Goal: Task Accomplishment & Management: Manage account settings

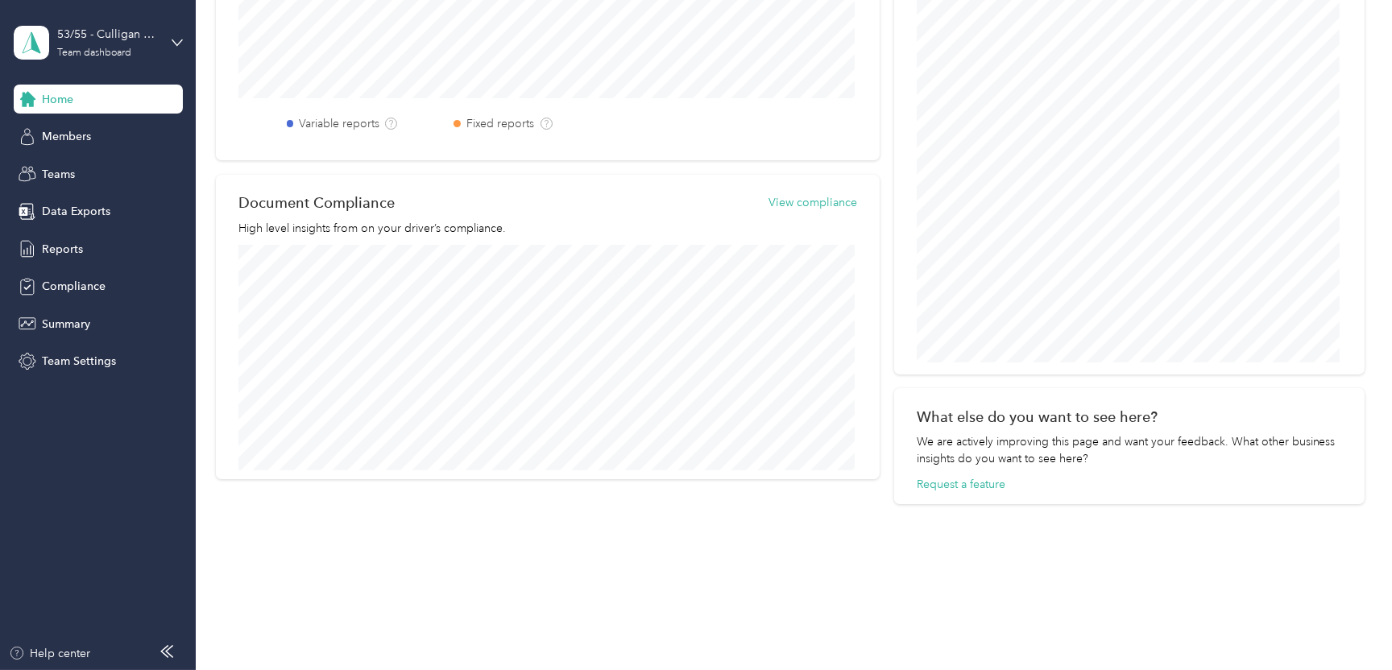
scroll to position [625, 0]
click at [60, 101] on span "Home" at bounding box center [57, 99] width 31 height 17
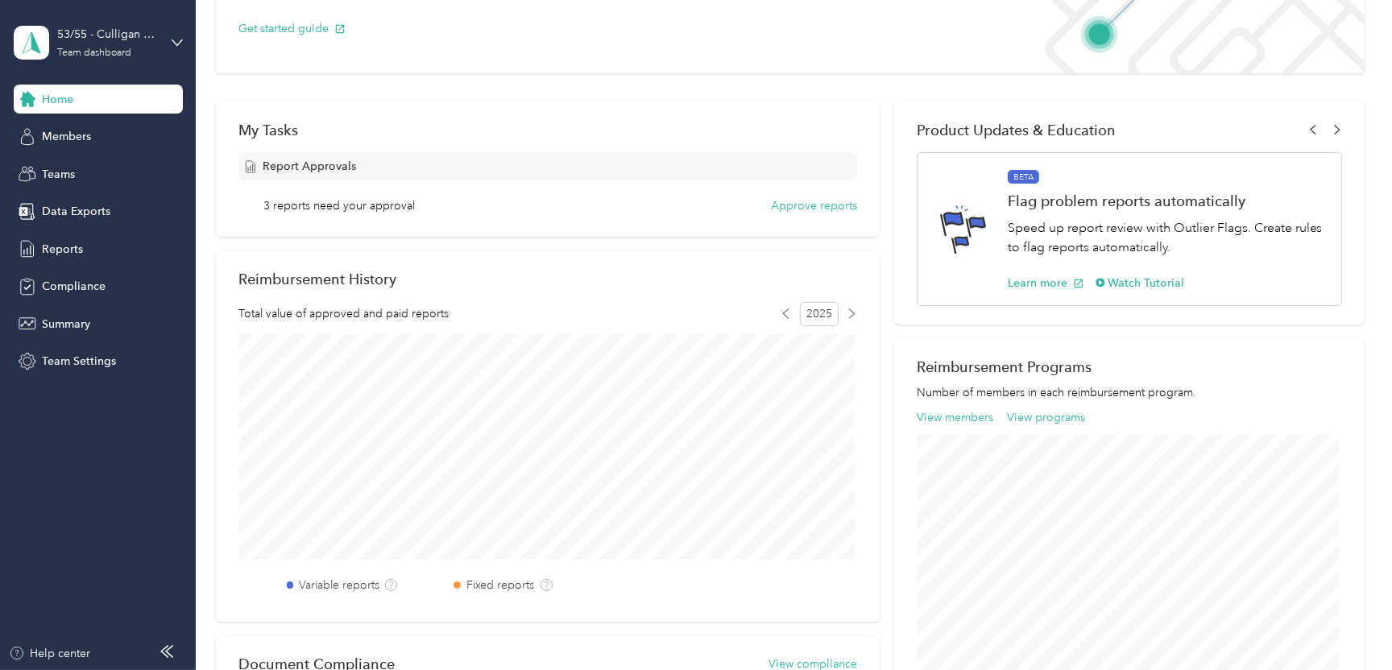
scroll to position [142, 0]
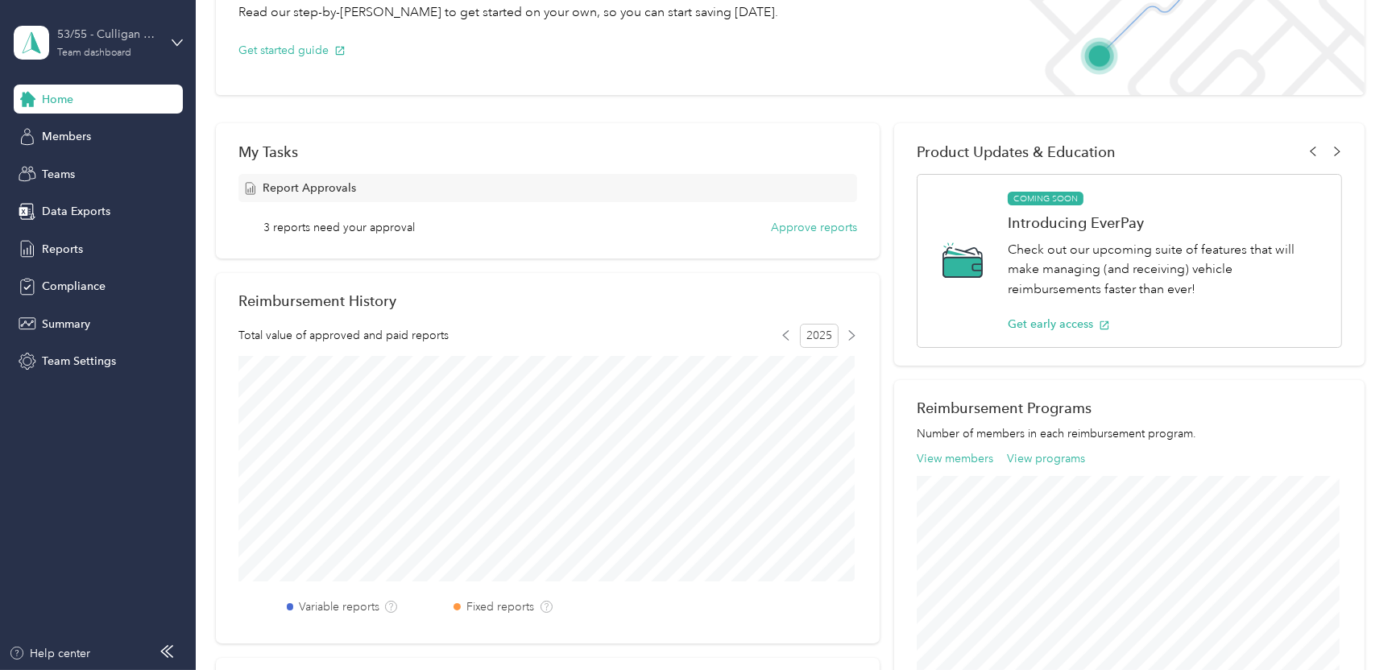
click at [106, 48] on div "Team dashboard" at bounding box center [94, 53] width 74 height 10
click at [82, 168] on div "Personal dashboard" at bounding box center [78, 168] width 102 height 17
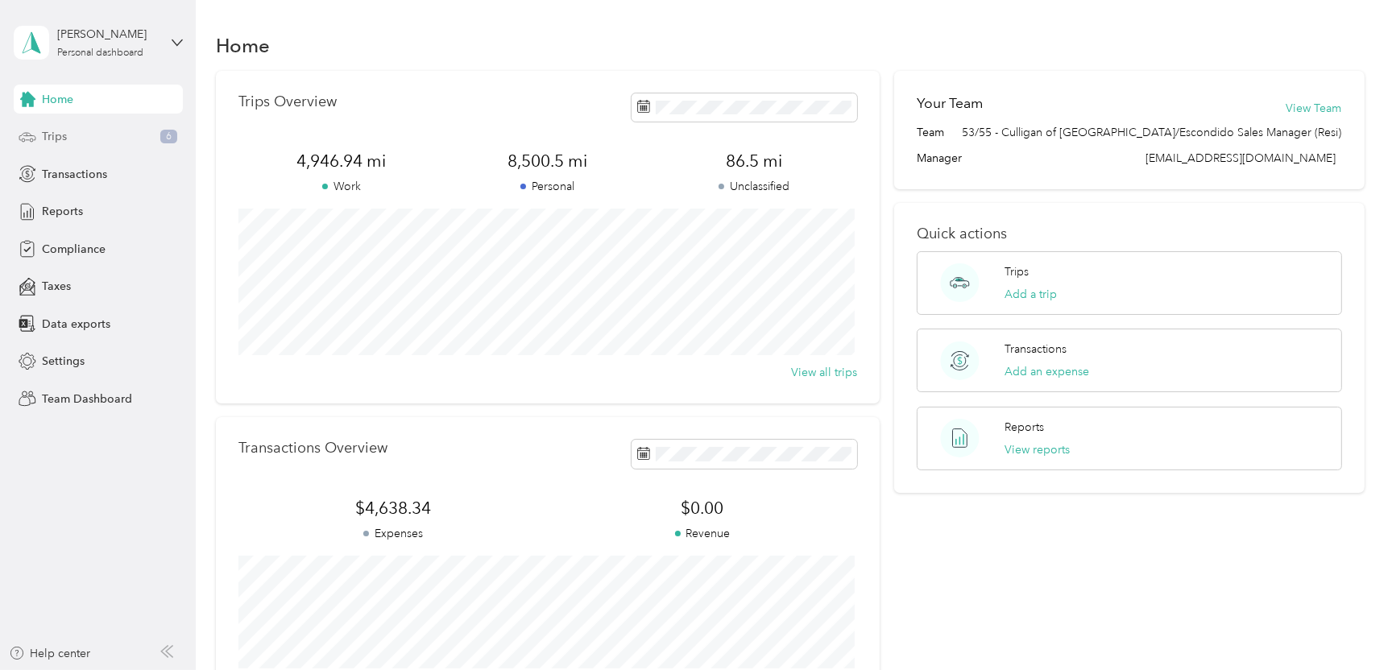
click at [81, 135] on div "Trips 6" at bounding box center [98, 136] width 169 height 29
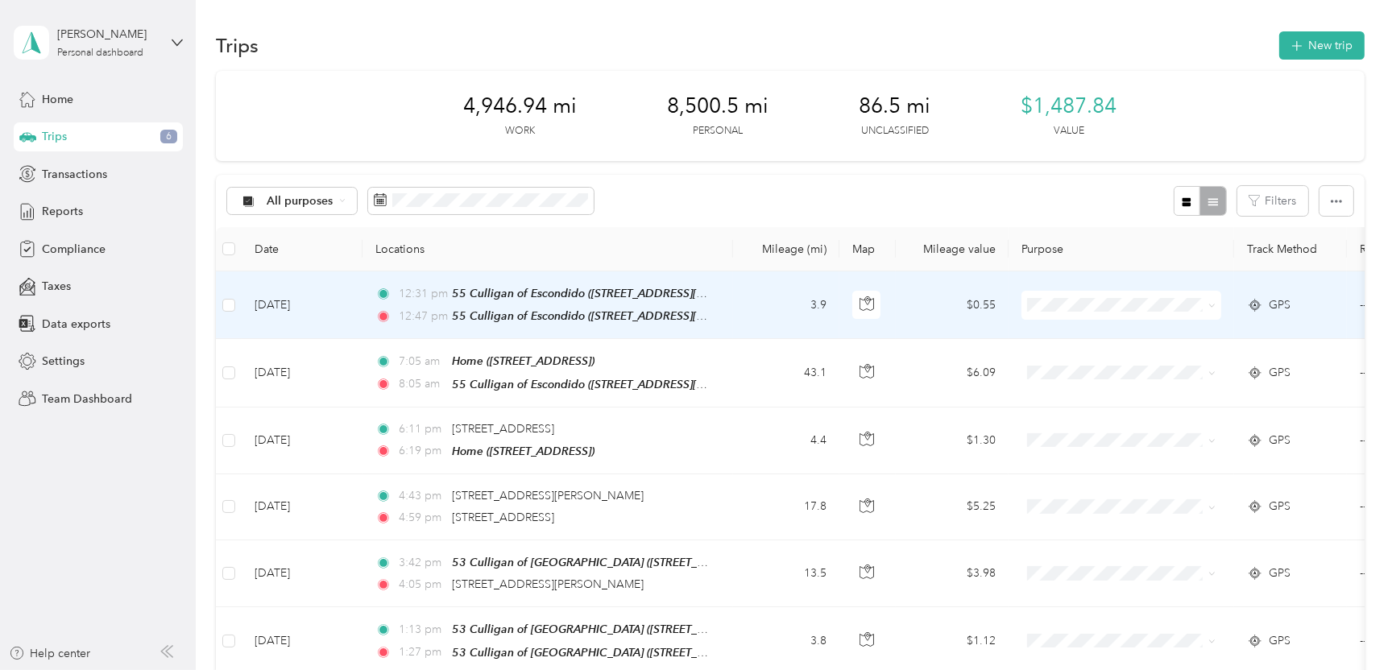
click at [984, 303] on td "$0.55" at bounding box center [952, 306] width 113 height 68
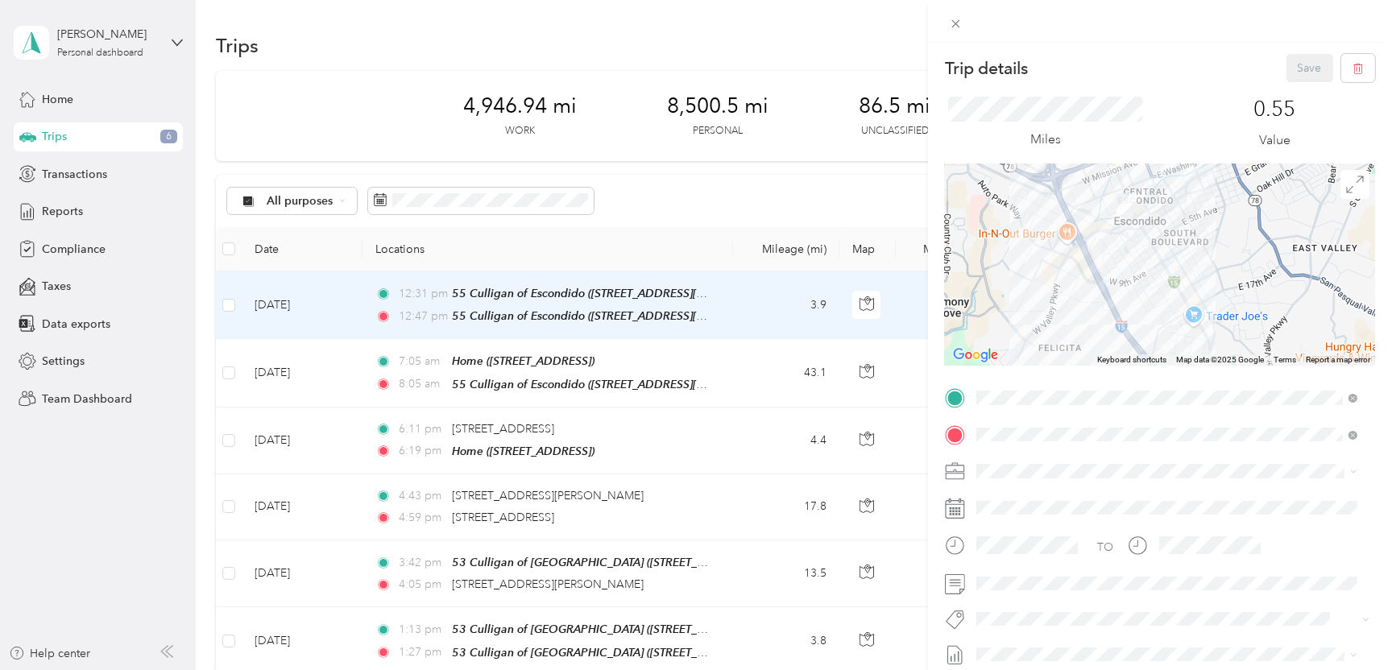
click at [587, 148] on div "Trip details Save This trip cannot be edited because it is either under review,…" at bounding box center [696, 335] width 1392 height 670
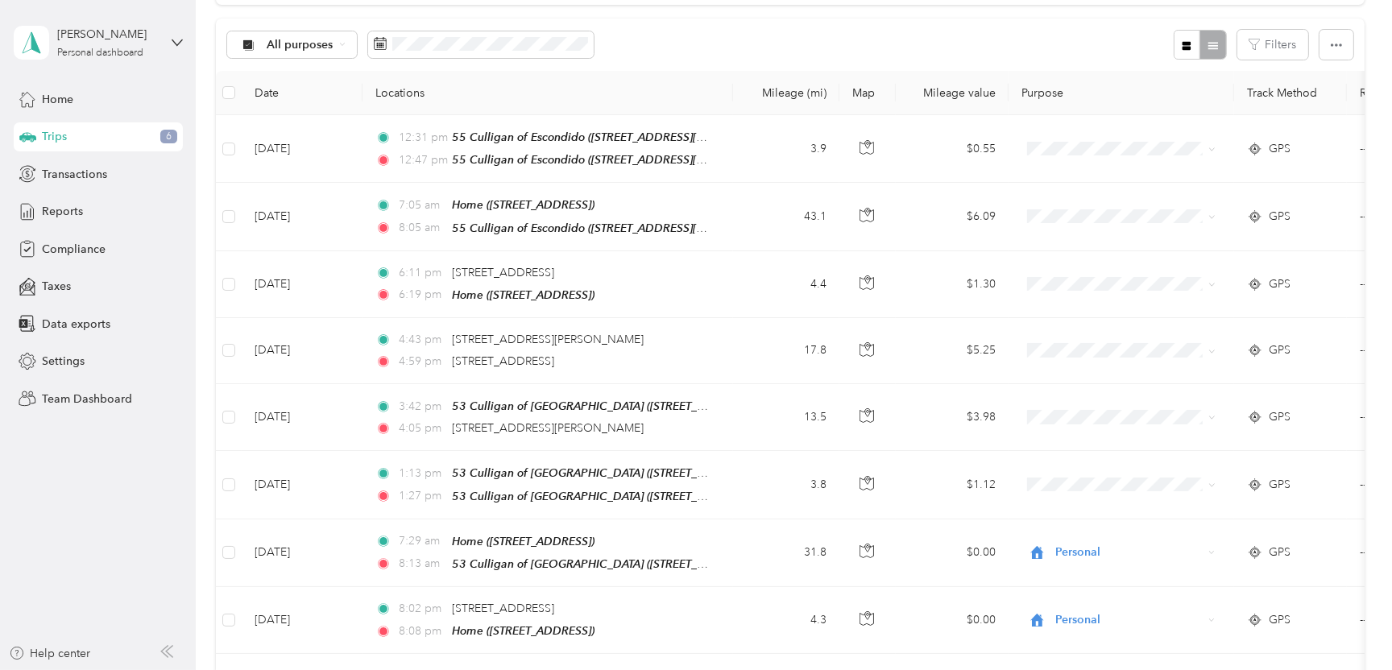
scroll to position [161, 0]
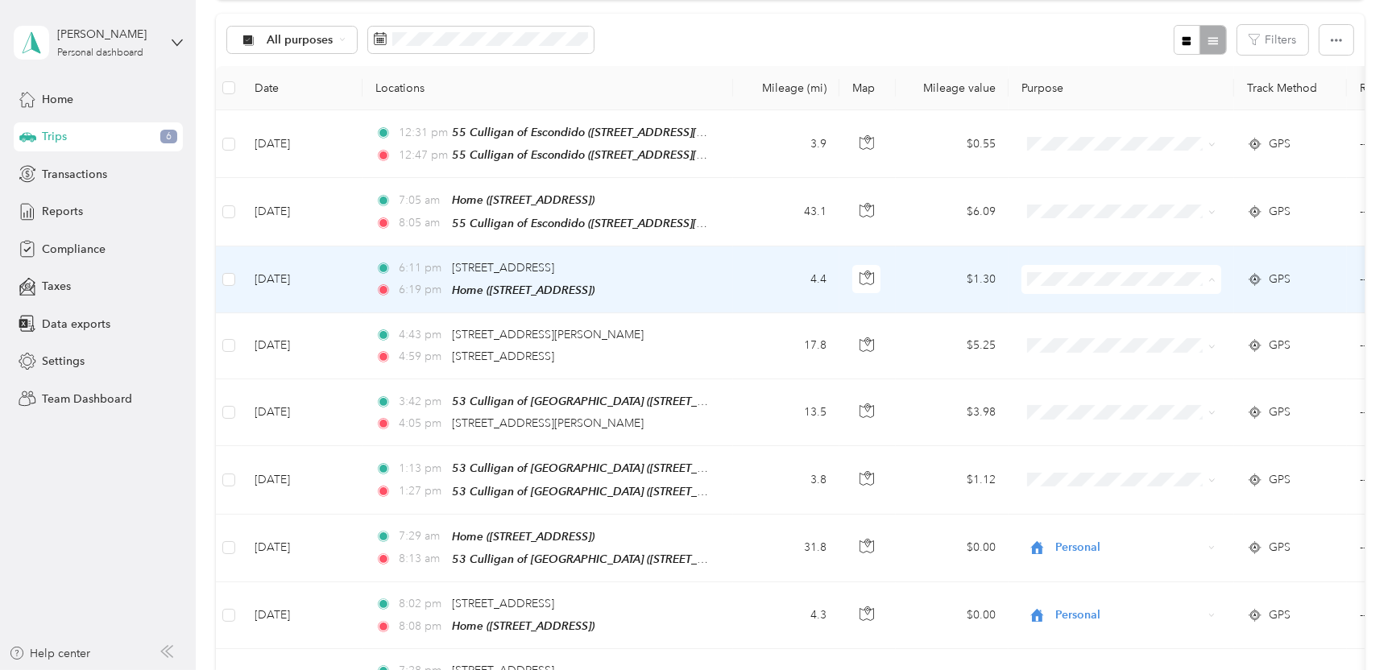
click at [1059, 337] on span "Personal" at bounding box center [1121, 334] width 177 height 17
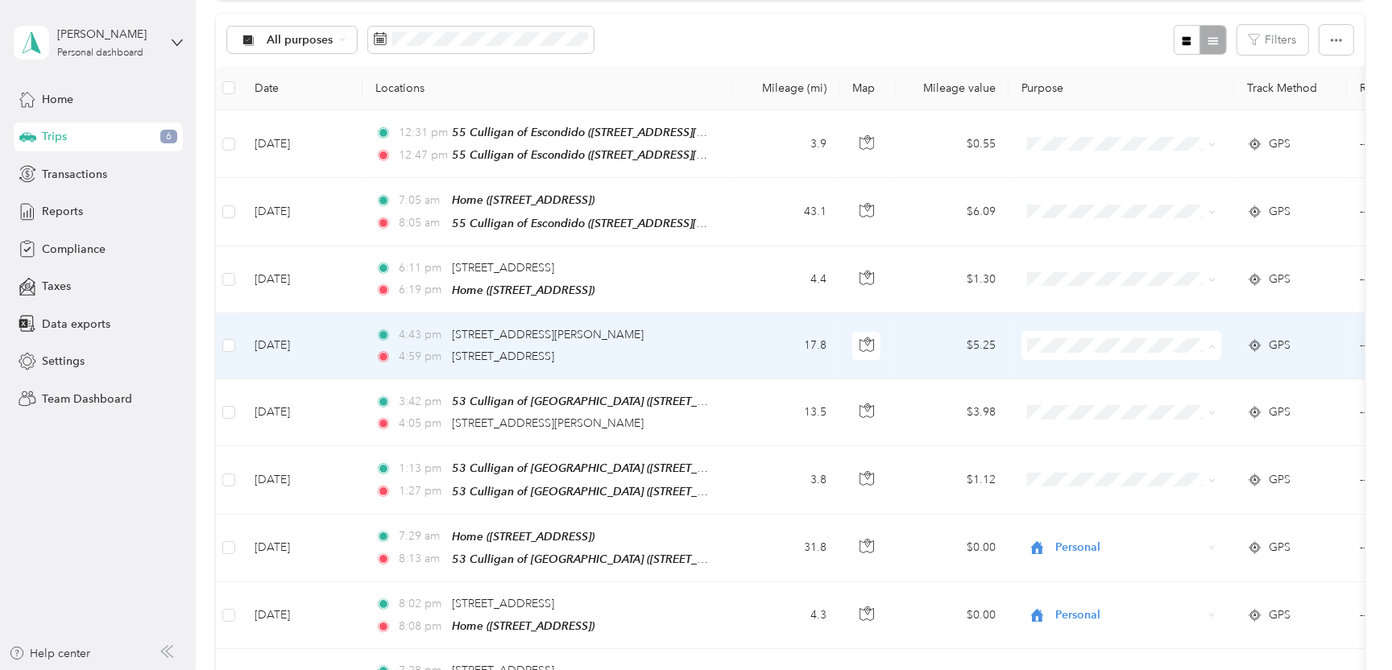
click at [1068, 393] on span "Personal" at bounding box center [1135, 400] width 149 height 17
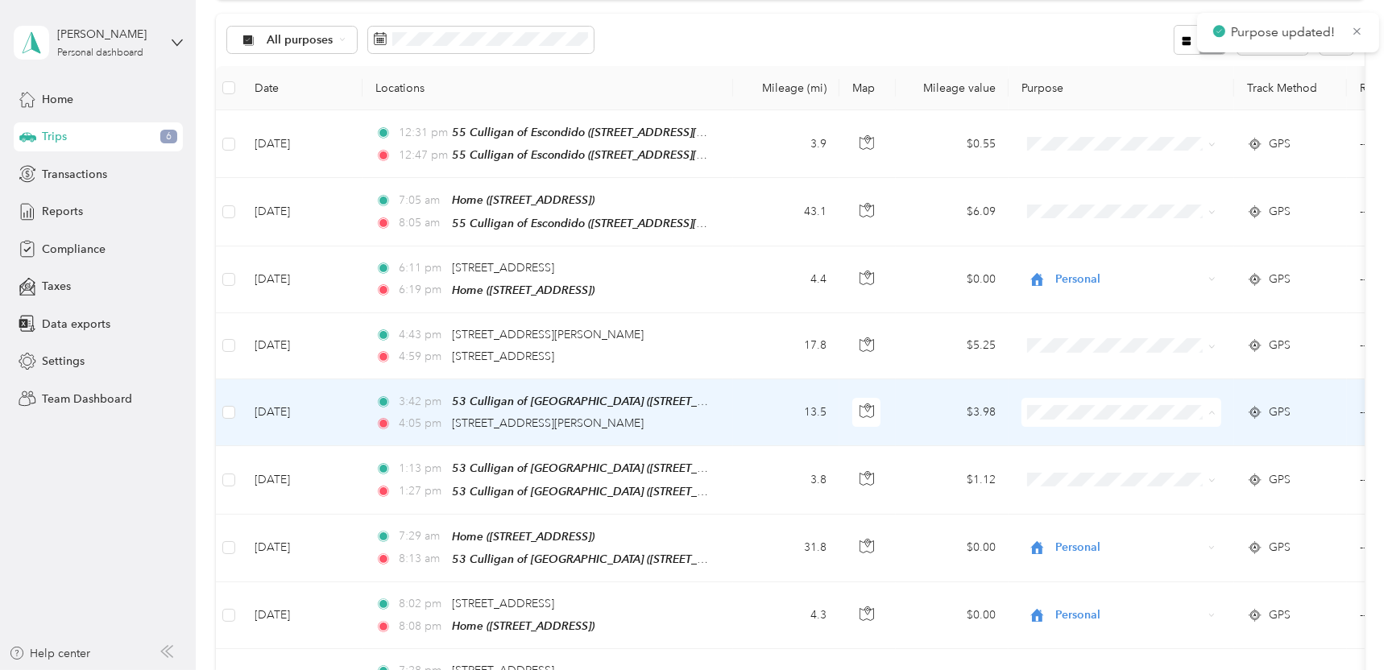
click at [1081, 464] on span "Personal" at bounding box center [1135, 466] width 149 height 17
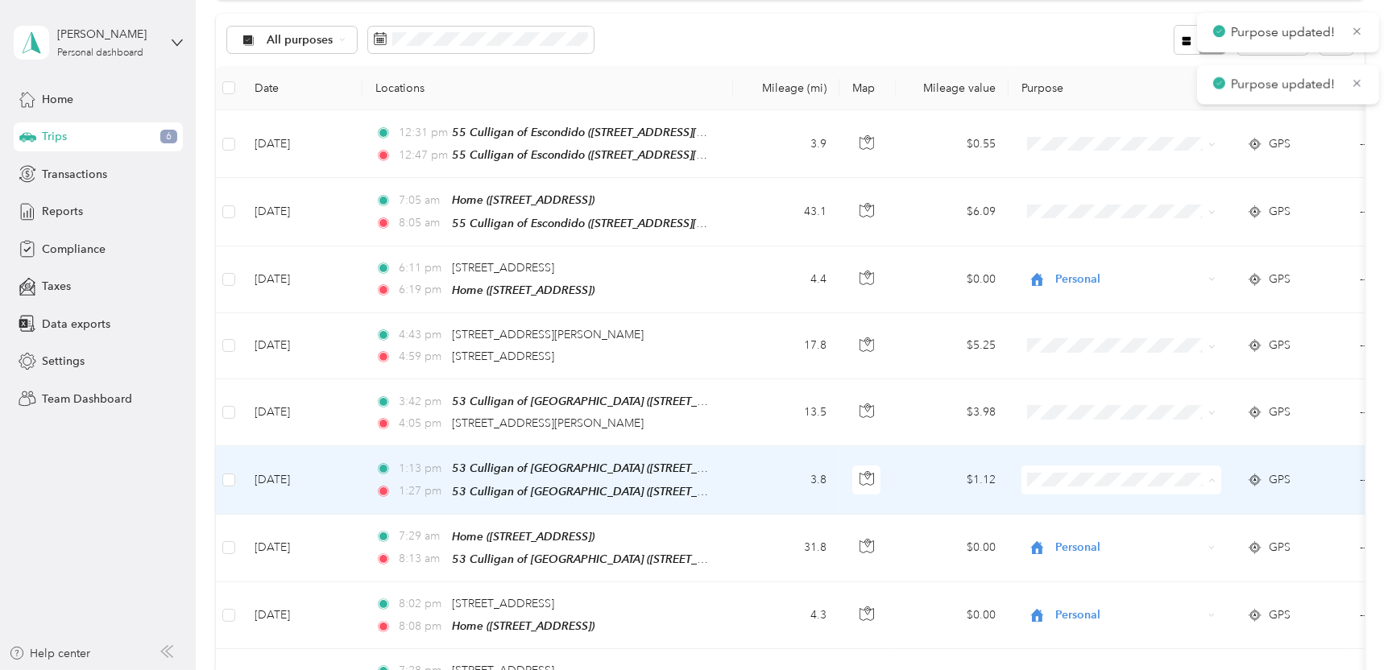
click at [1081, 529] on span "Personal" at bounding box center [1135, 532] width 149 height 17
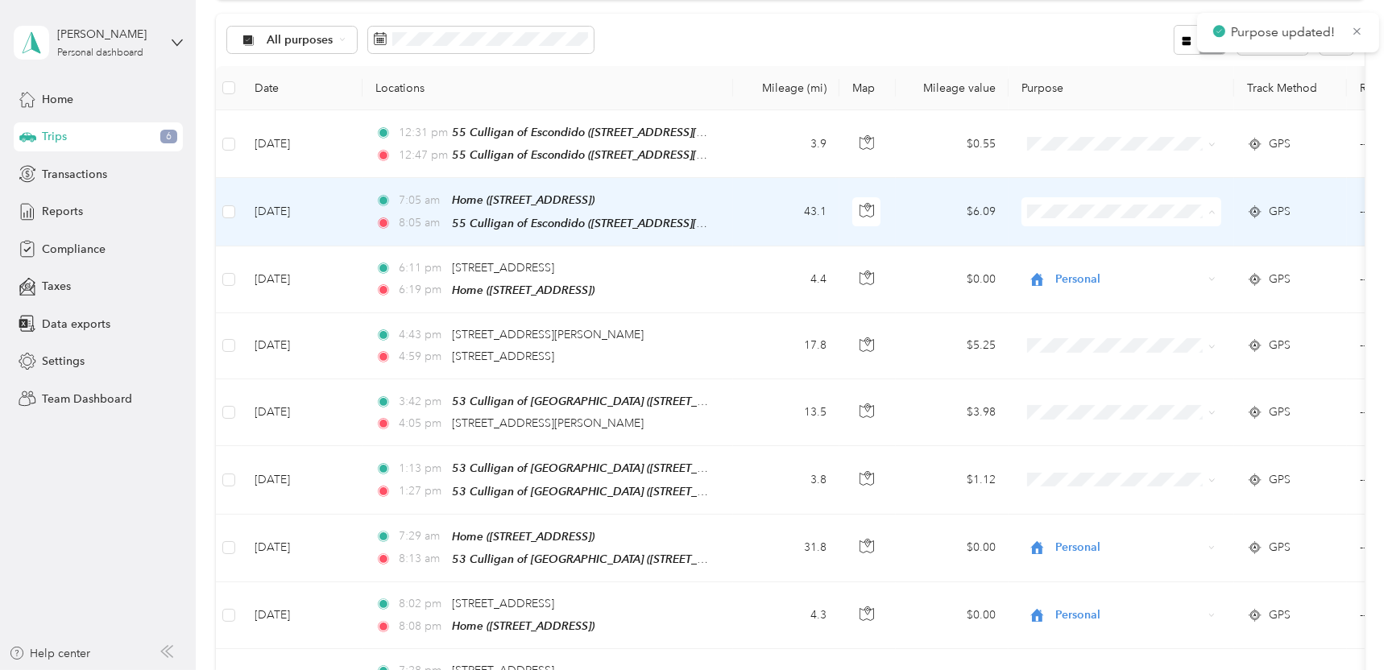
click at [1075, 239] on span "Hall's Culligan Water" at bounding box center [1135, 238] width 149 height 17
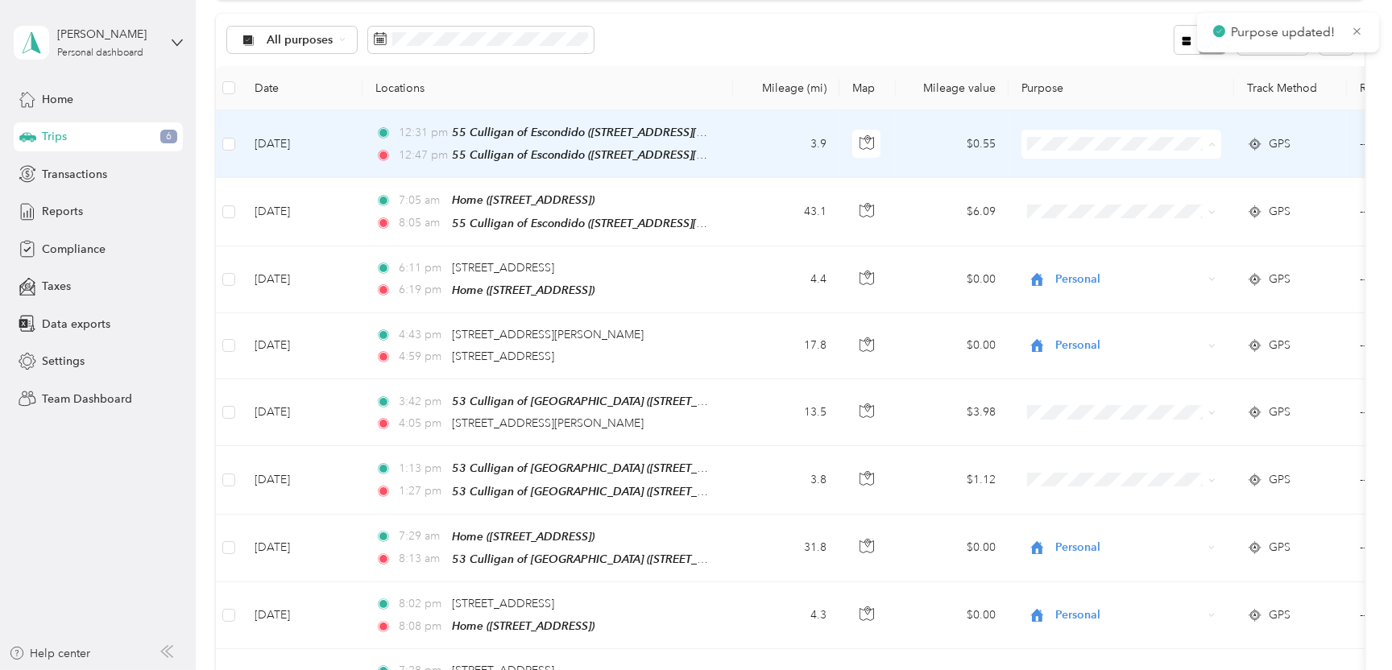
click at [1068, 196] on span "Personal" at bounding box center [1135, 201] width 149 height 17
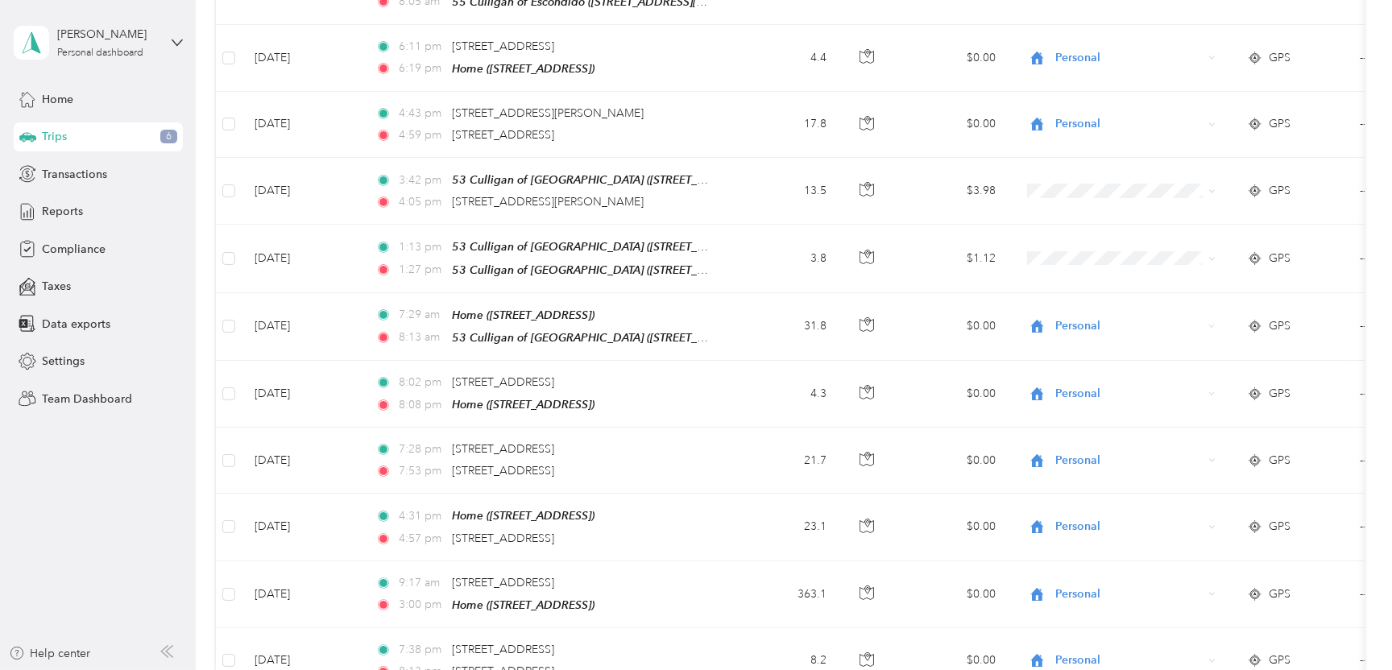
scroll to position [242, 0]
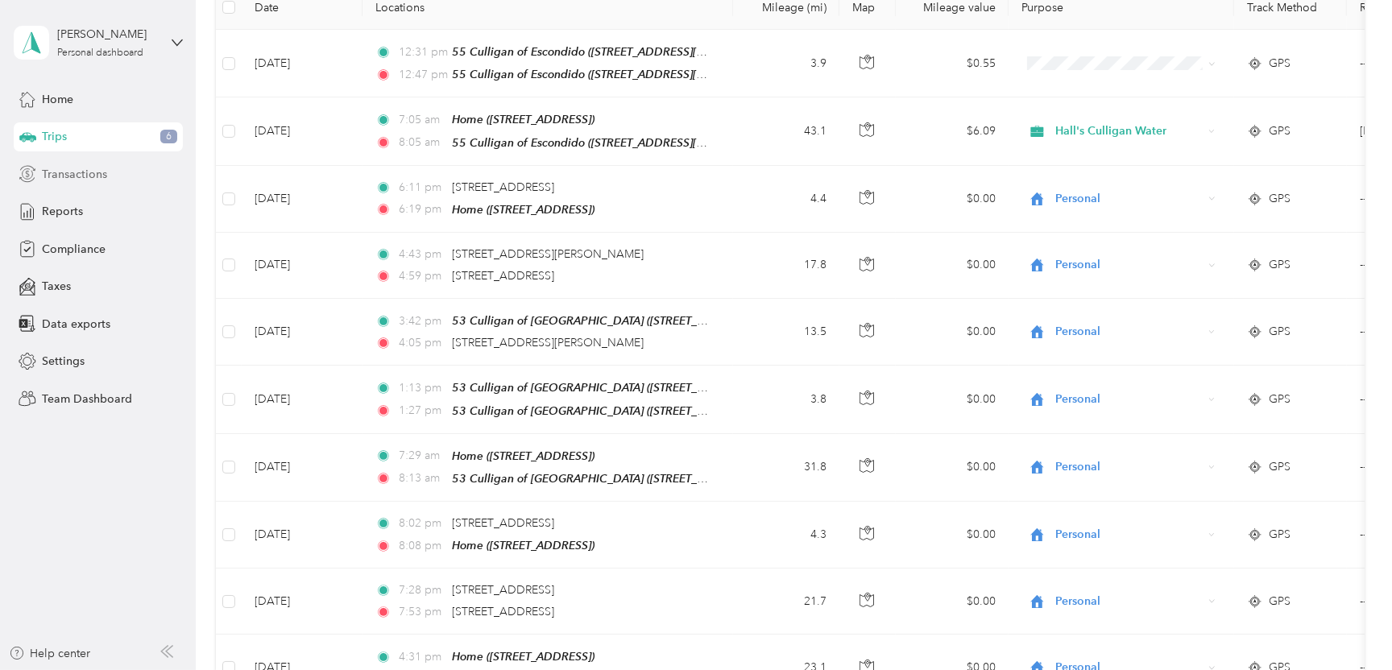
click at [75, 176] on span "Transactions" at bounding box center [74, 174] width 65 height 17
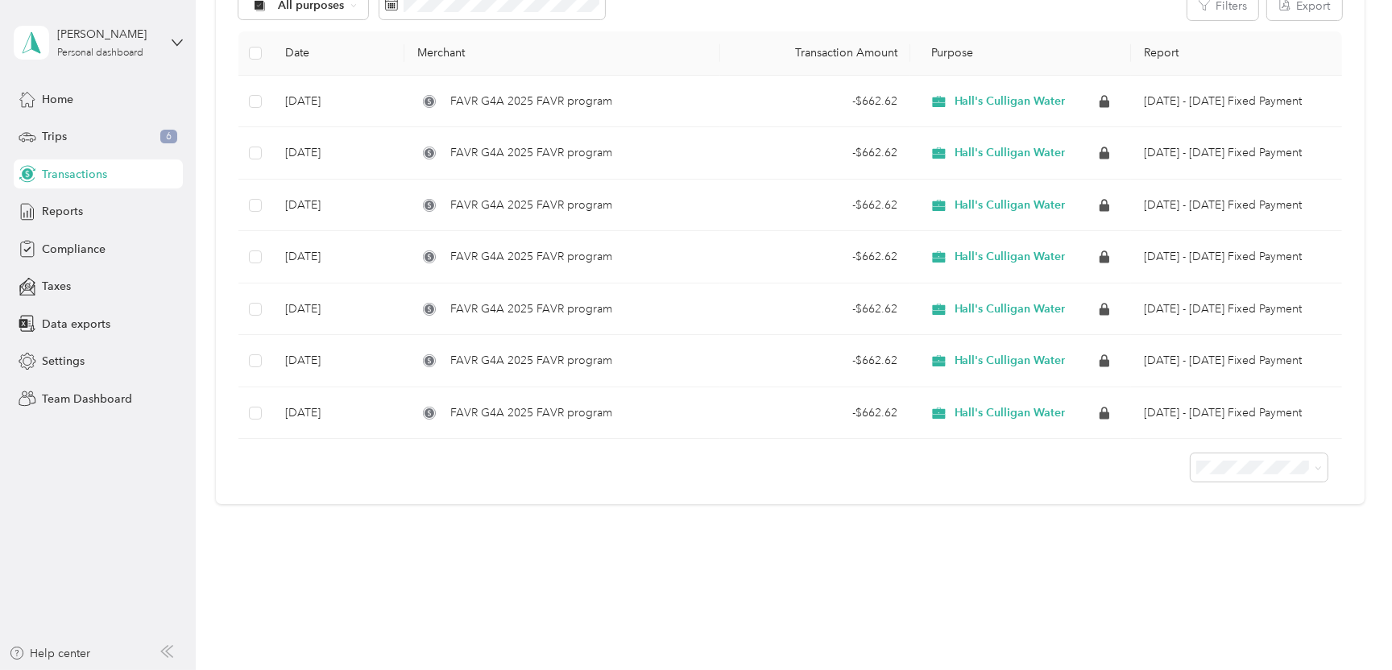
scroll to position [209, 0]
click at [74, 250] on span "Compliance" at bounding box center [74, 249] width 64 height 17
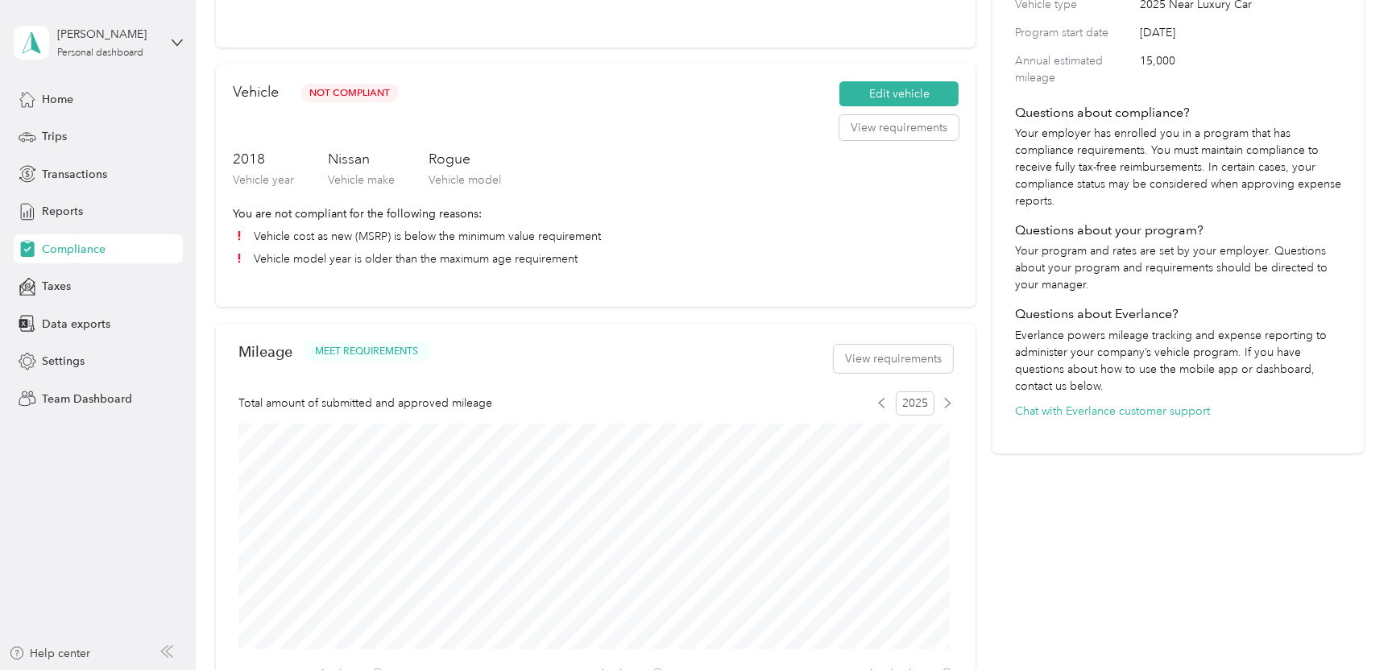
scroll to position [81, 0]
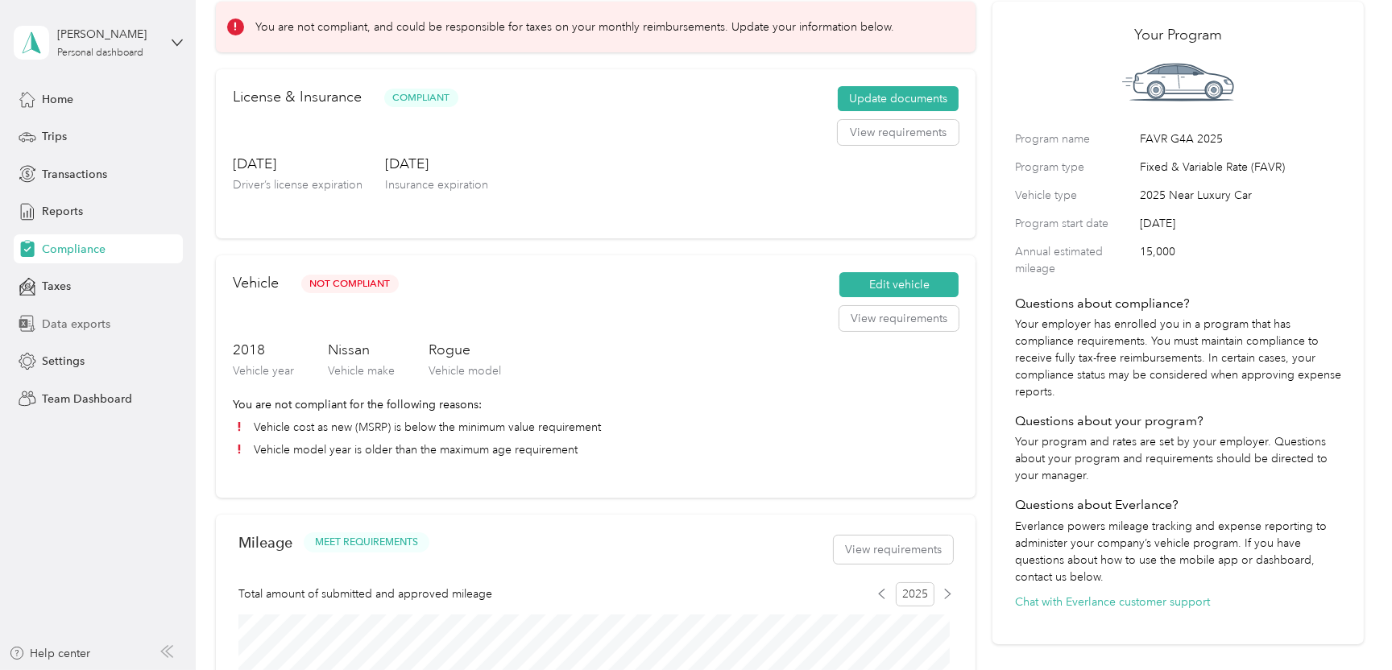
click at [68, 326] on span "Data exports" at bounding box center [76, 324] width 68 height 17
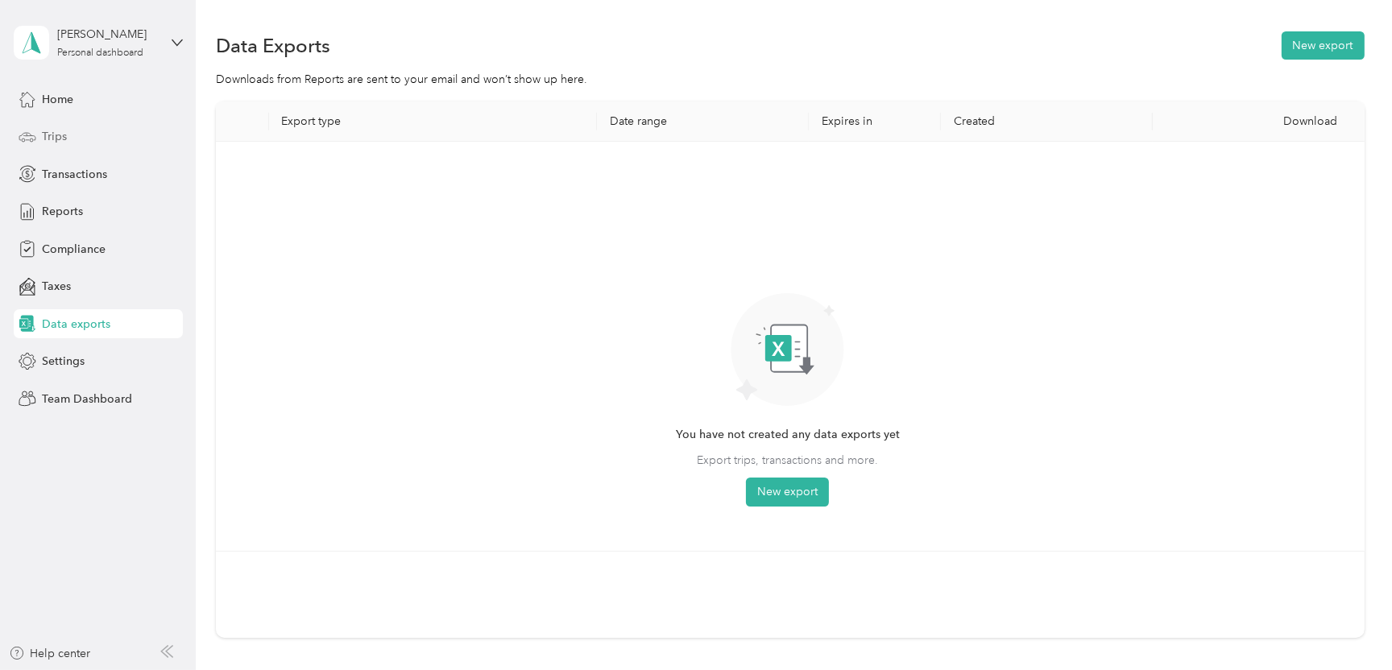
click at [56, 131] on span "Trips" at bounding box center [54, 136] width 25 height 17
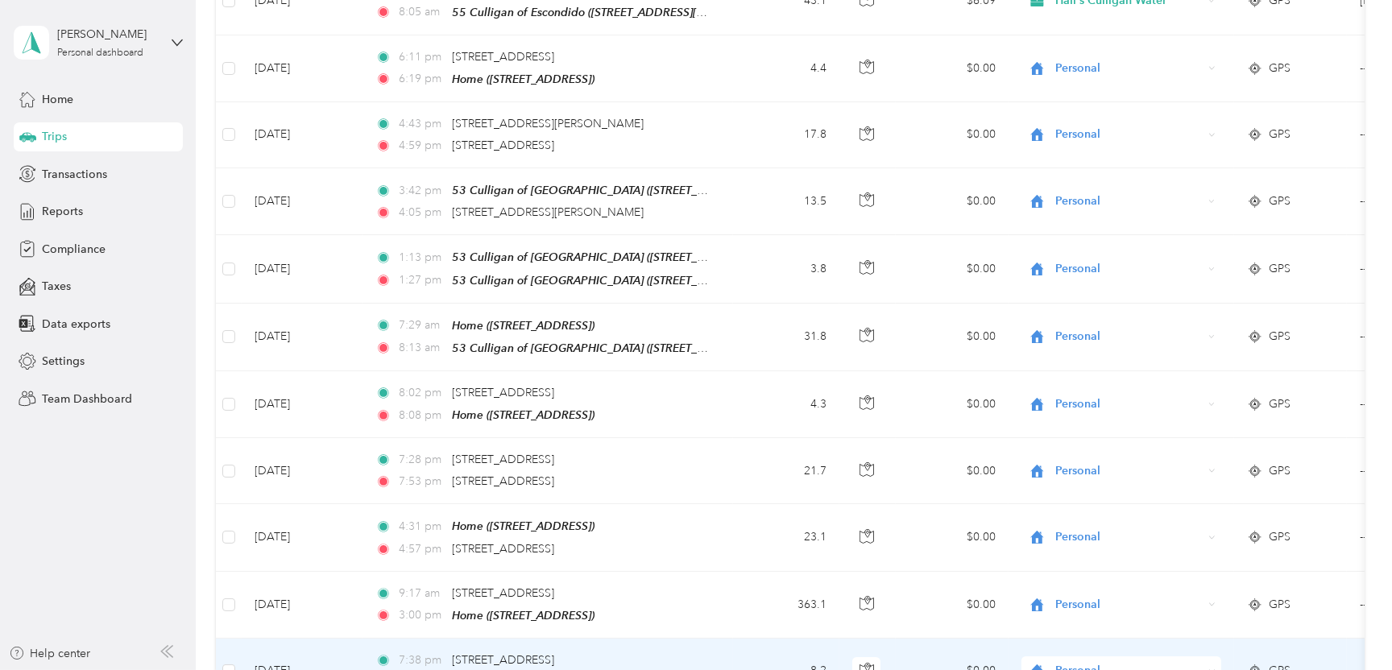
scroll to position [242, 0]
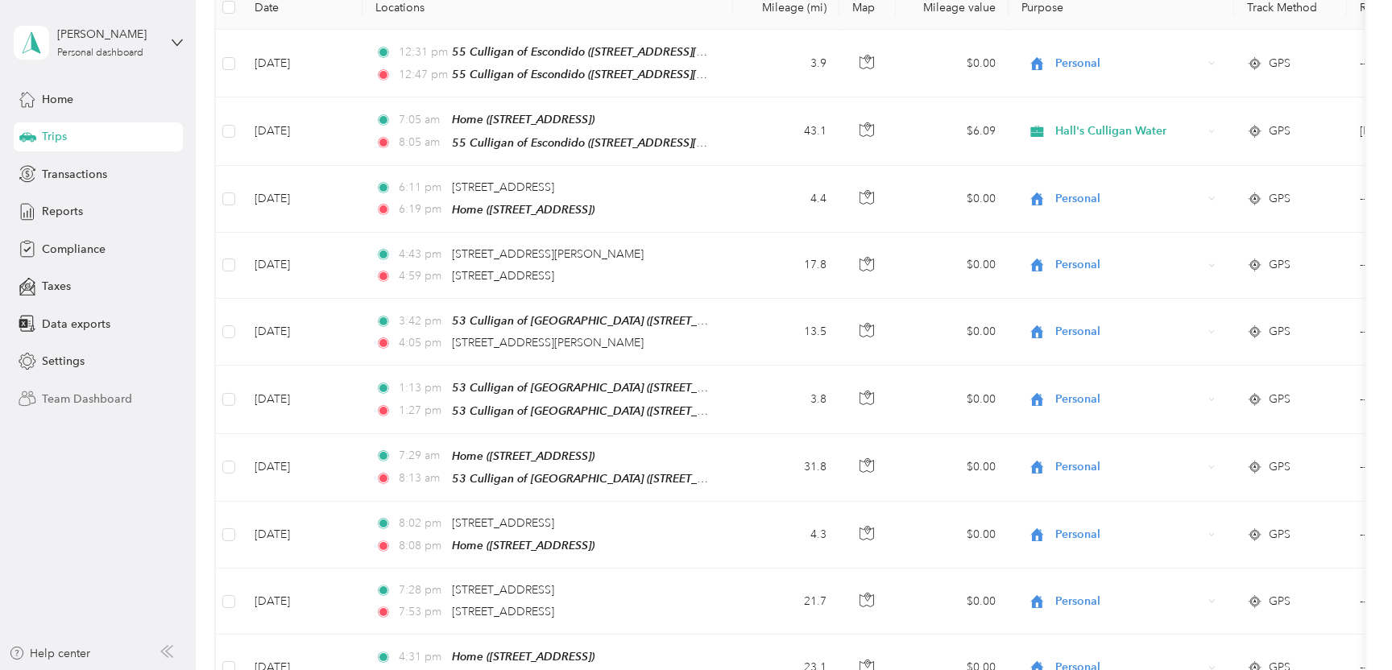
click at [53, 394] on span "Team Dashboard" at bounding box center [87, 399] width 90 height 17
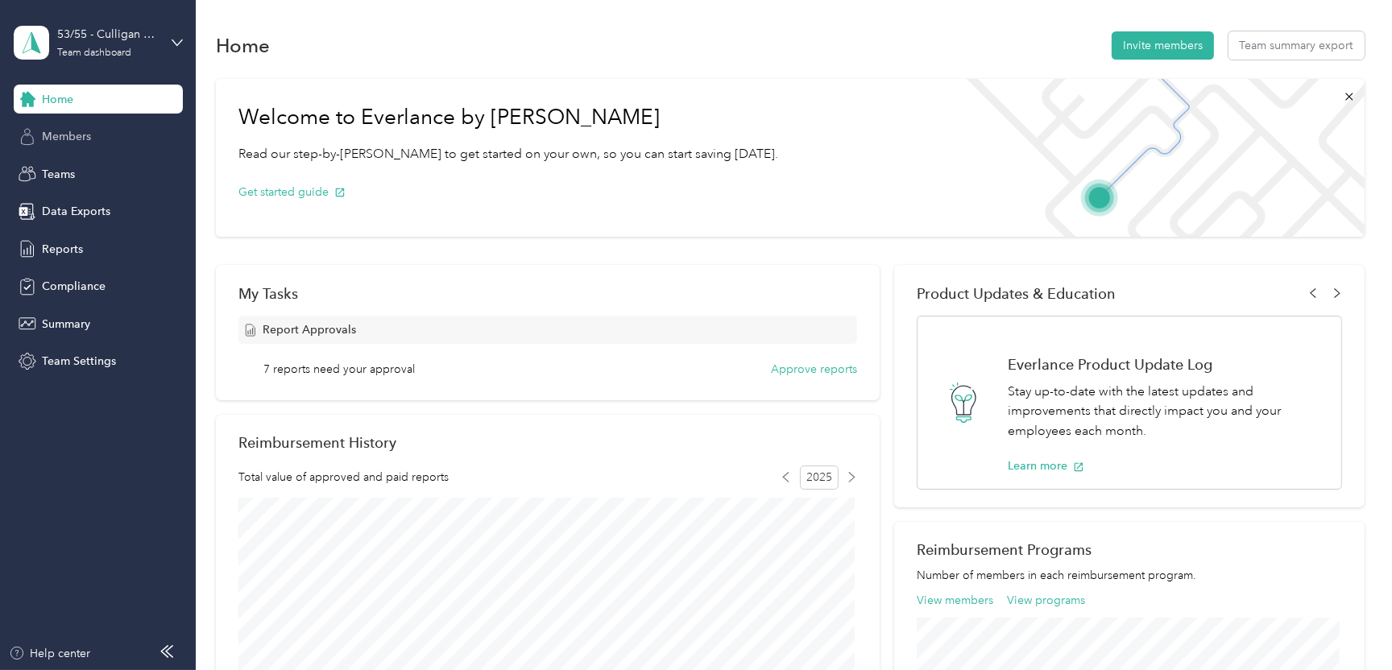
click at [68, 131] on span "Members" at bounding box center [66, 136] width 49 height 17
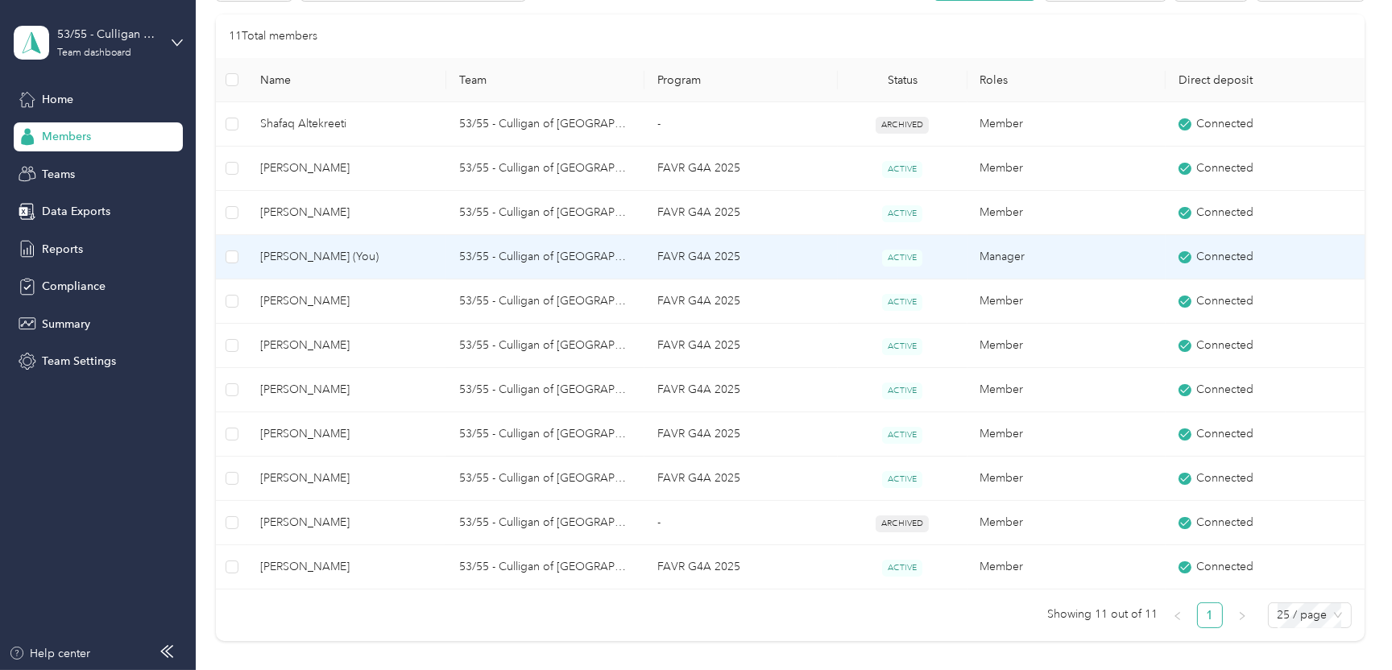
scroll to position [161, 0]
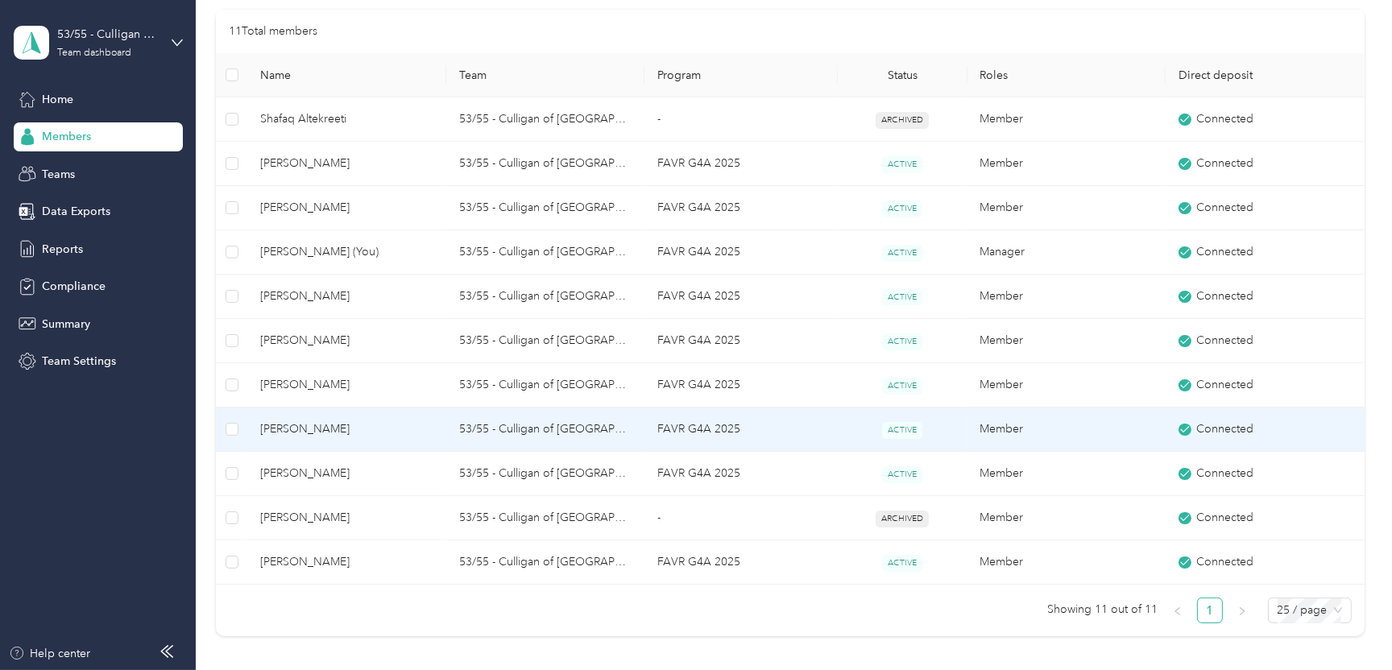
click at [322, 433] on span "[PERSON_NAME]" at bounding box center [346, 430] width 172 height 18
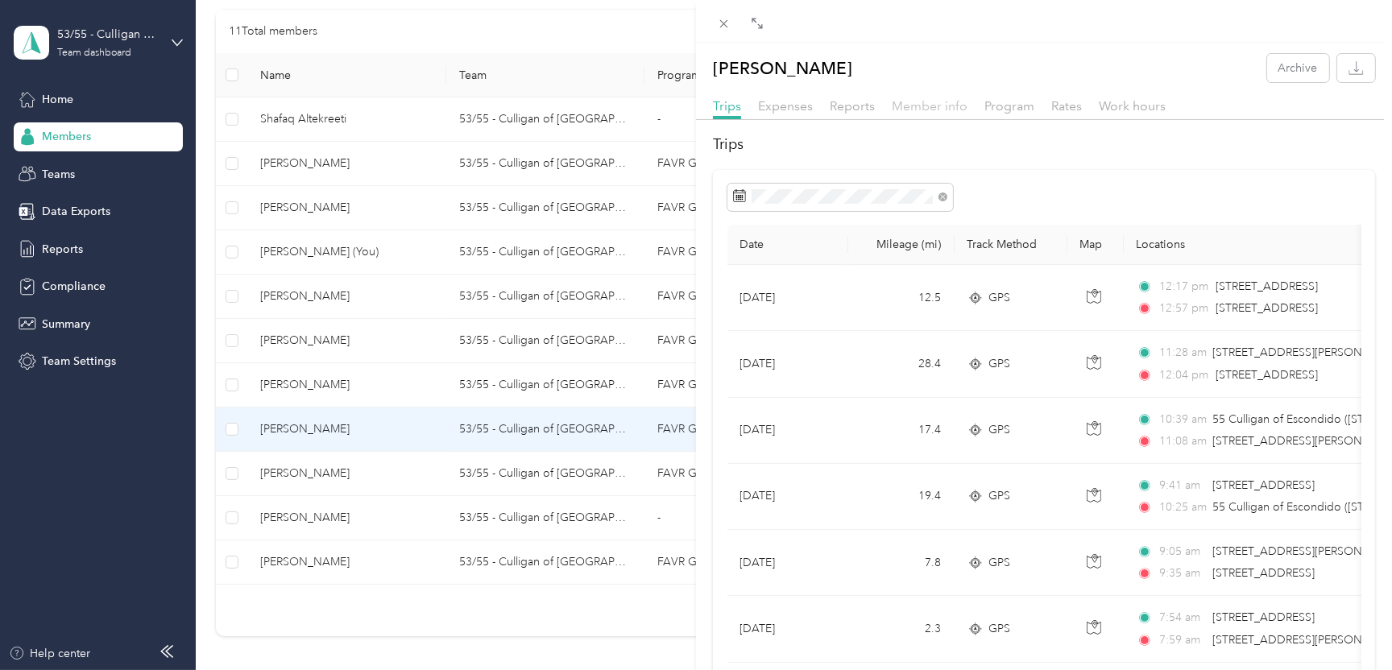
click at [924, 108] on span "Member info" at bounding box center [930, 105] width 76 height 15
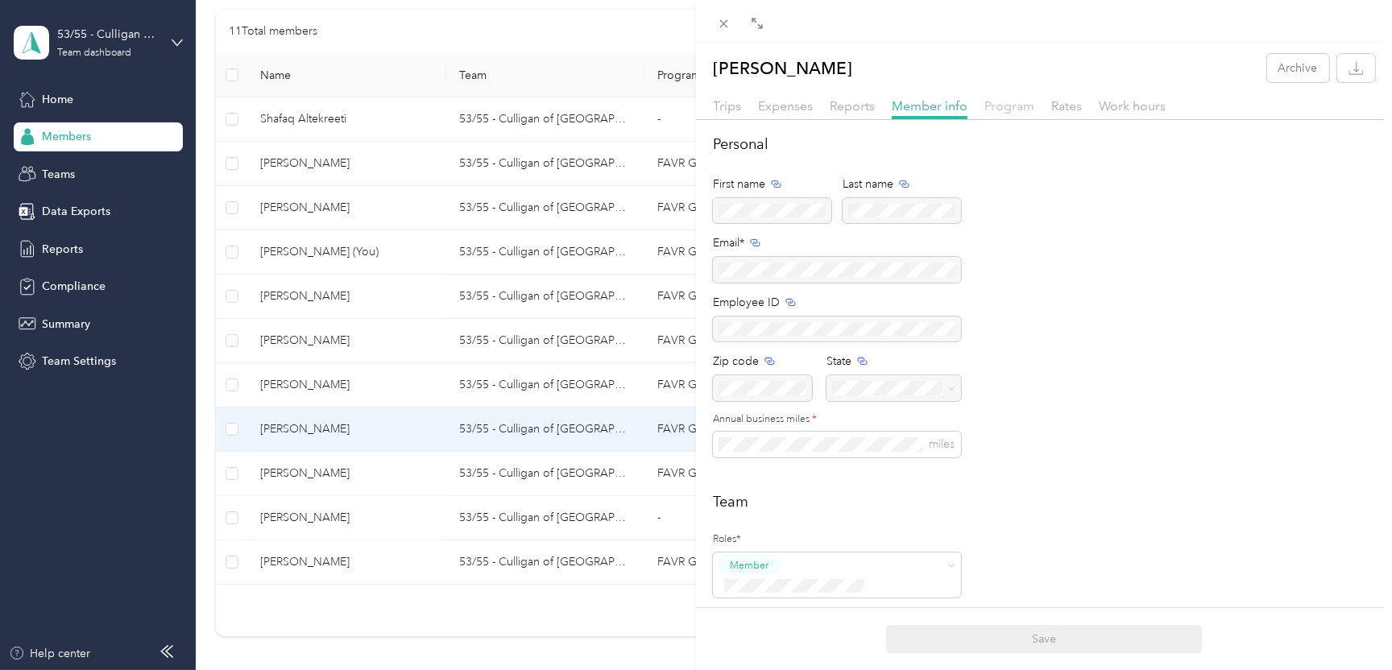
click at [1002, 108] on span "Program" at bounding box center [1010, 105] width 50 height 15
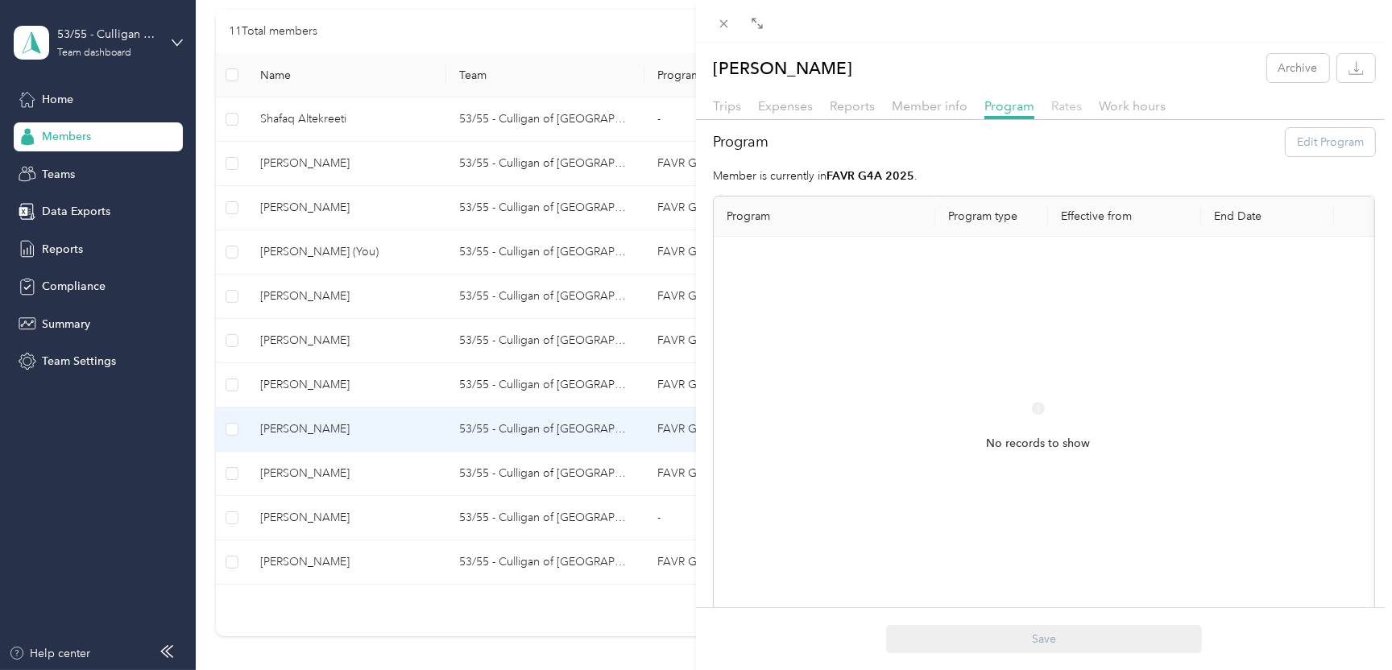
click at [1064, 101] on span "Rates" at bounding box center [1067, 105] width 31 height 15
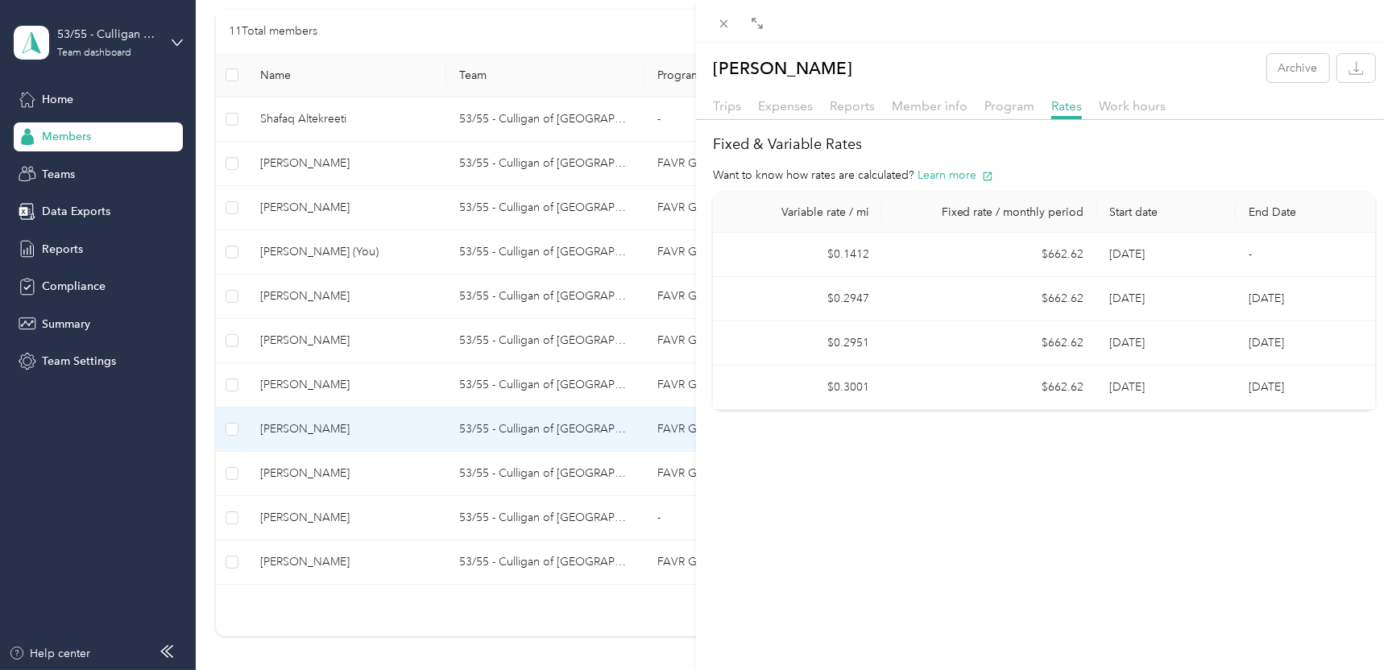
click at [96, 43] on div "[PERSON_NAME] Archive Trips Expenses Reports Member info Program Rates Work hou…" at bounding box center [696, 335] width 1392 height 670
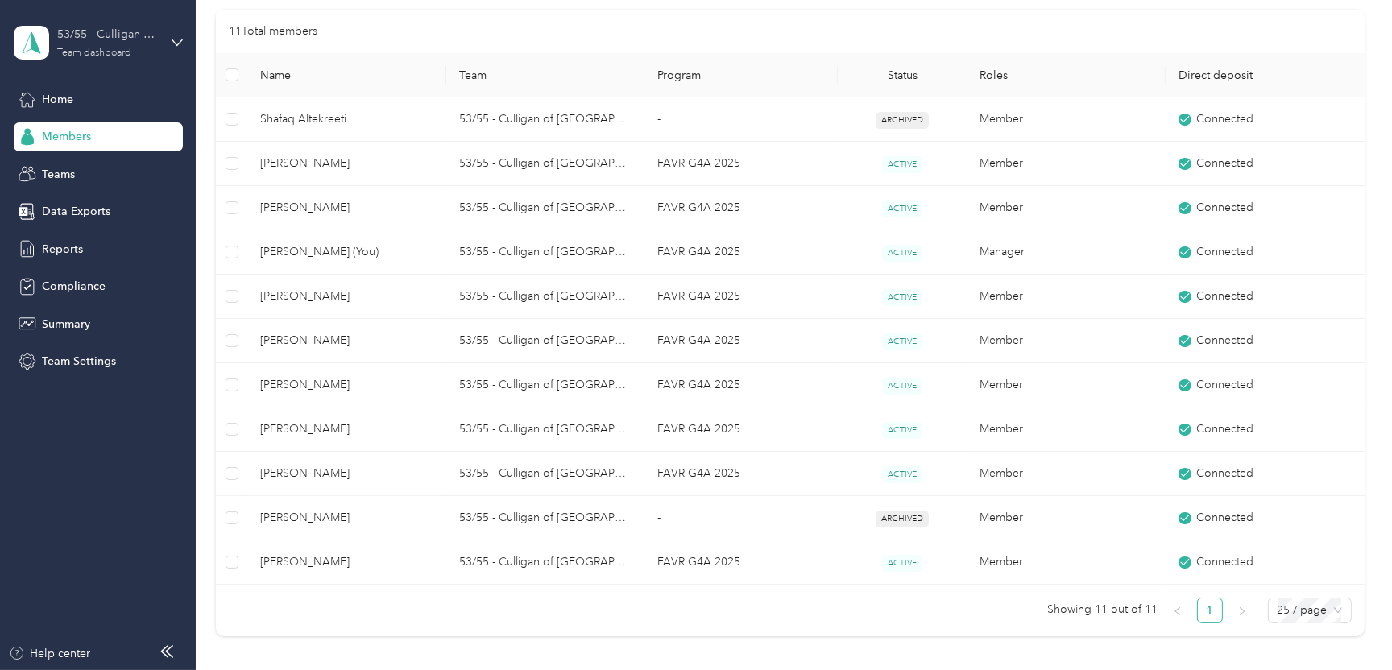
click at [107, 39] on div "53/55 - Culligan of [GEOGRAPHIC_DATA]/Escondido Sales Manager (Resi)" at bounding box center [107, 34] width 101 height 17
click at [110, 165] on div "Personal dashboard" at bounding box center [78, 168] width 102 height 17
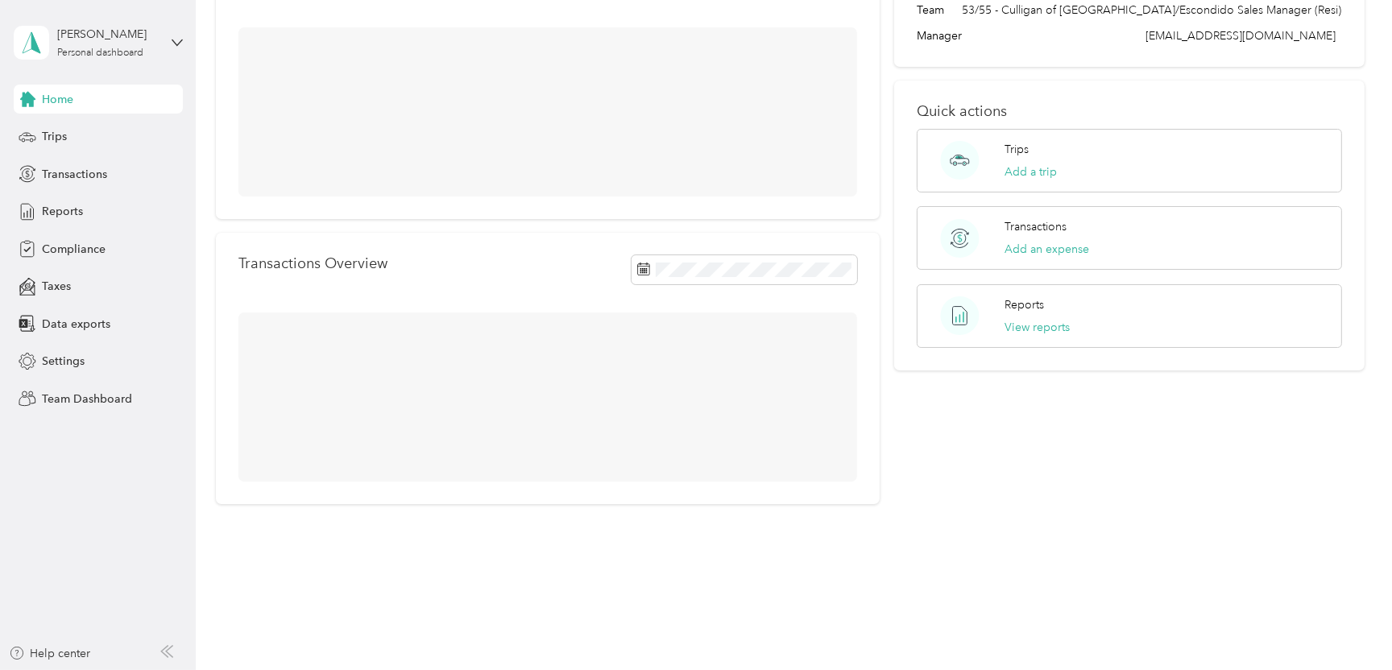
scroll to position [161, 0]
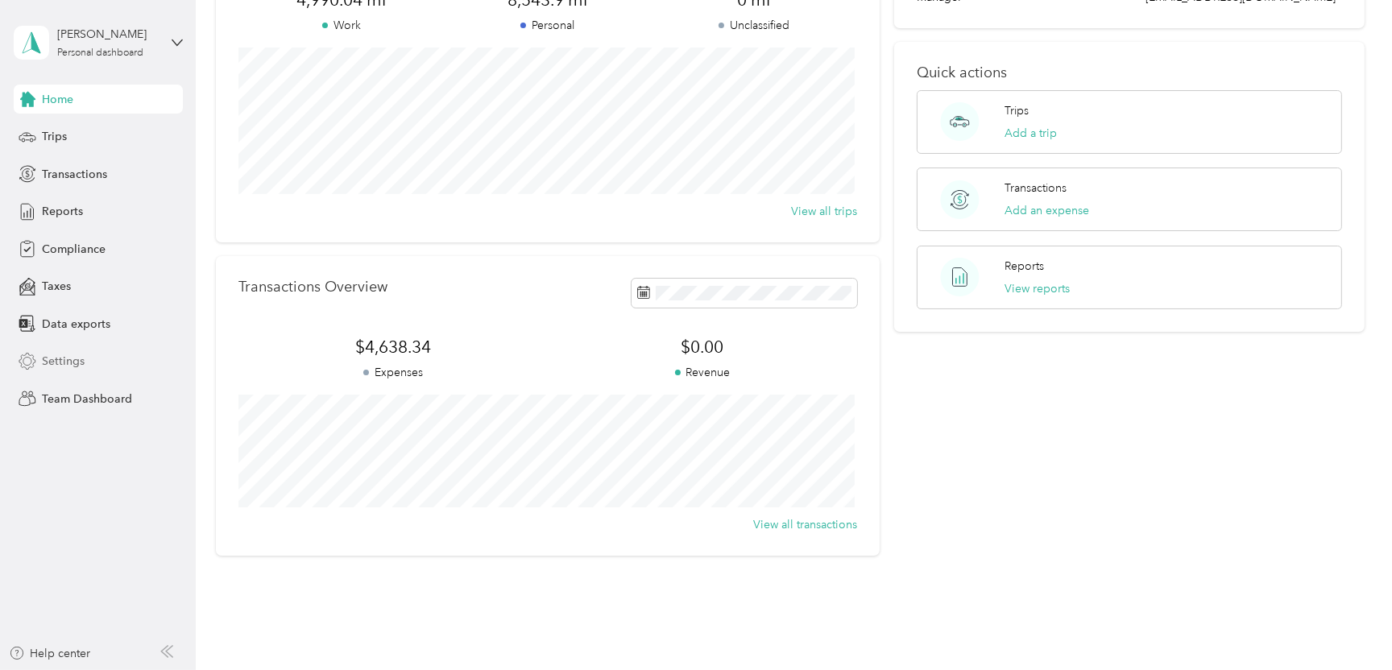
click at [58, 353] on span "Settings" at bounding box center [63, 361] width 43 height 17
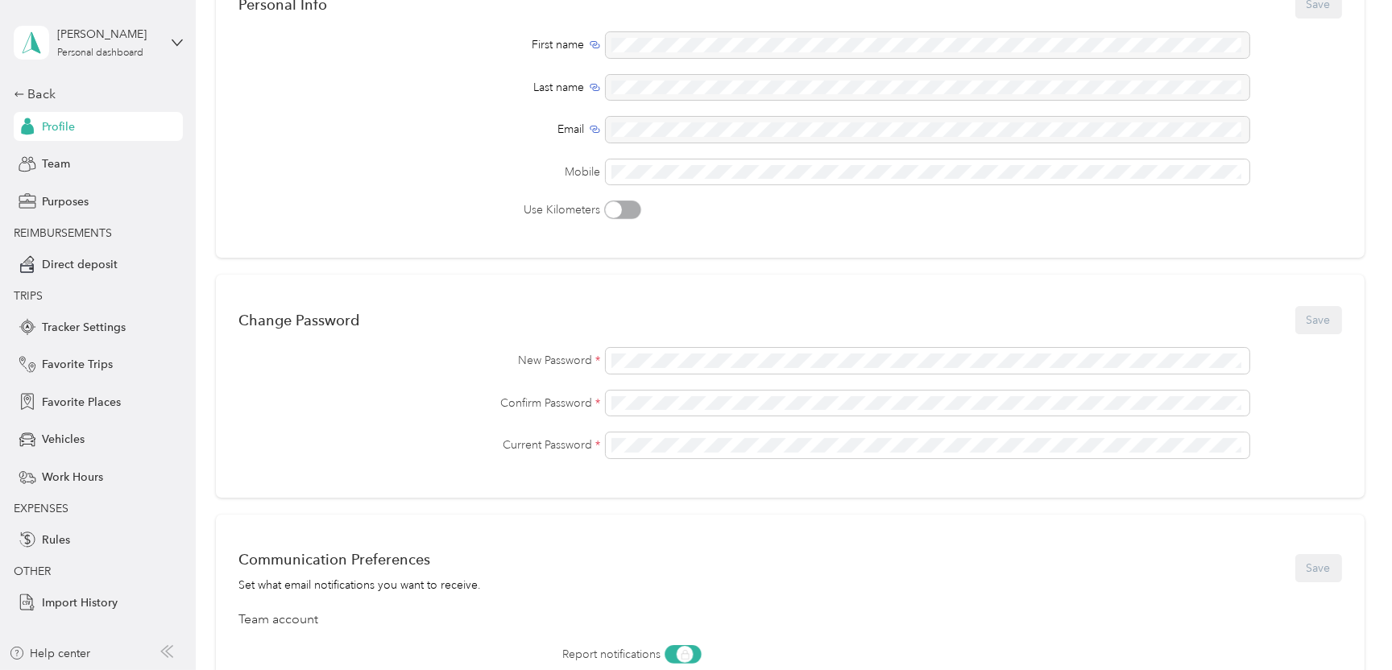
scroll to position [161, 0]
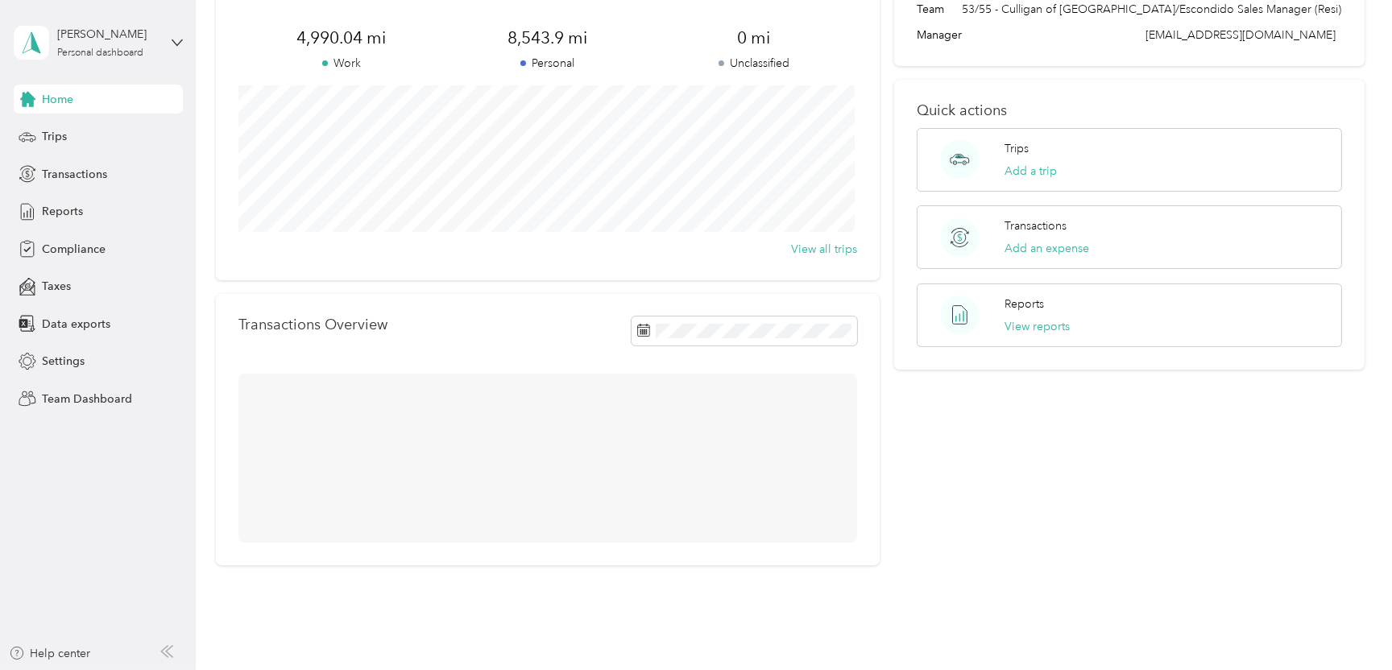
scroll to position [161, 0]
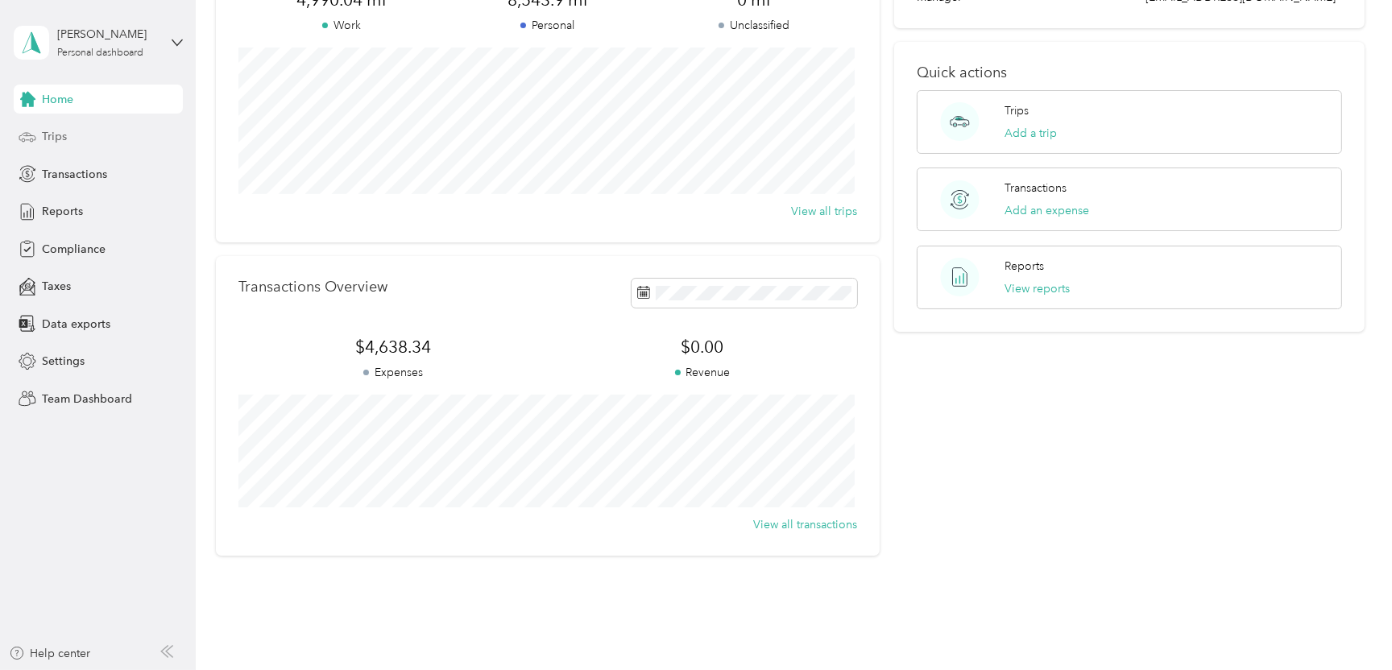
click at [60, 134] on span "Trips" at bounding box center [54, 136] width 25 height 17
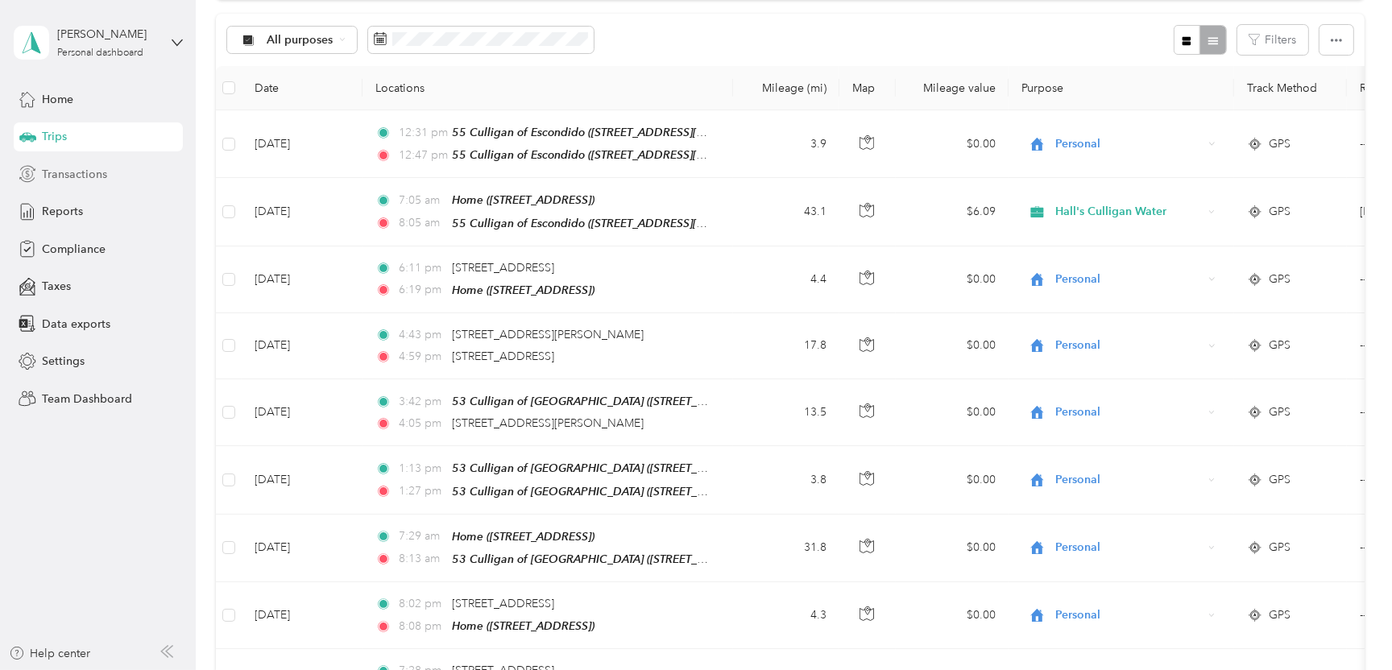
click at [77, 175] on span "Transactions" at bounding box center [74, 174] width 65 height 17
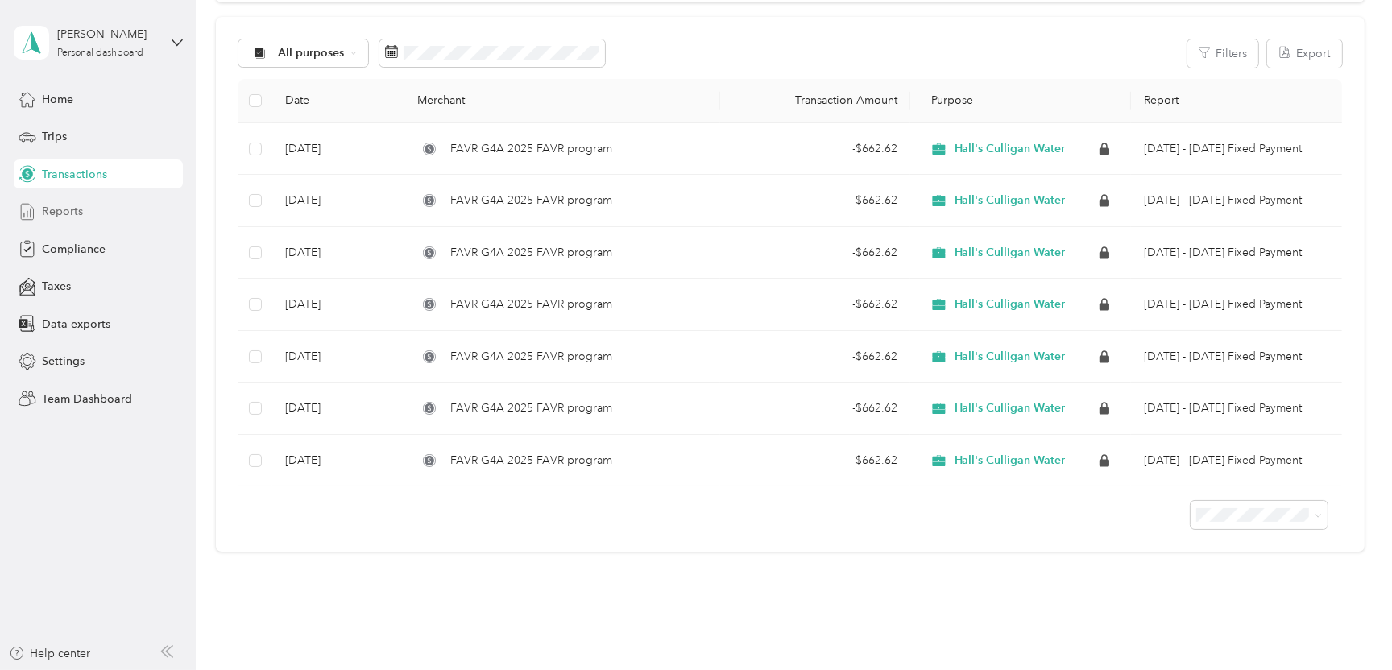
click at [84, 213] on div "Reports" at bounding box center [98, 211] width 169 height 29
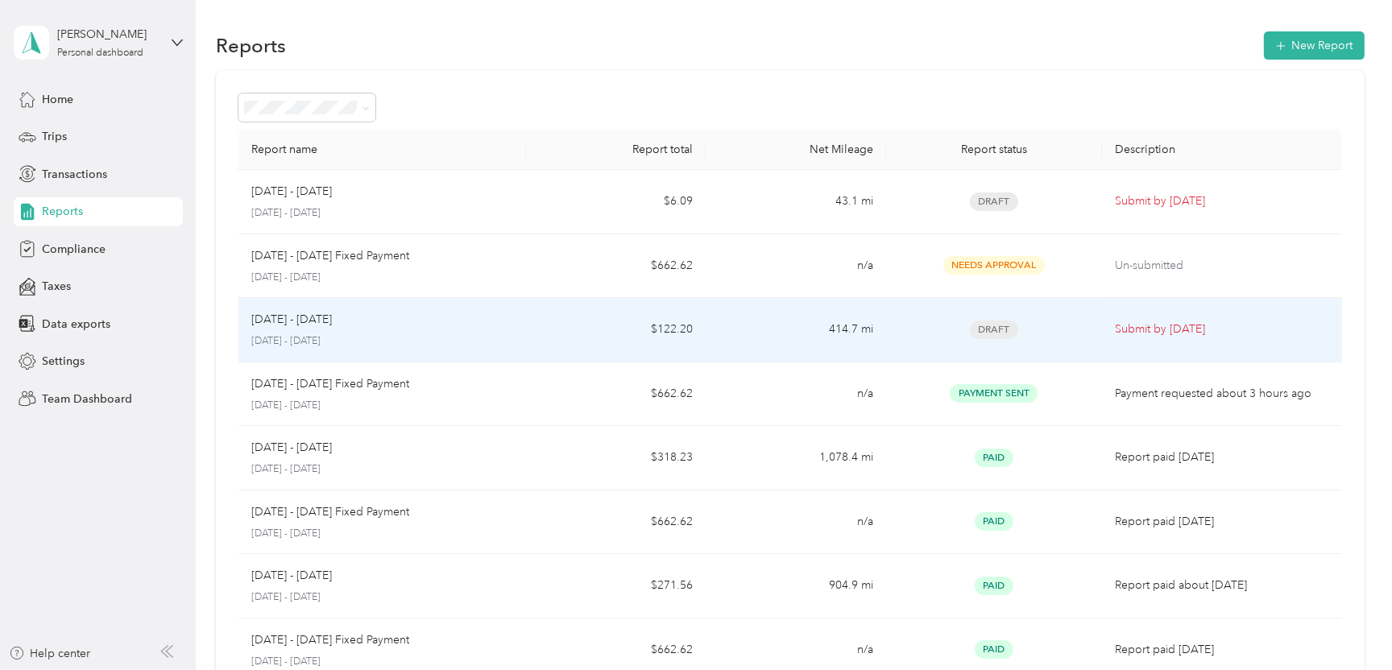
click at [317, 322] on p "[DATE] - [DATE]" at bounding box center [291, 320] width 81 height 18
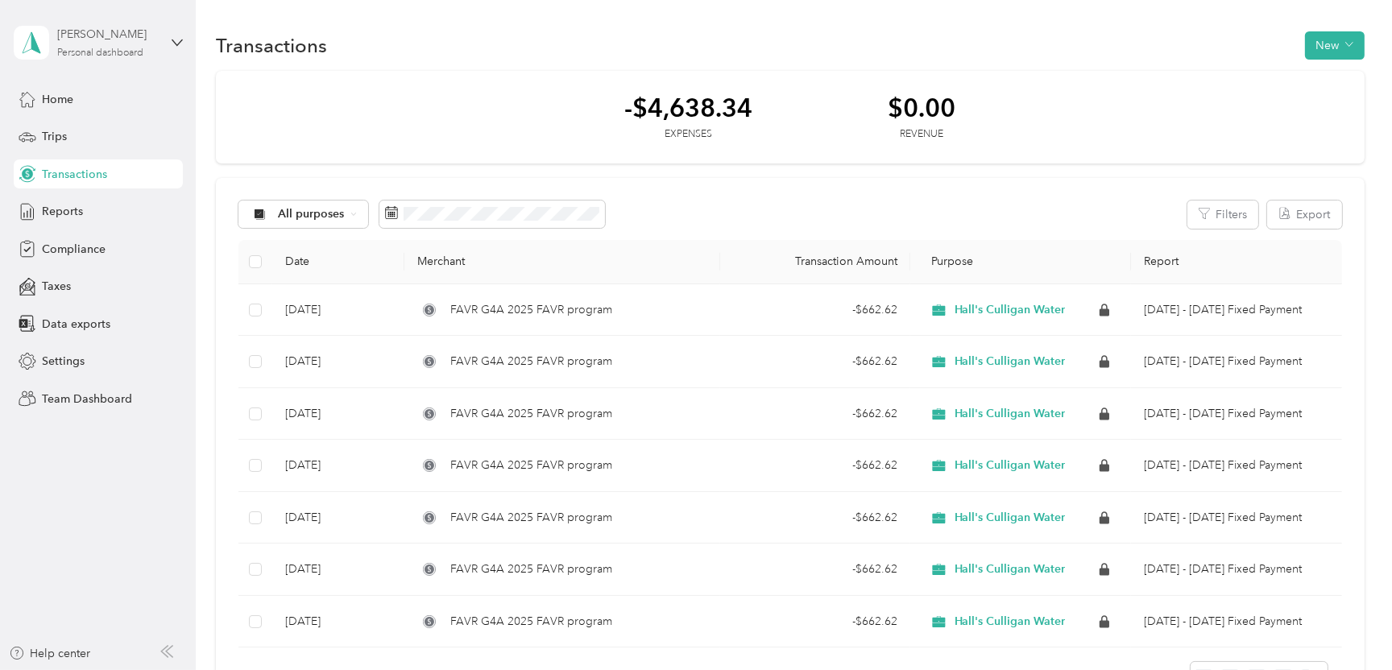
click at [91, 48] on div "Personal dashboard" at bounding box center [100, 53] width 86 height 10
click at [85, 137] on div "Team dashboard" at bounding box center [70, 130] width 86 height 17
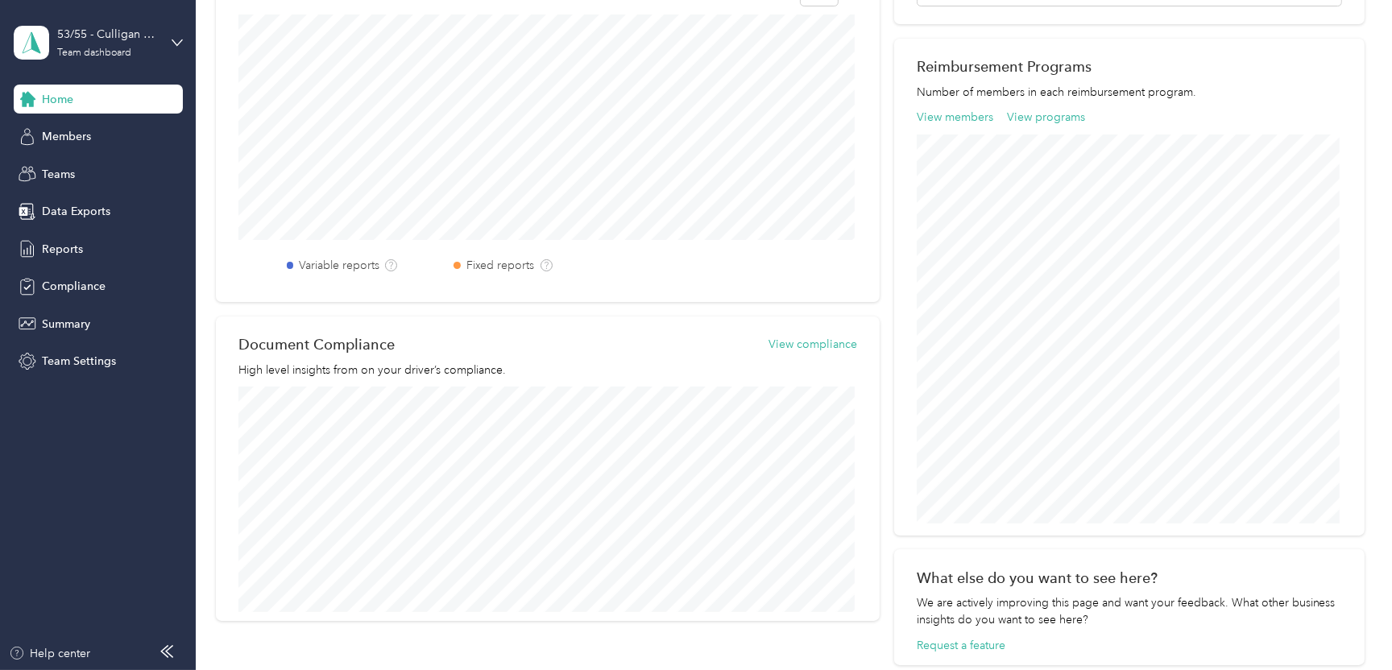
scroll to position [403, 0]
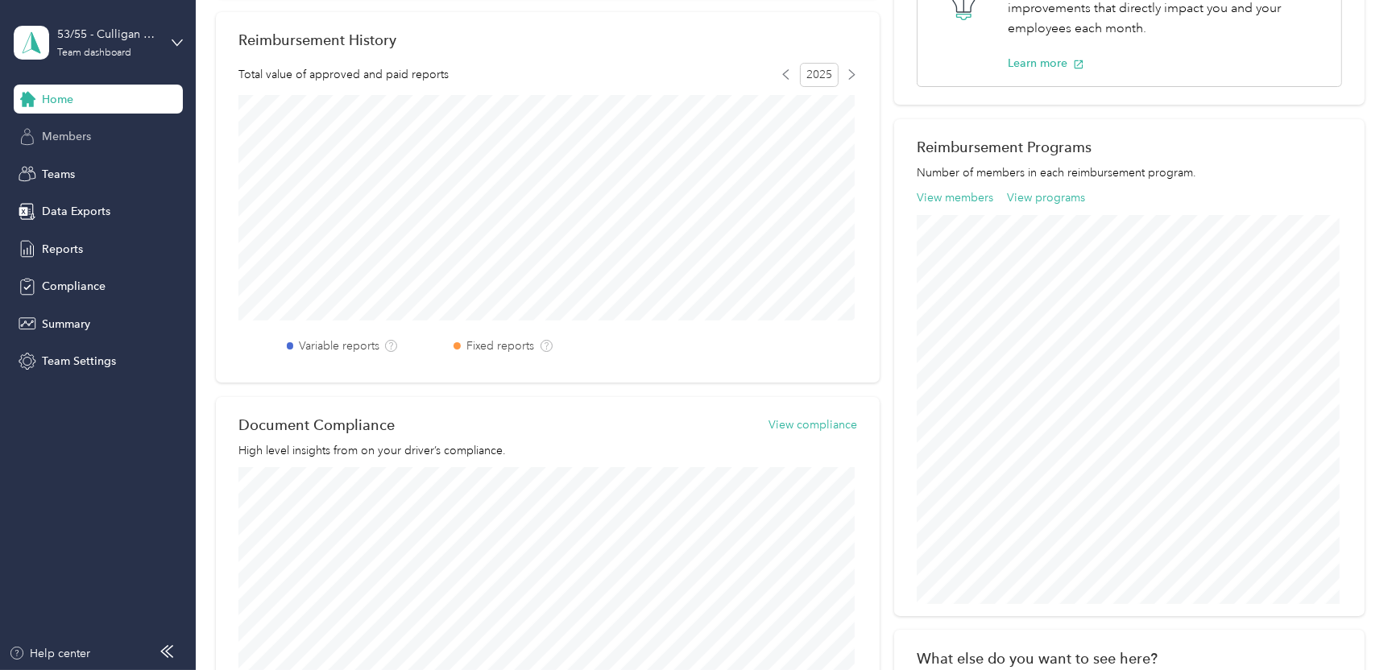
click at [75, 133] on span "Members" at bounding box center [66, 136] width 49 height 17
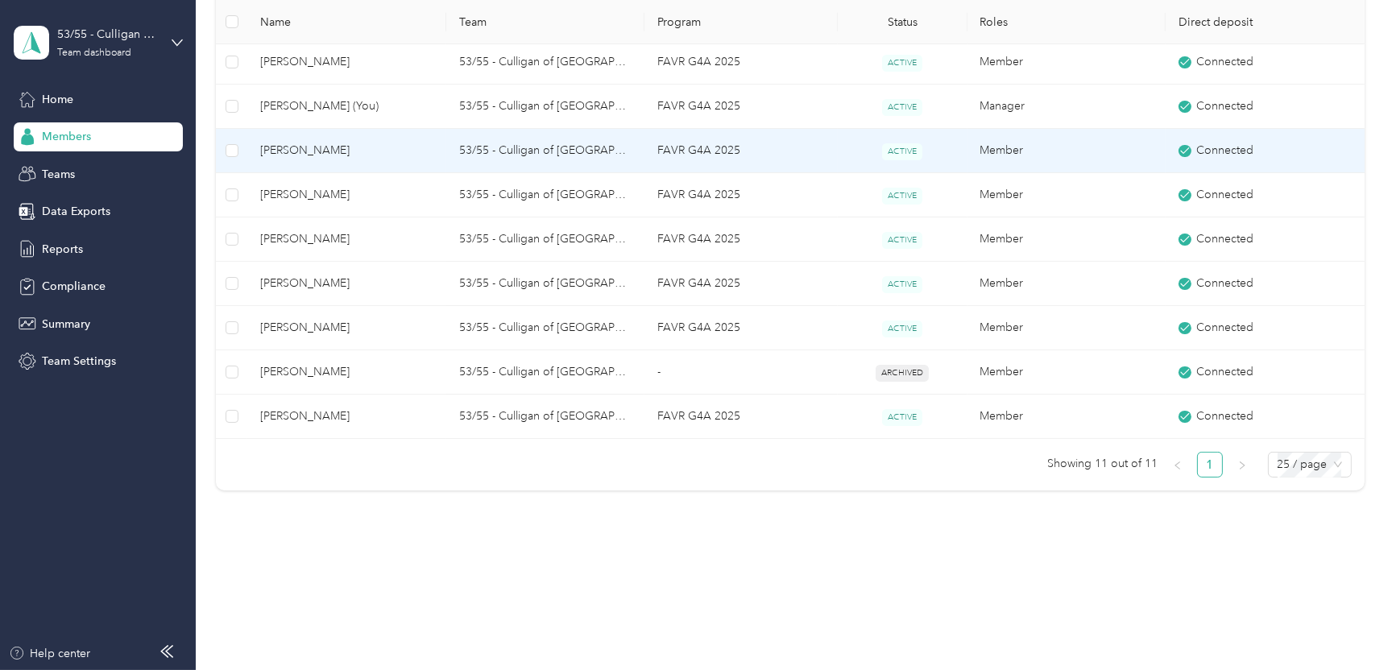
click at [303, 149] on span "[PERSON_NAME]" at bounding box center [346, 151] width 172 height 18
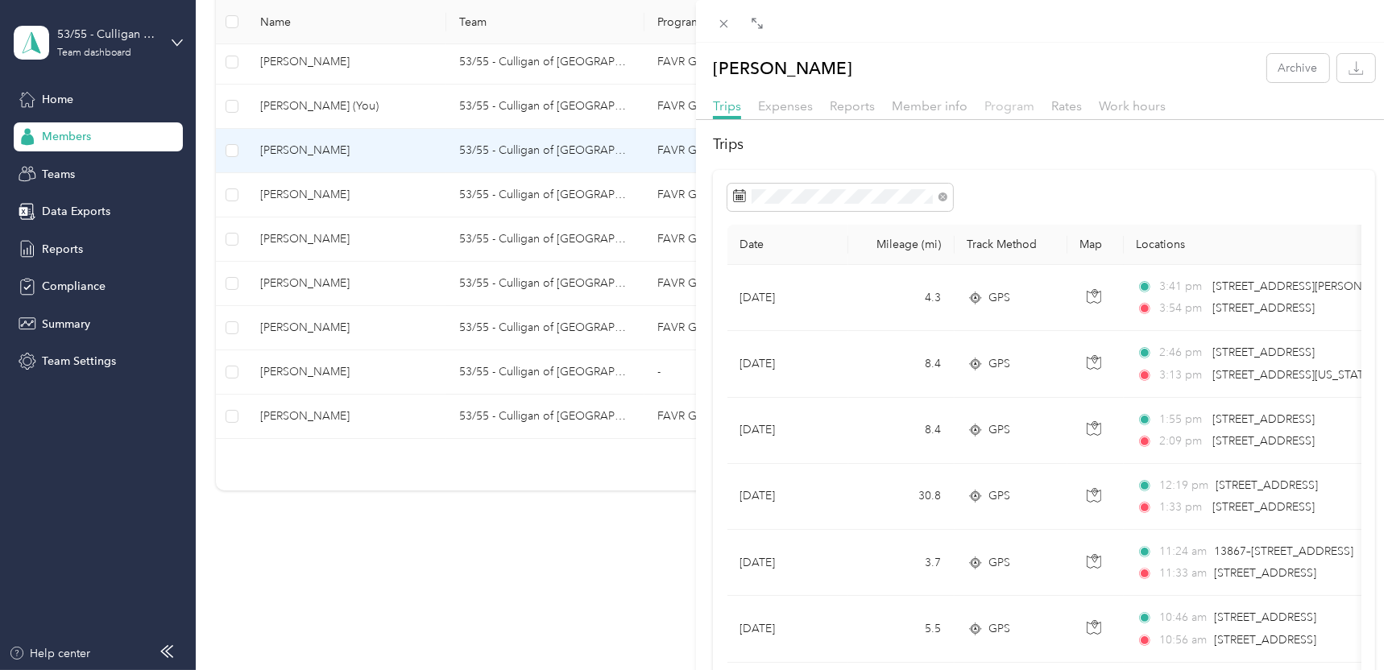
click at [996, 106] on span "Program" at bounding box center [1010, 105] width 50 height 15
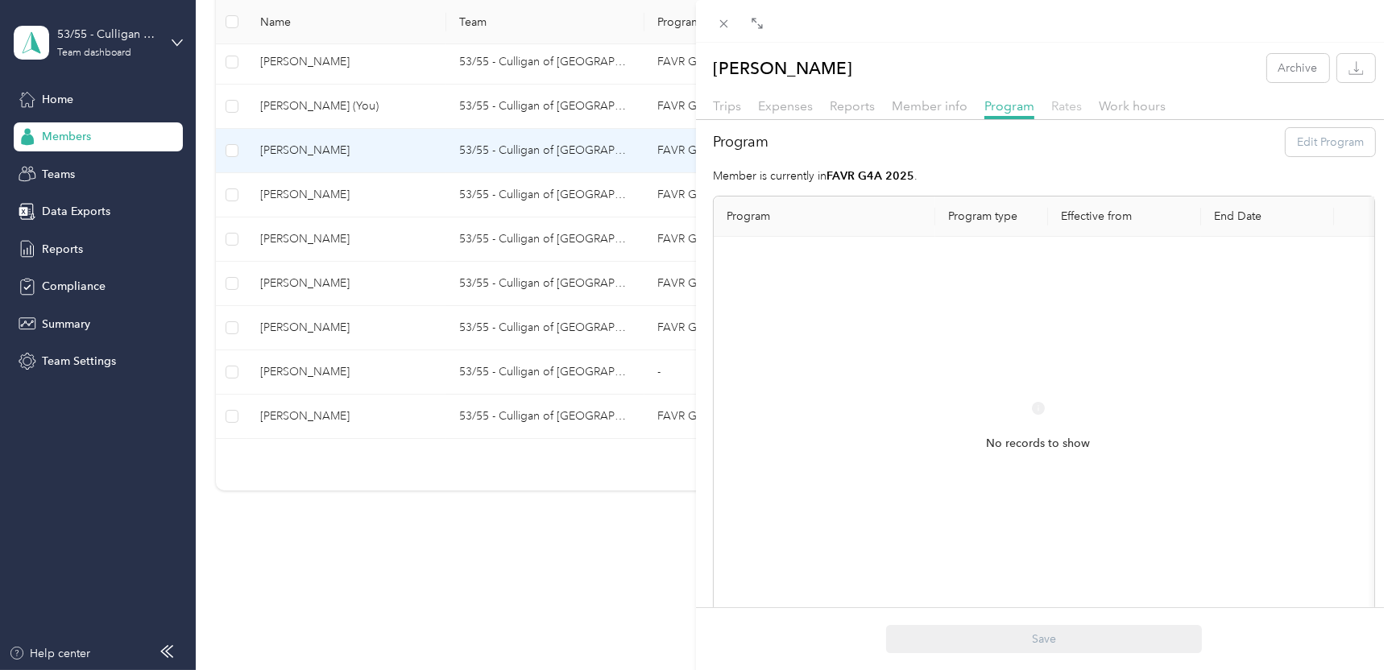
click at [1058, 106] on span "Rates" at bounding box center [1067, 105] width 31 height 15
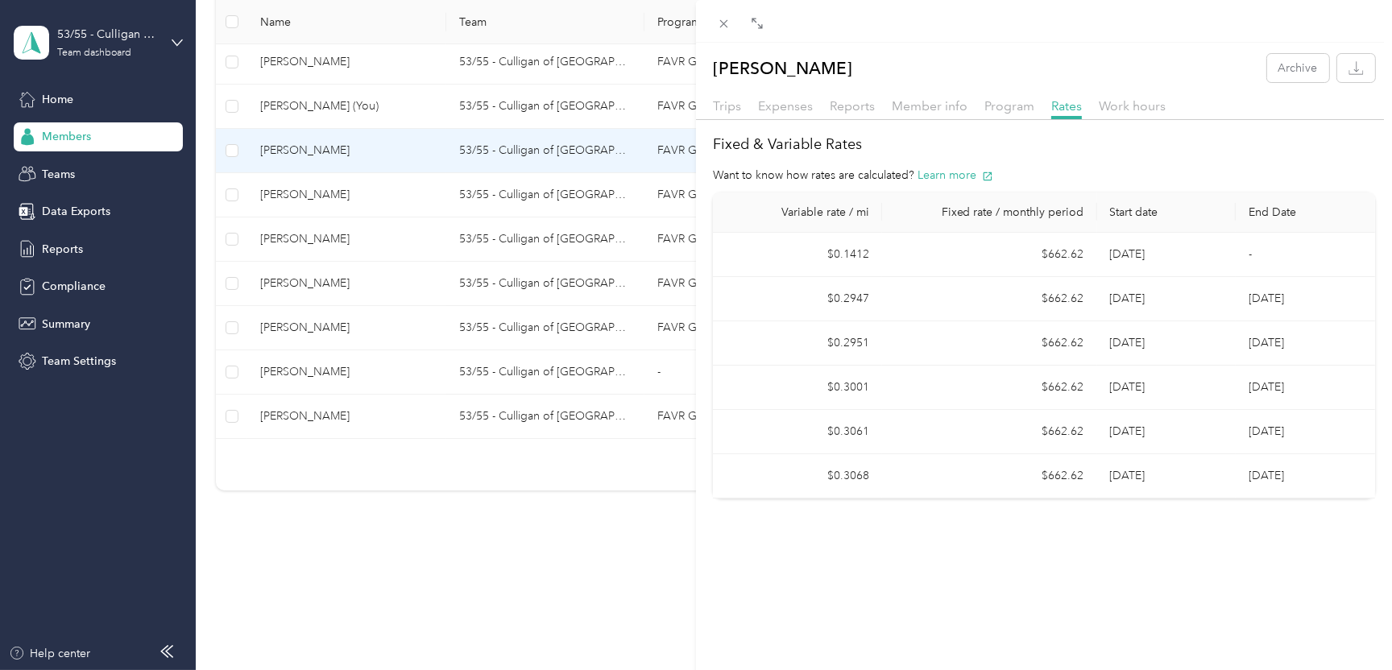
click at [326, 106] on div "[PERSON_NAME] Archive Trips Expenses Reports Member info Program Rates Work hou…" at bounding box center [696, 335] width 1392 height 670
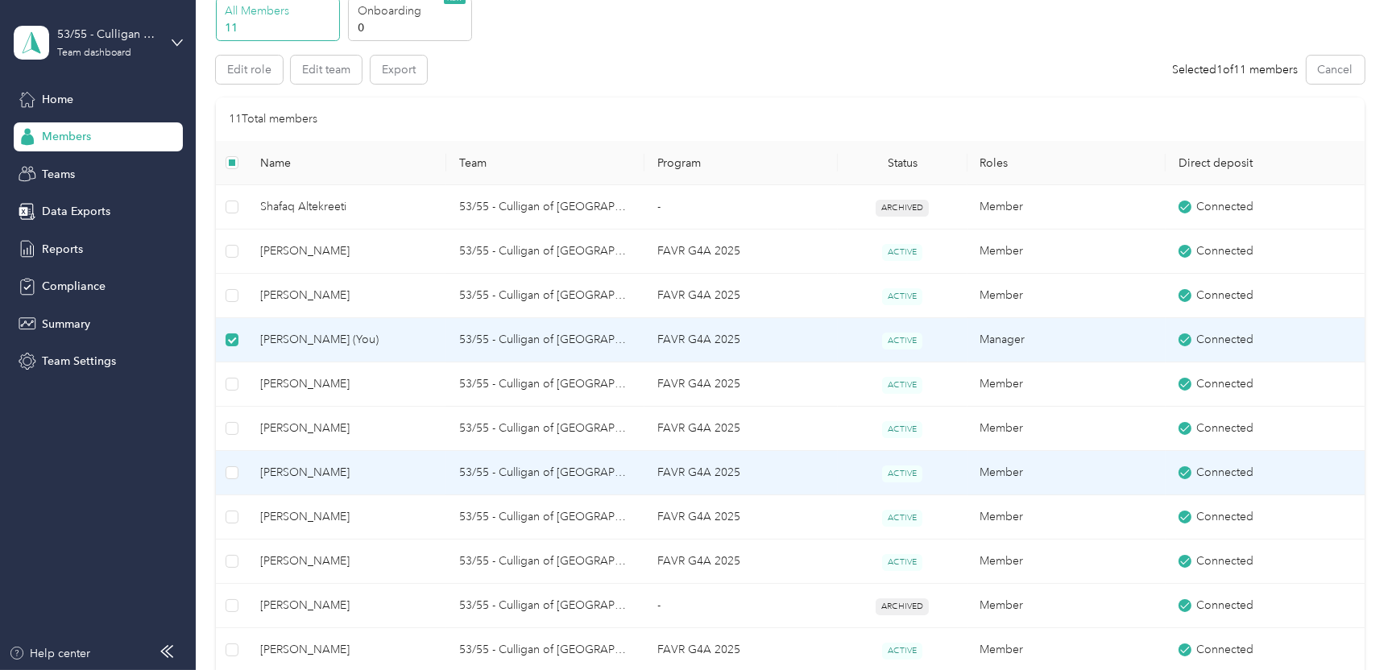
scroll to position [64, 0]
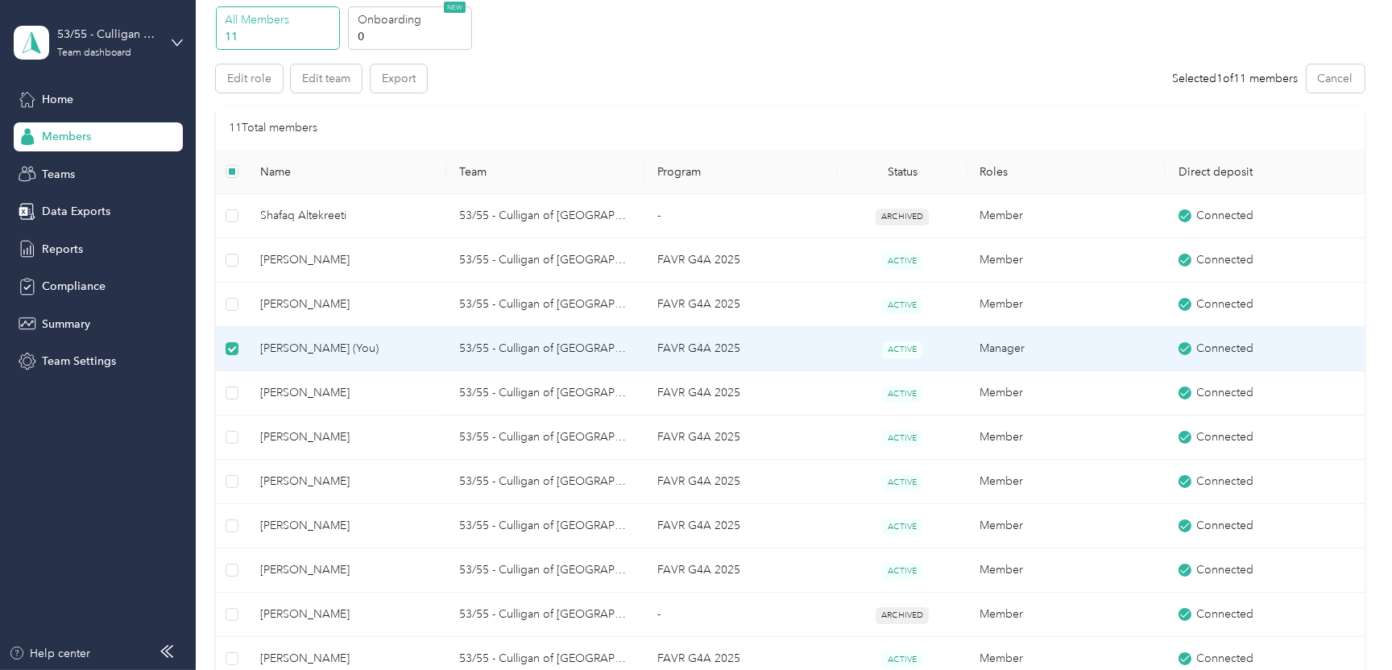
click at [287, 346] on span "[PERSON_NAME] (You)" at bounding box center [346, 349] width 172 height 18
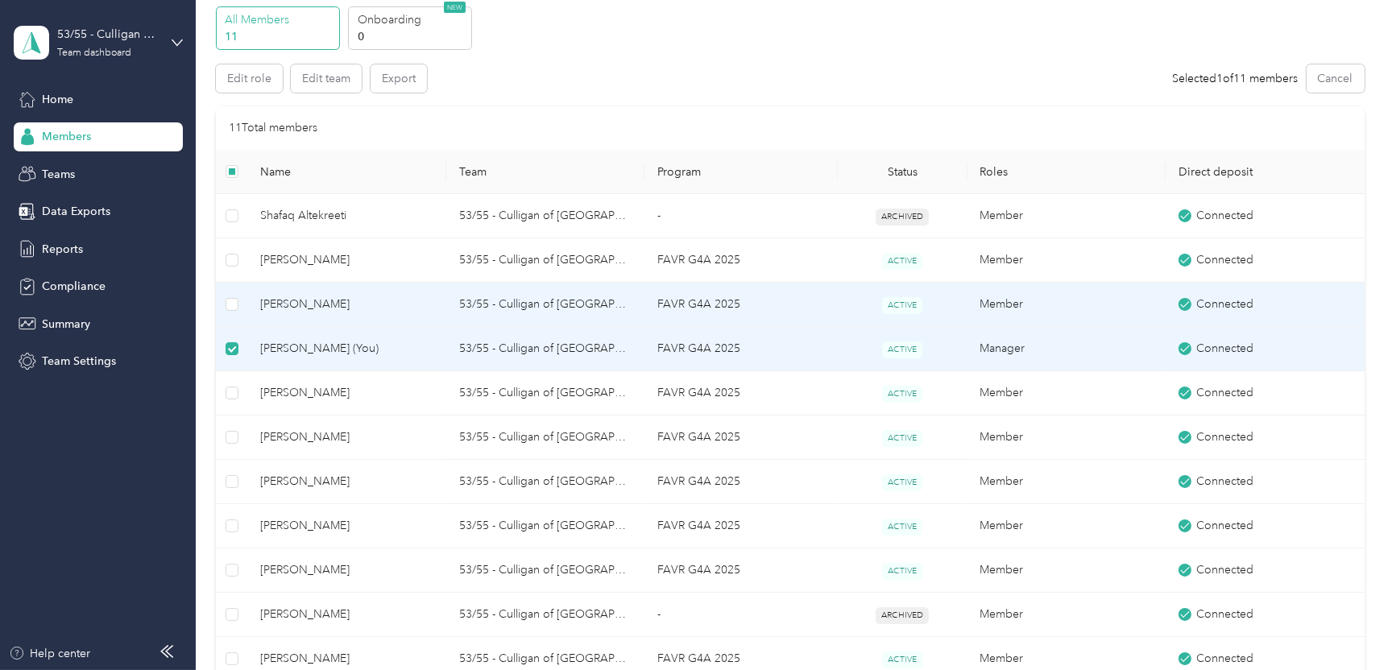
click at [287, 304] on span "[PERSON_NAME]" at bounding box center [346, 305] width 172 height 18
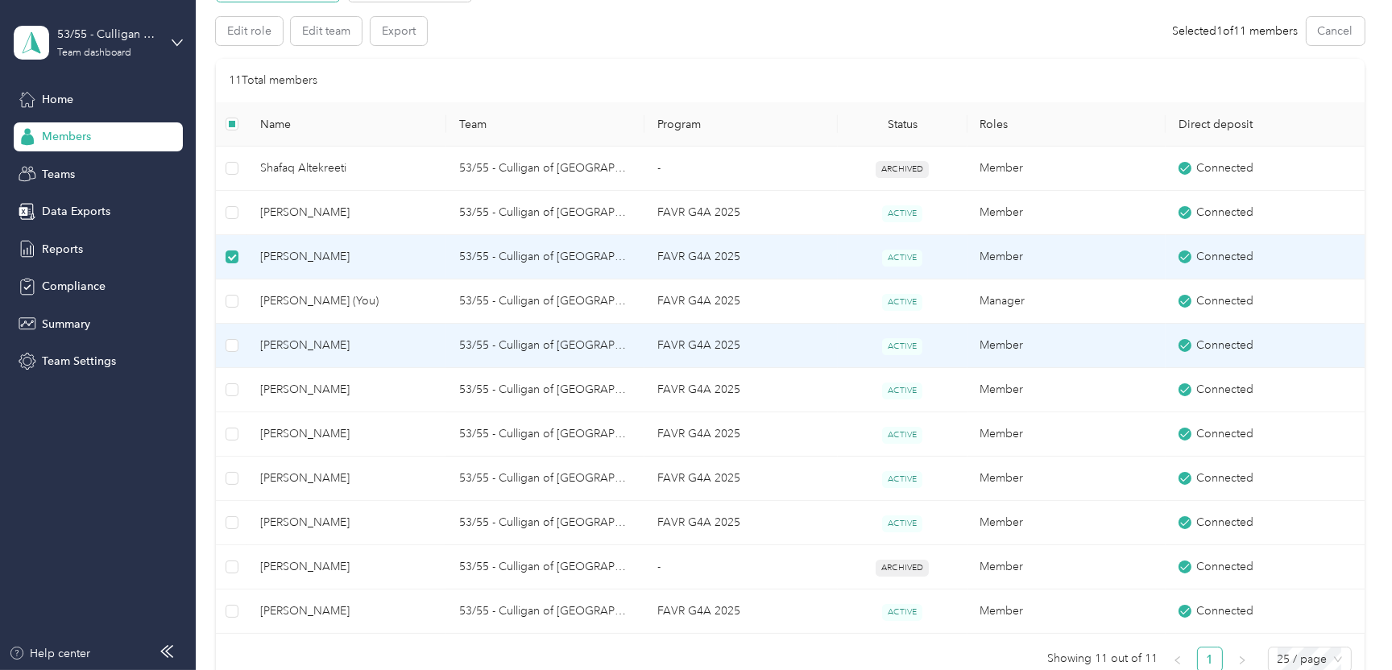
scroll to position [145, 0]
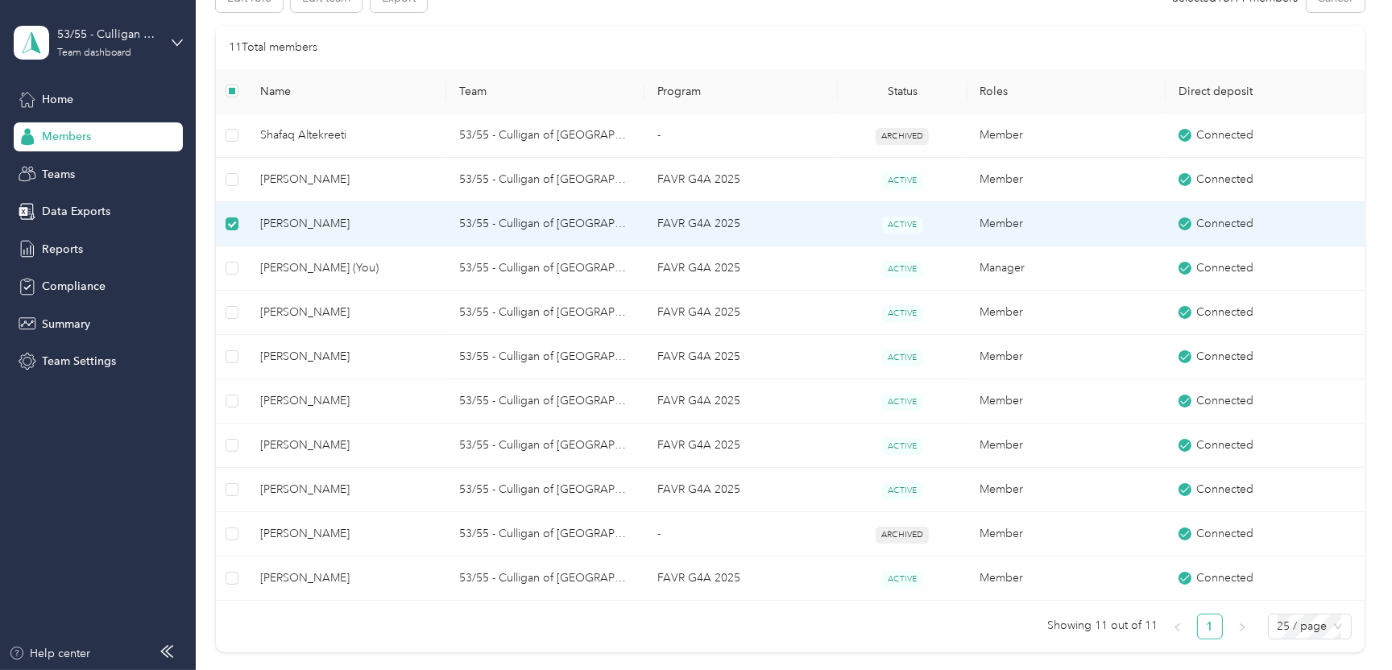
click at [324, 222] on span "[PERSON_NAME]" at bounding box center [346, 224] width 172 height 18
click at [989, 220] on td "Member" at bounding box center [1067, 224] width 198 height 44
click at [59, 247] on span "Reports" at bounding box center [62, 249] width 41 height 17
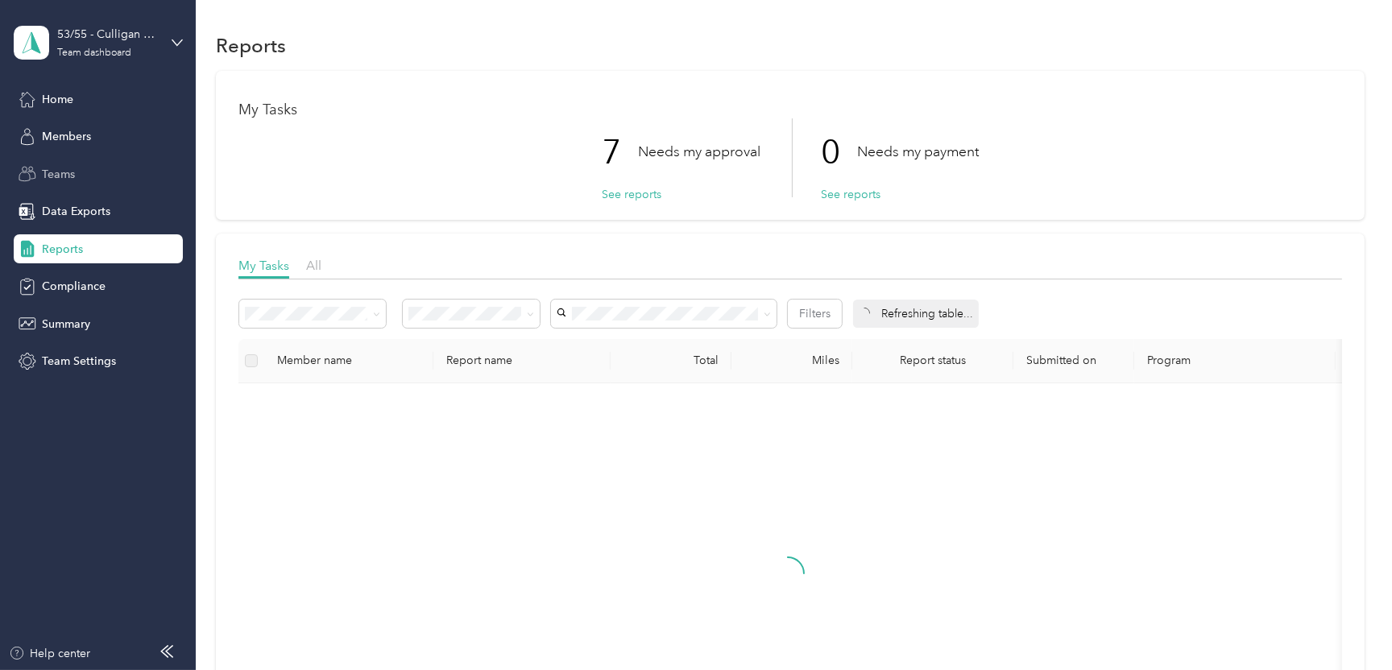
click at [64, 168] on span "Teams" at bounding box center [58, 174] width 33 height 17
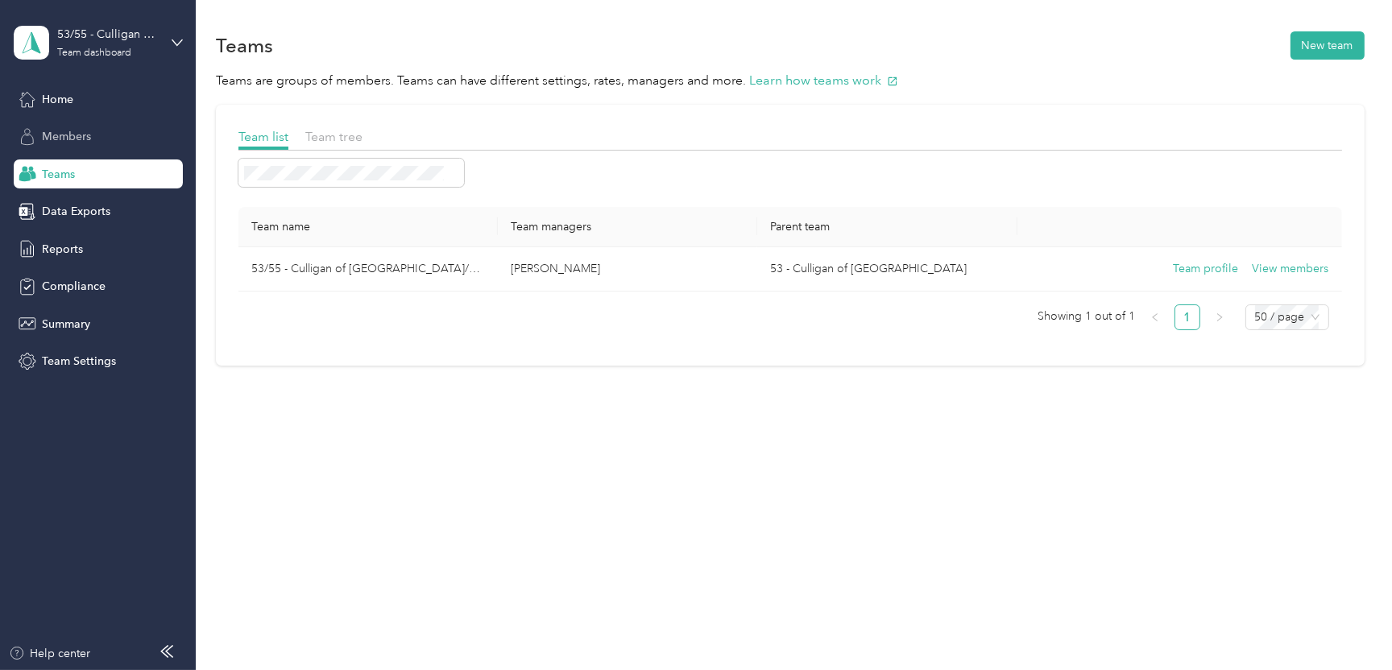
click at [68, 131] on span "Members" at bounding box center [66, 136] width 49 height 17
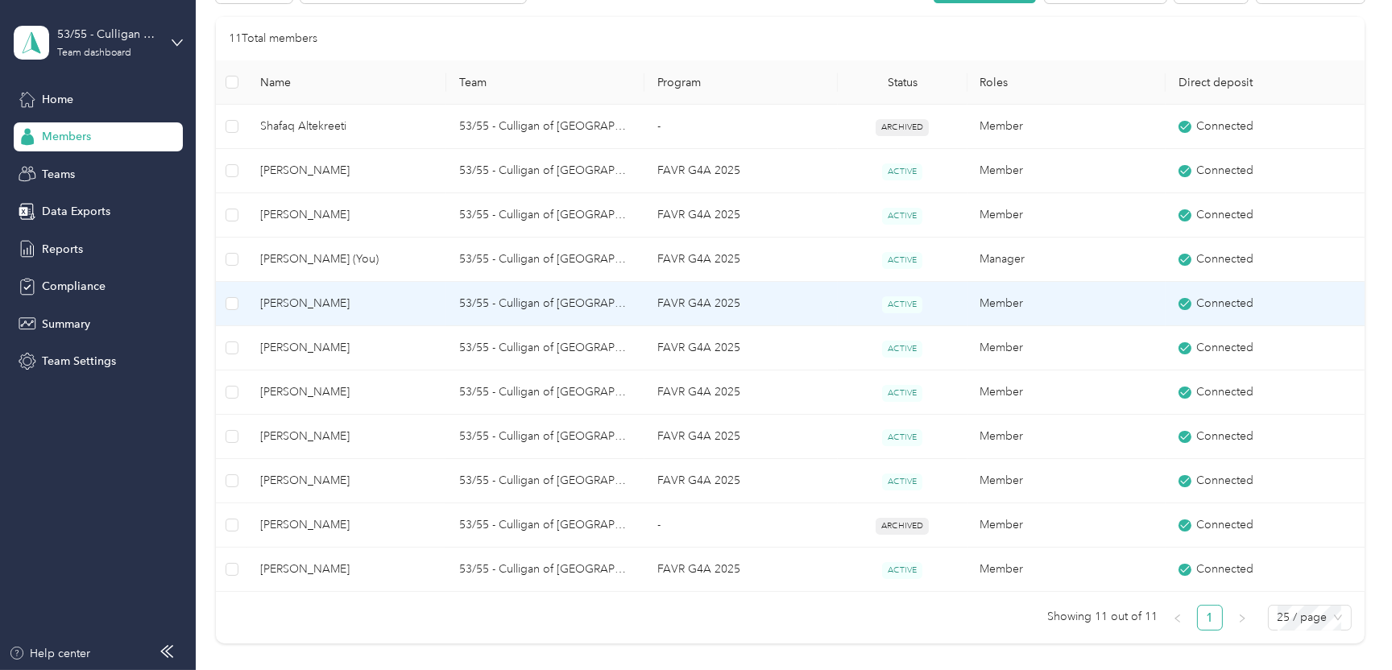
scroll to position [242, 0]
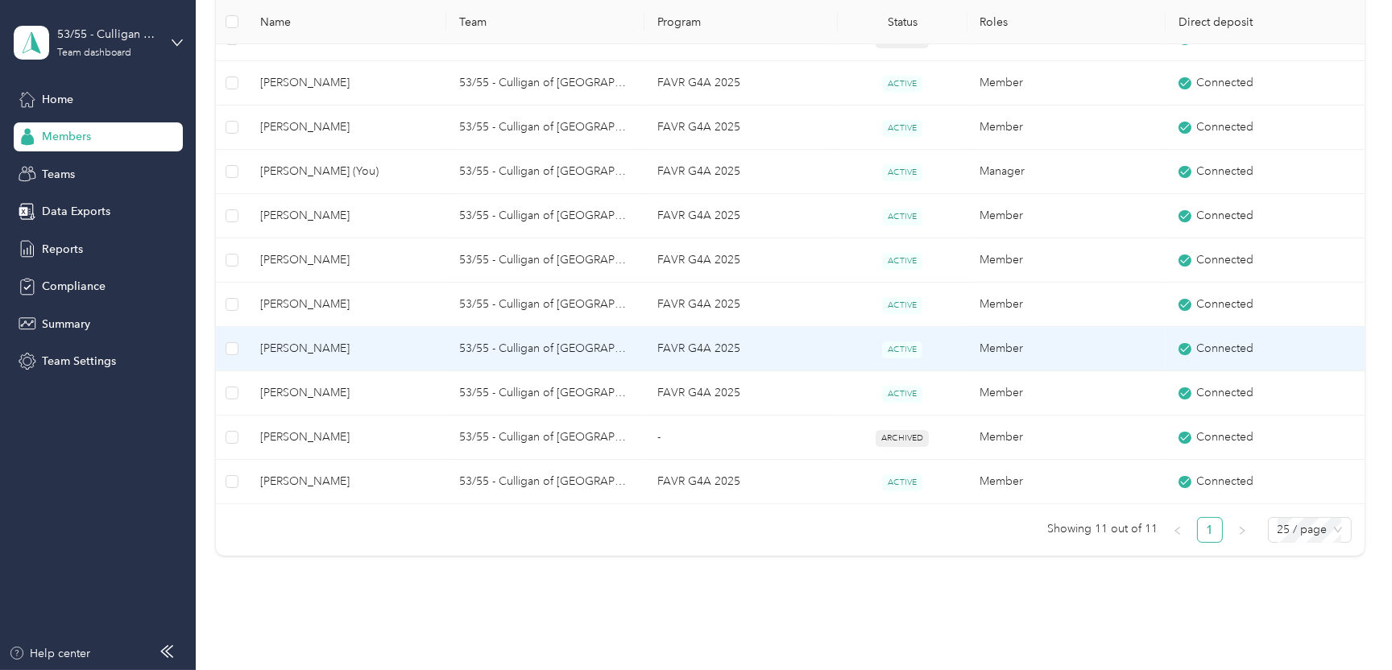
click at [287, 346] on span "[PERSON_NAME]" at bounding box center [346, 349] width 172 height 18
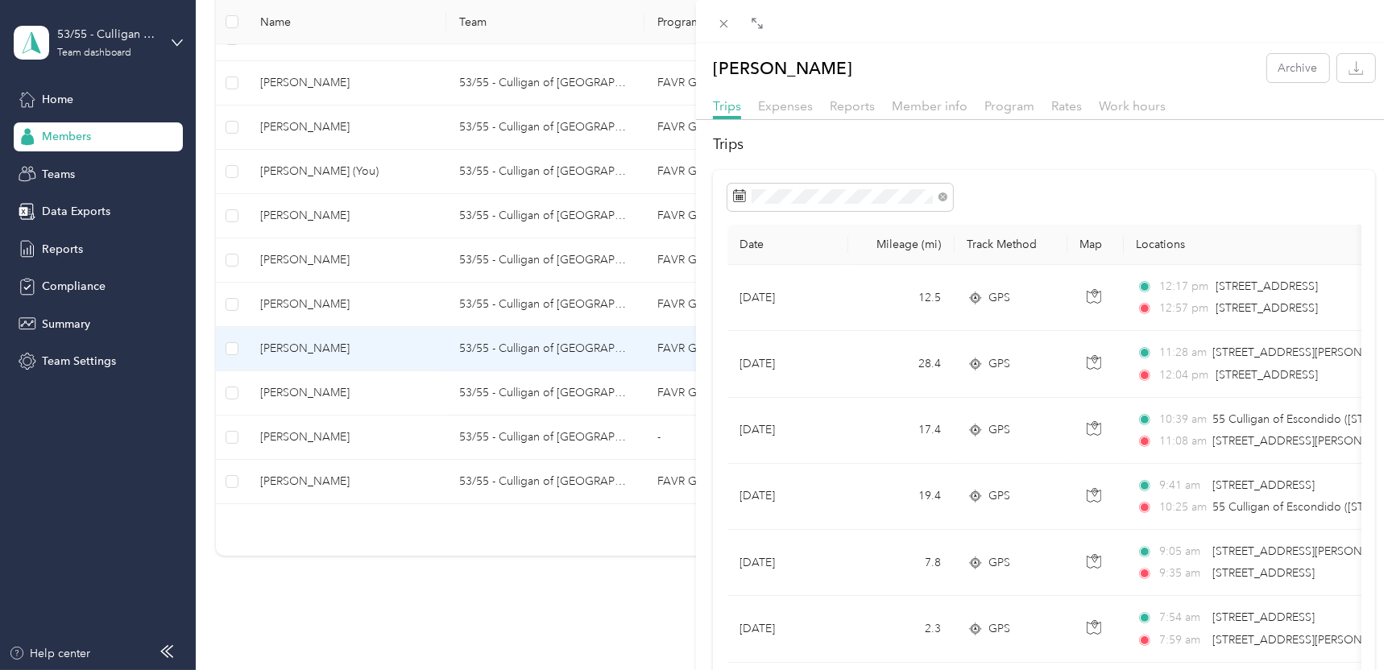
click at [292, 301] on div "[PERSON_NAME] Archive Trips Expenses Reports Member info Program Rates Work hou…" at bounding box center [696, 335] width 1392 height 670
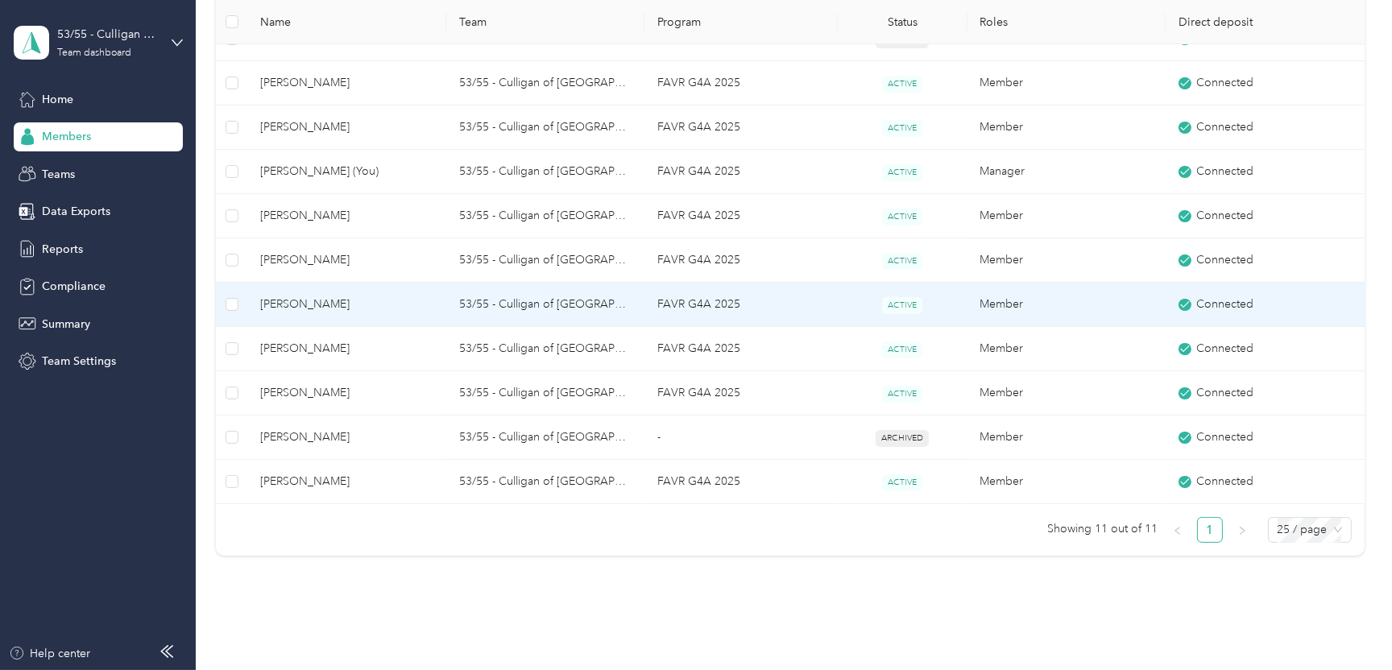
click at [316, 305] on span "[PERSON_NAME]" at bounding box center [346, 305] width 172 height 18
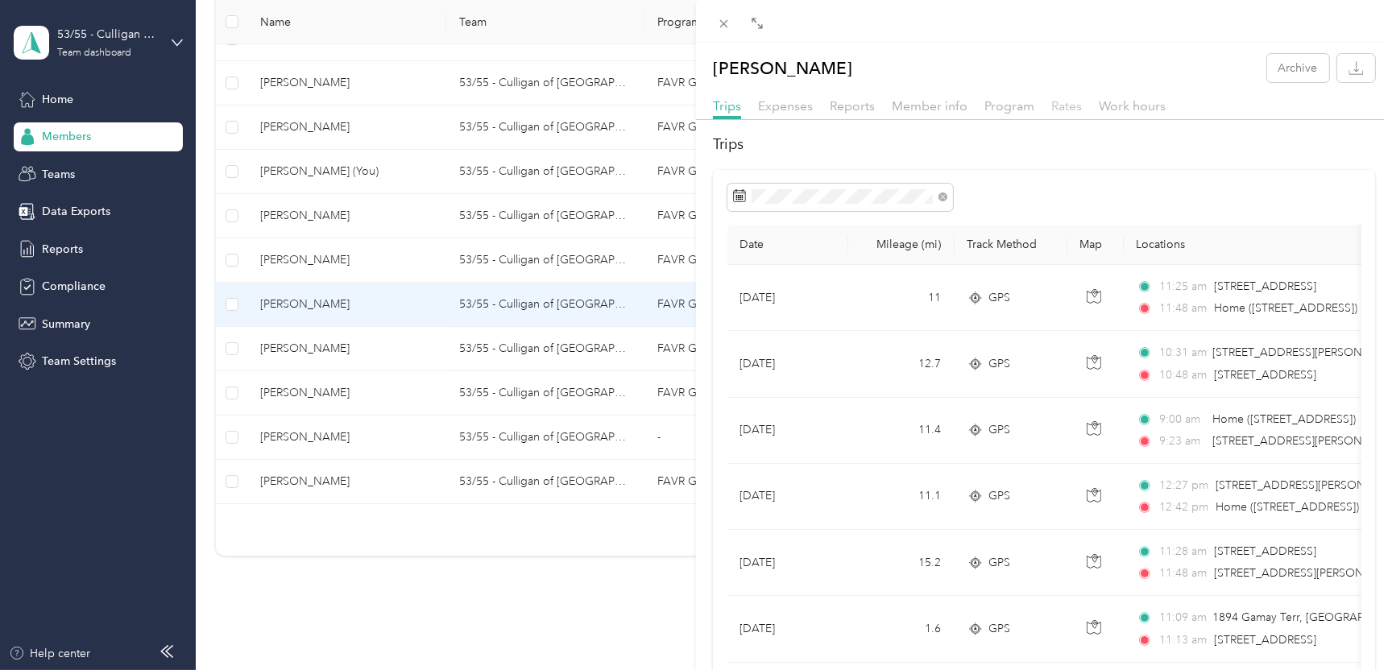
click at [1061, 108] on span "Rates" at bounding box center [1067, 105] width 31 height 15
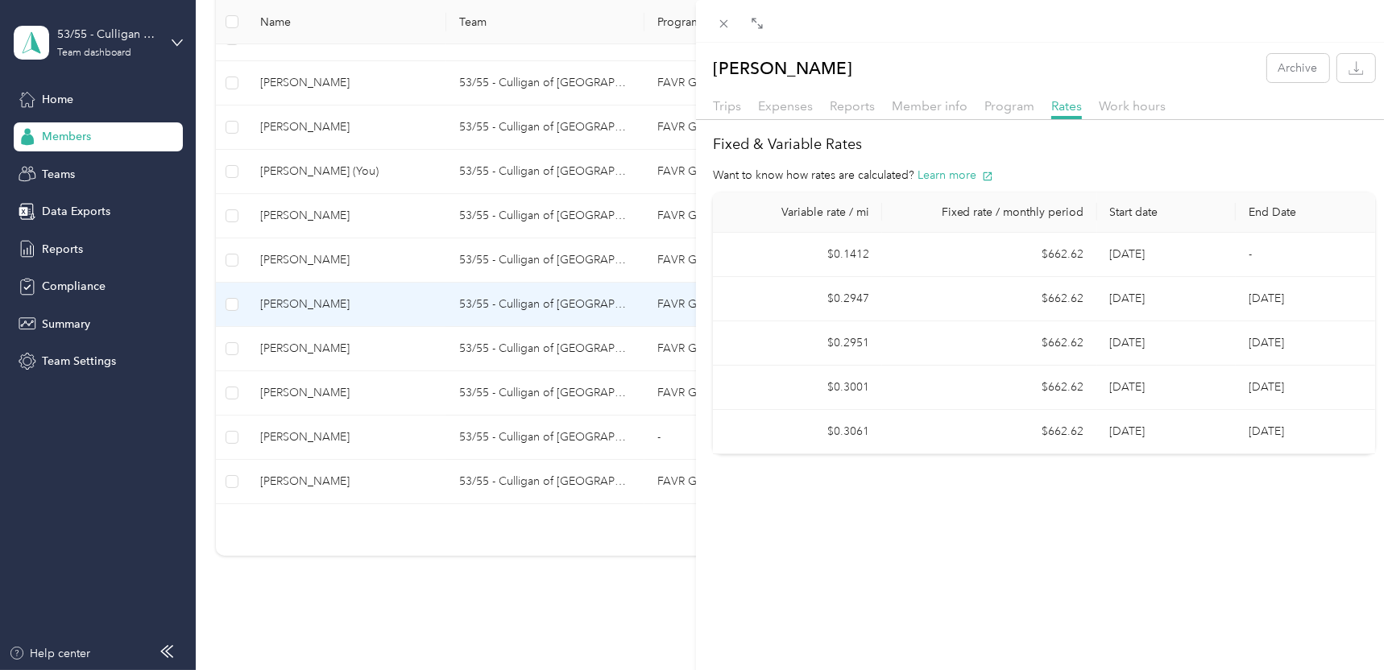
click at [317, 351] on div "[PERSON_NAME] Archive Trips Expenses Reports Member info Program Rates Work hou…" at bounding box center [696, 335] width 1392 height 670
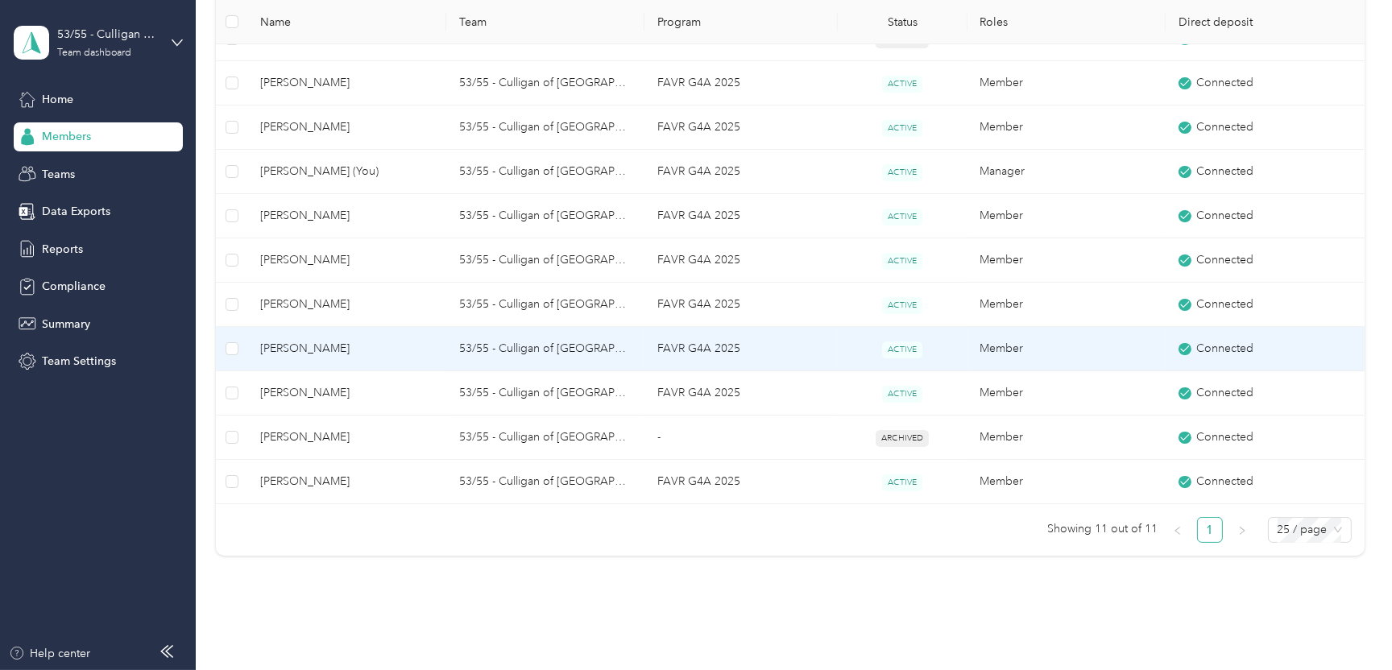
click at [317, 351] on span "[PERSON_NAME]" at bounding box center [346, 349] width 172 height 18
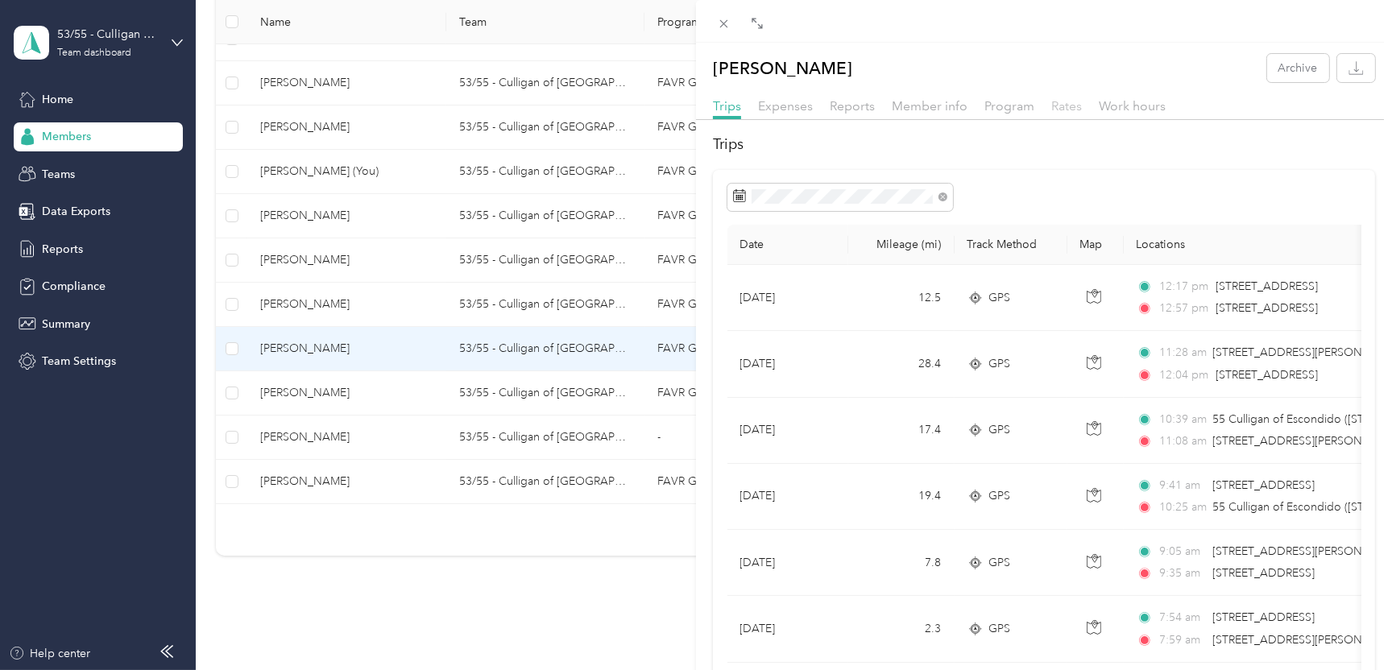
click at [1068, 102] on span "Rates" at bounding box center [1067, 105] width 31 height 15
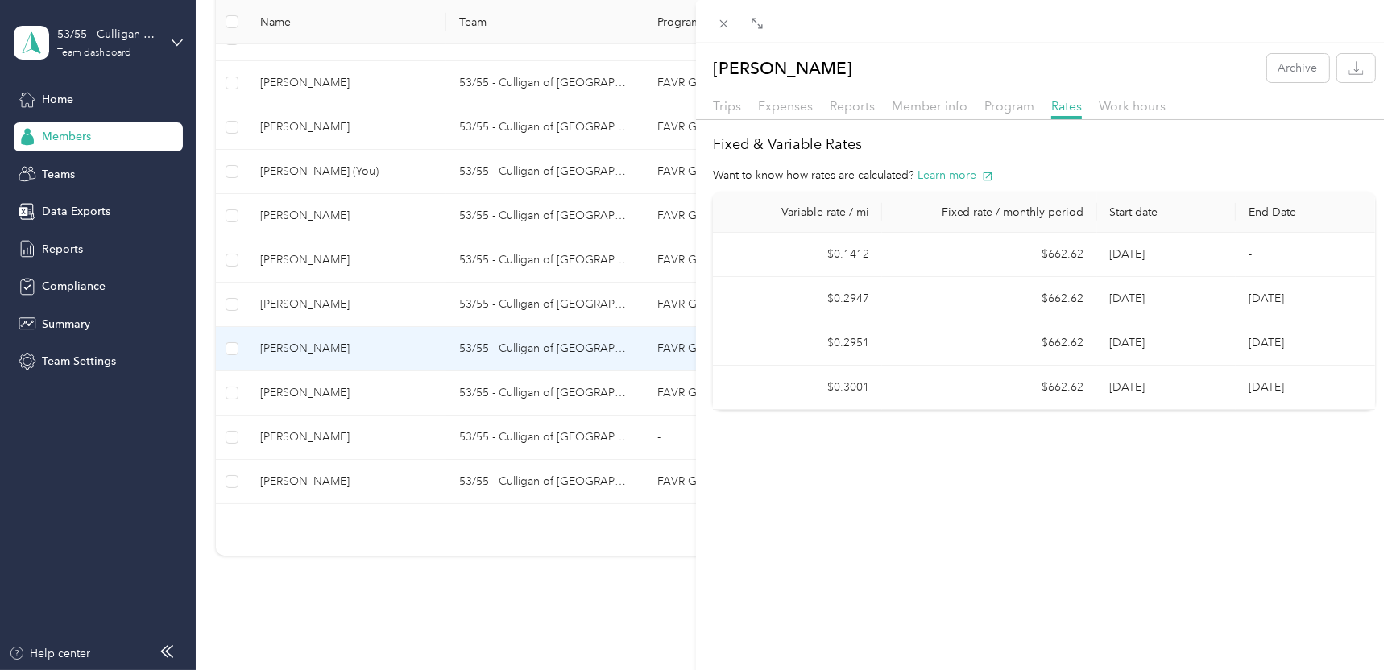
click at [303, 174] on div "[PERSON_NAME] Archive Trips Expenses Reports Member info Program Rates Work hou…" at bounding box center [696, 335] width 1392 height 670
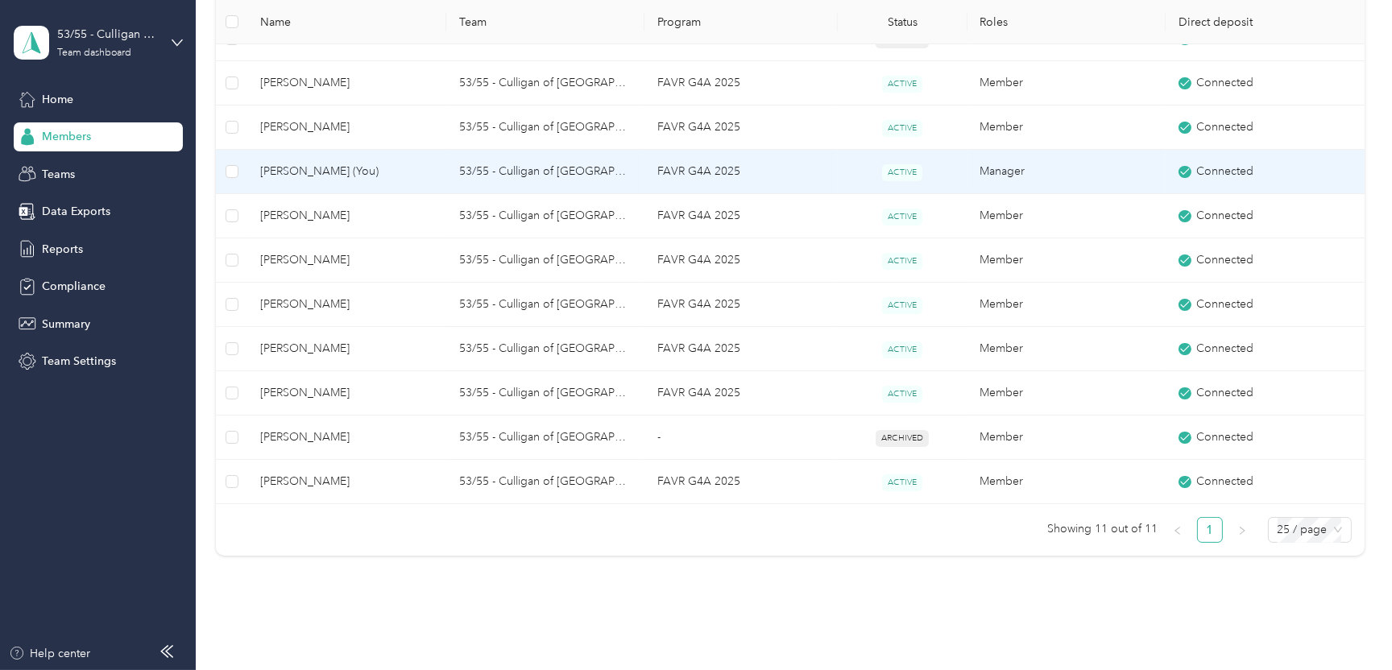
click at [347, 169] on span "[PERSON_NAME] (You)" at bounding box center [346, 172] width 172 height 18
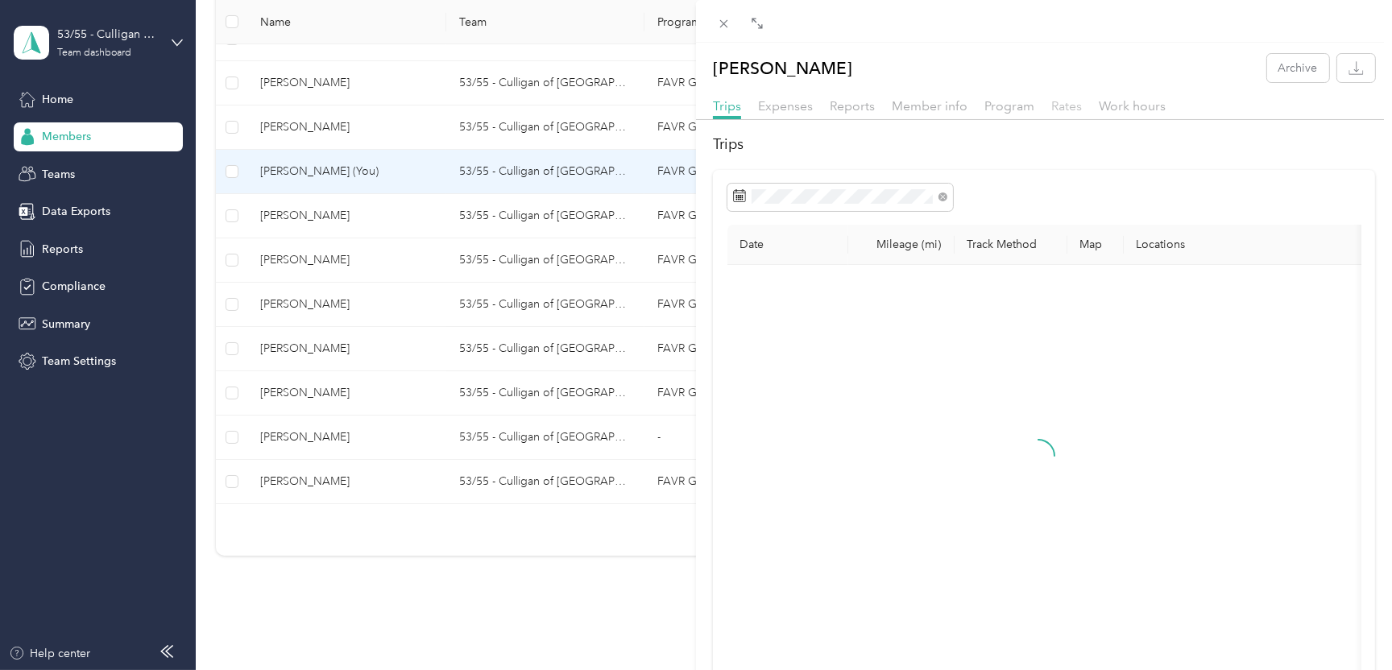
click at [1059, 106] on span "Rates" at bounding box center [1067, 105] width 31 height 15
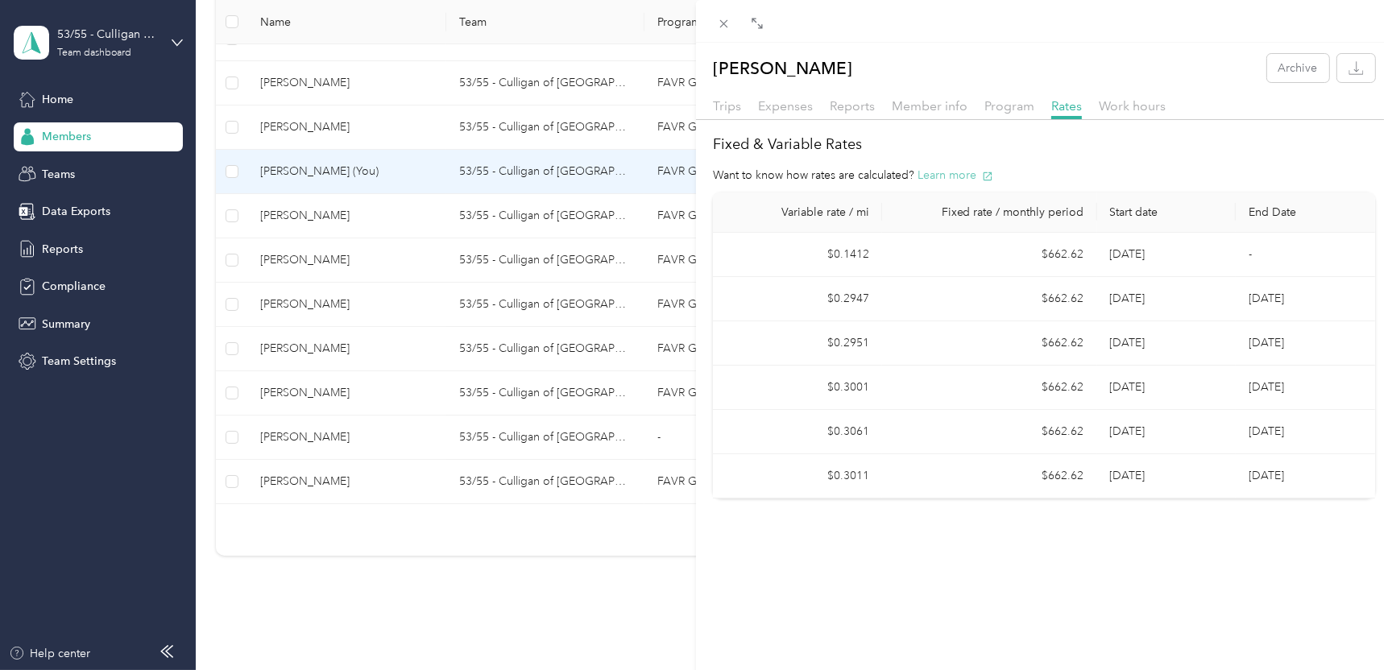
click at [935, 172] on button "Learn more" at bounding box center [956, 175] width 76 height 17
drag, startPoint x: 727, startPoint y: 21, endPoint x: 713, endPoint y: 22, distance: 13.7
click at [726, 21] on icon at bounding box center [724, 24] width 14 height 14
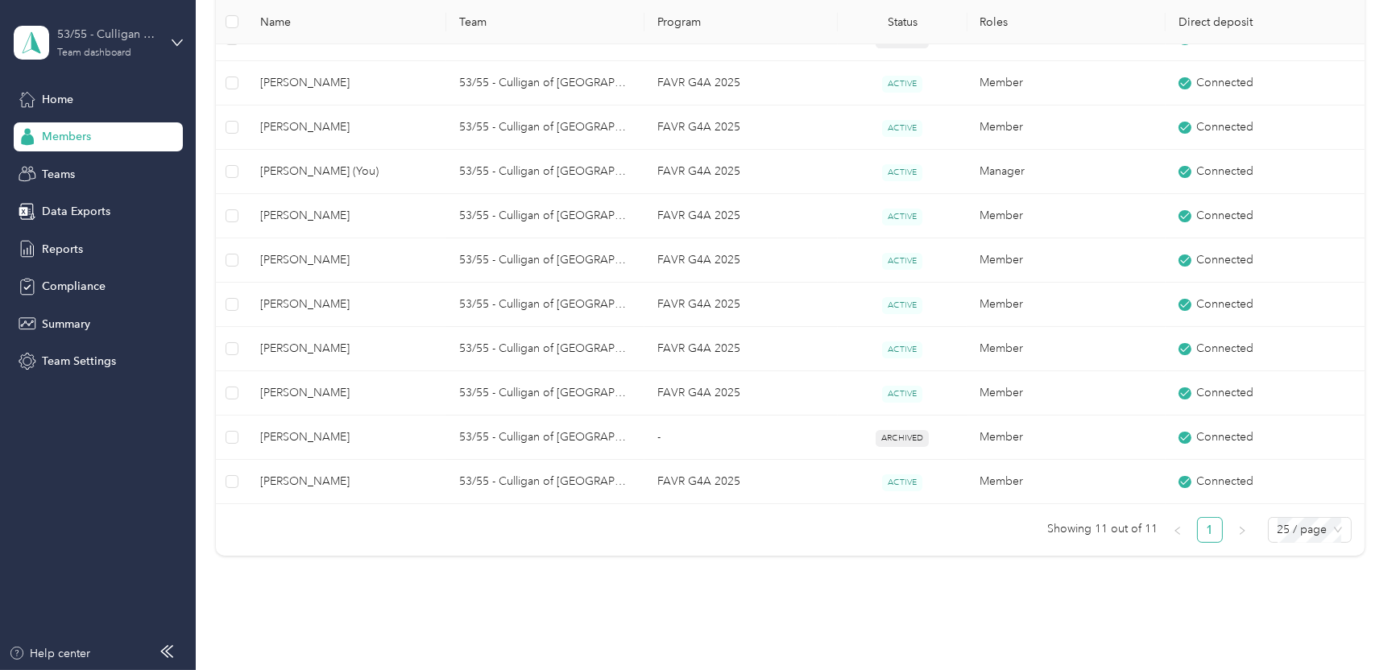
click at [99, 44] on div "53/55 - Culligan of [GEOGRAPHIC_DATA]/Escondido Sales Manager (Resi) Team dashb…" at bounding box center [107, 42] width 101 height 32
click at [92, 167] on div "Personal dashboard" at bounding box center [78, 168] width 102 height 17
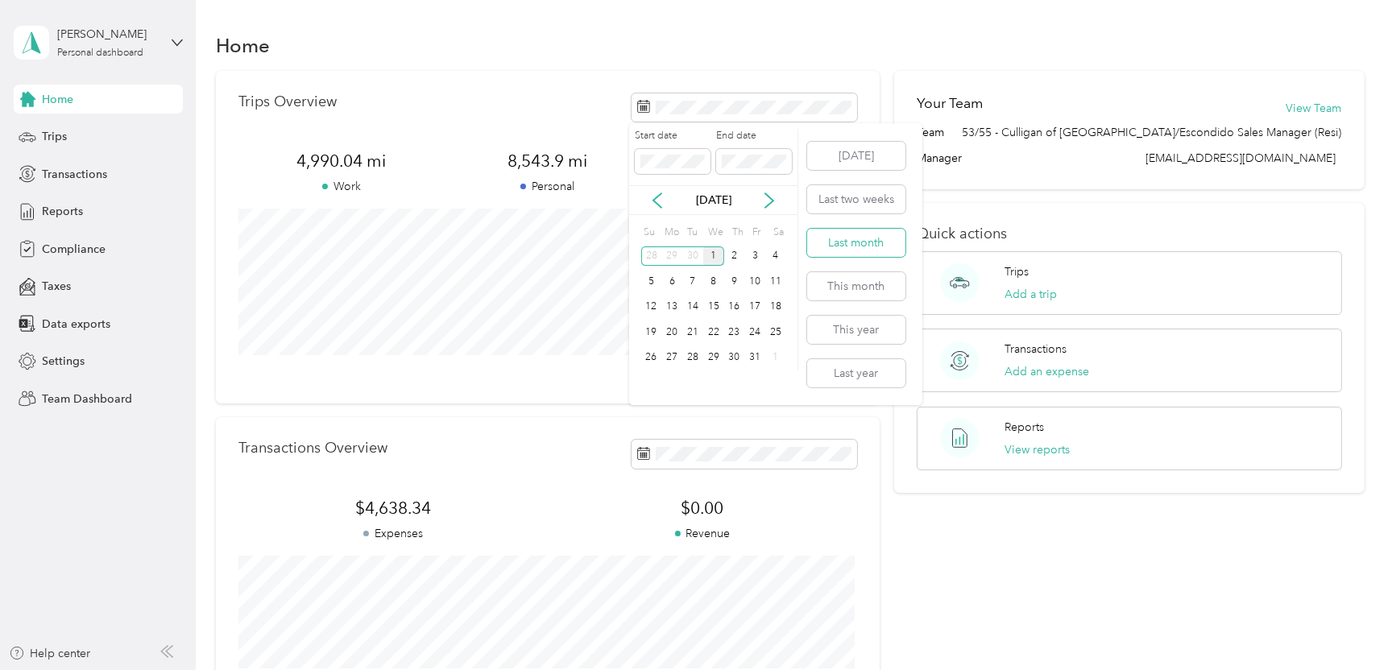
click at [846, 243] on button "Last month" at bounding box center [856, 243] width 98 height 28
click at [855, 328] on button "This year" at bounding box center [856, 330] width 98 height 28
click at [70, 209] on span "Reports" at bounding box center [62, 211] width 41 height 17
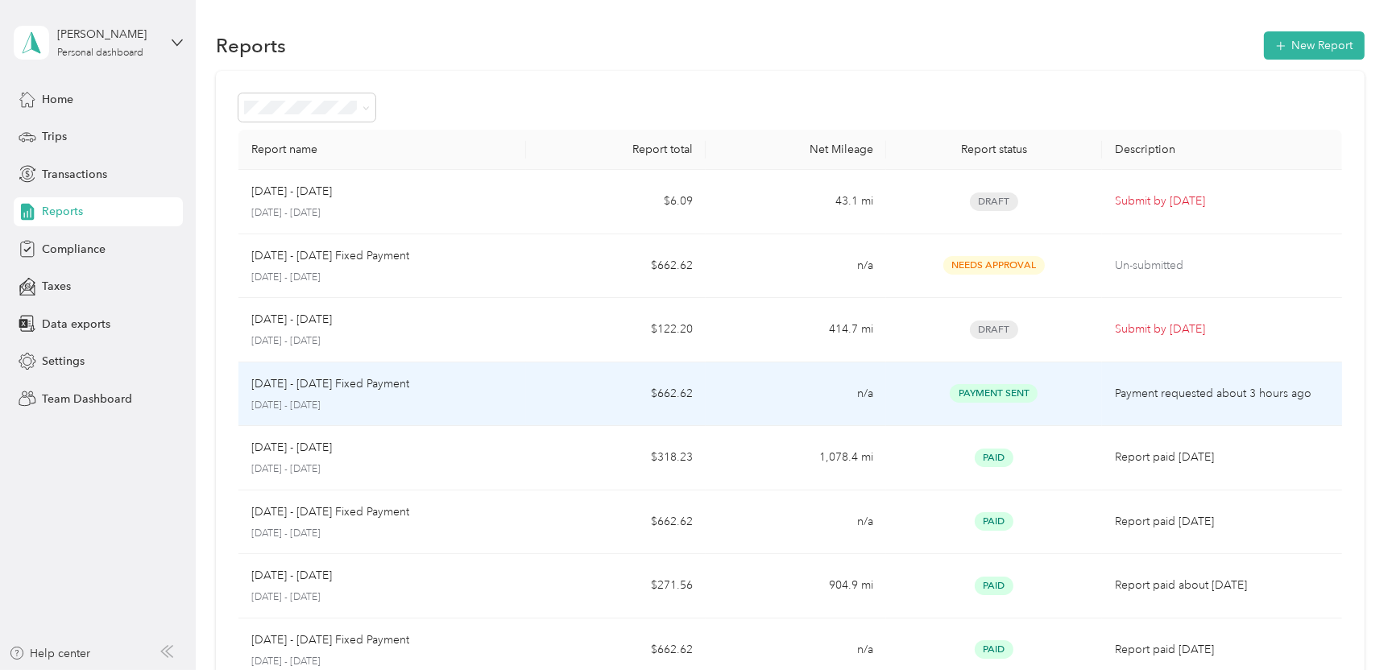
click at [1019, 392] on span "Payment Sent" at bounding box center [994, 393] width 88 height 19
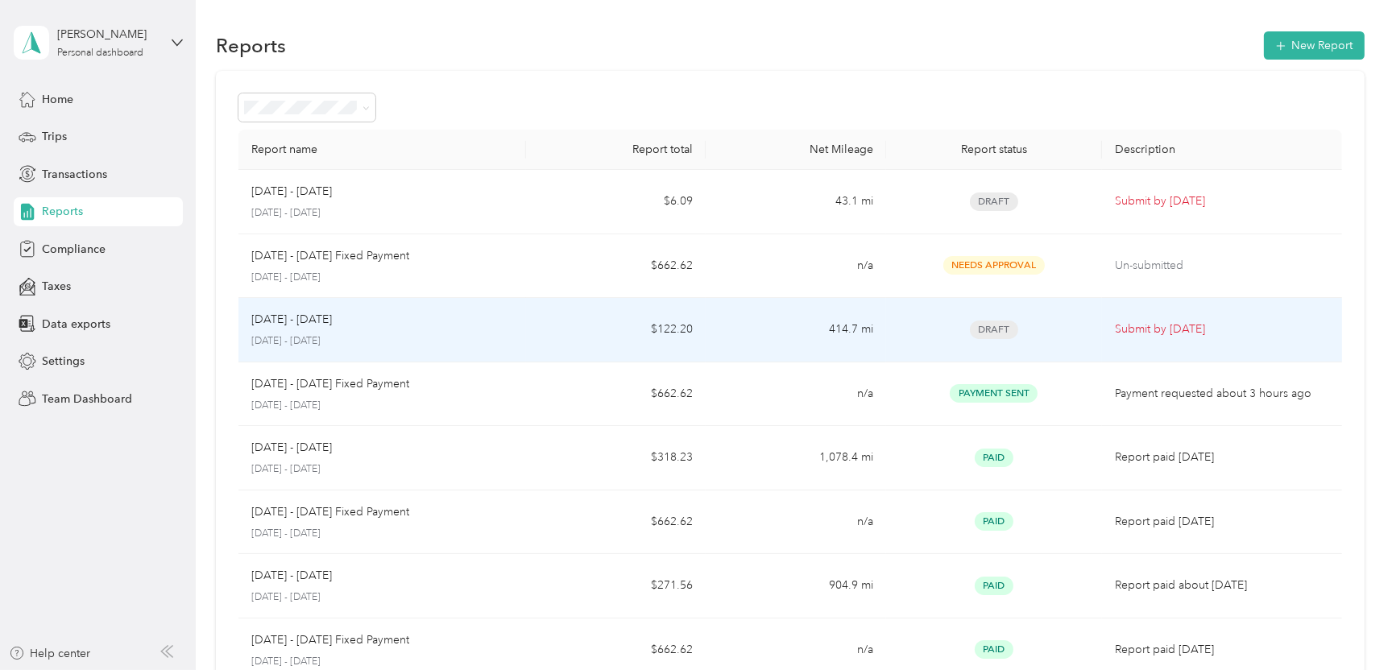
click at [305, 315] on p "[DATE] - [DATE]" at bounding box center [291, 320] width 81 height 18
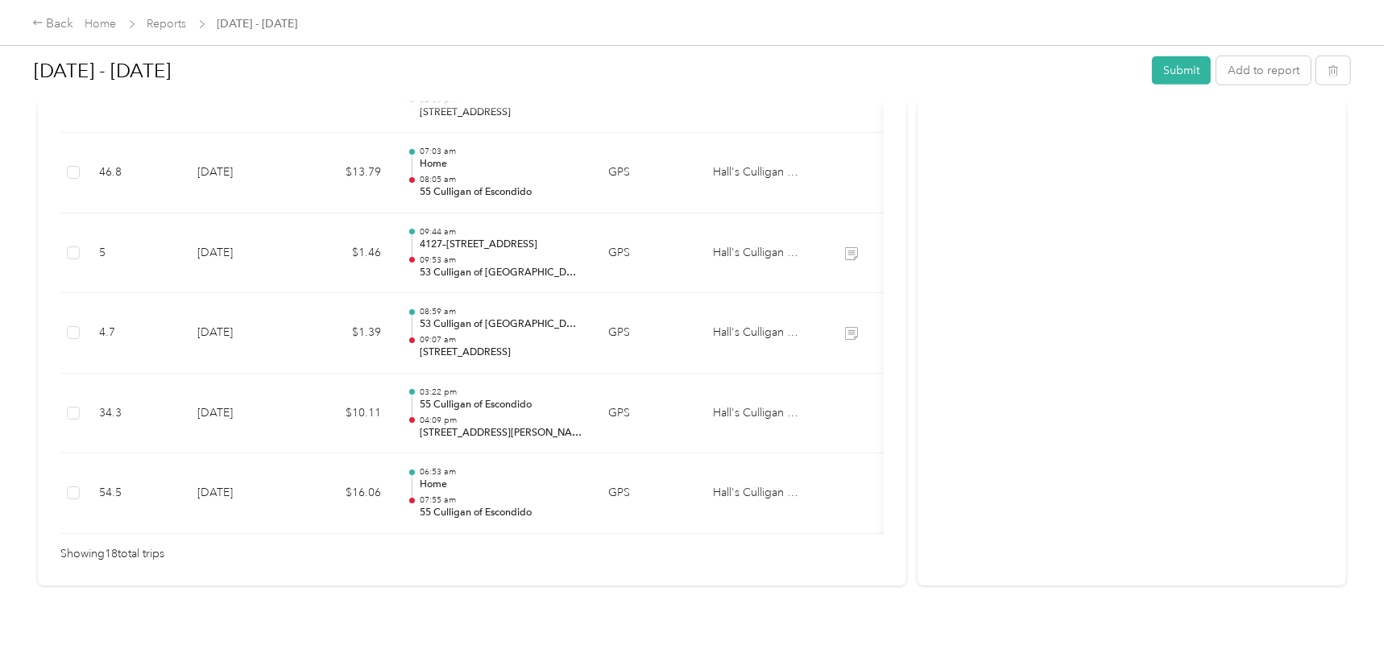
scroll to position [1543, 0]
click at [1176, 70] on button "Submit" at bounding box center [1181, 70] width 59 height 28
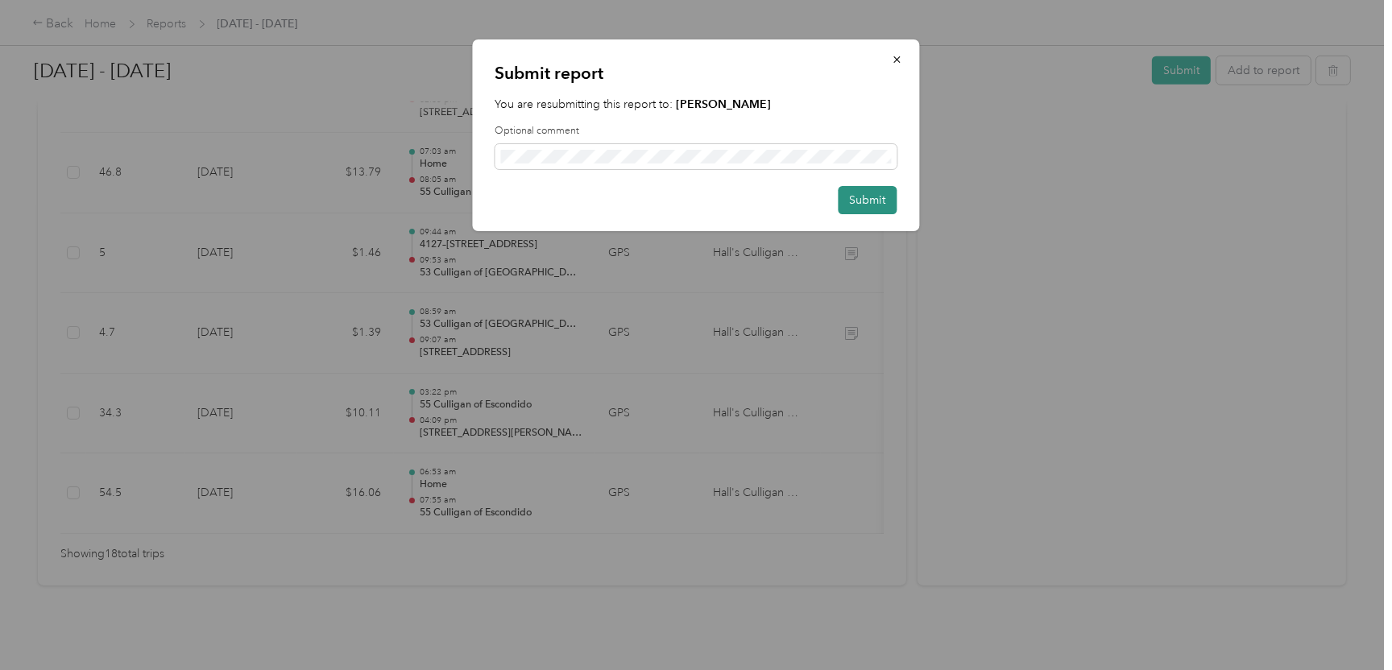
click at [883, 209] on button "Submit" at bounding box center [868, 200] width 59 height 28
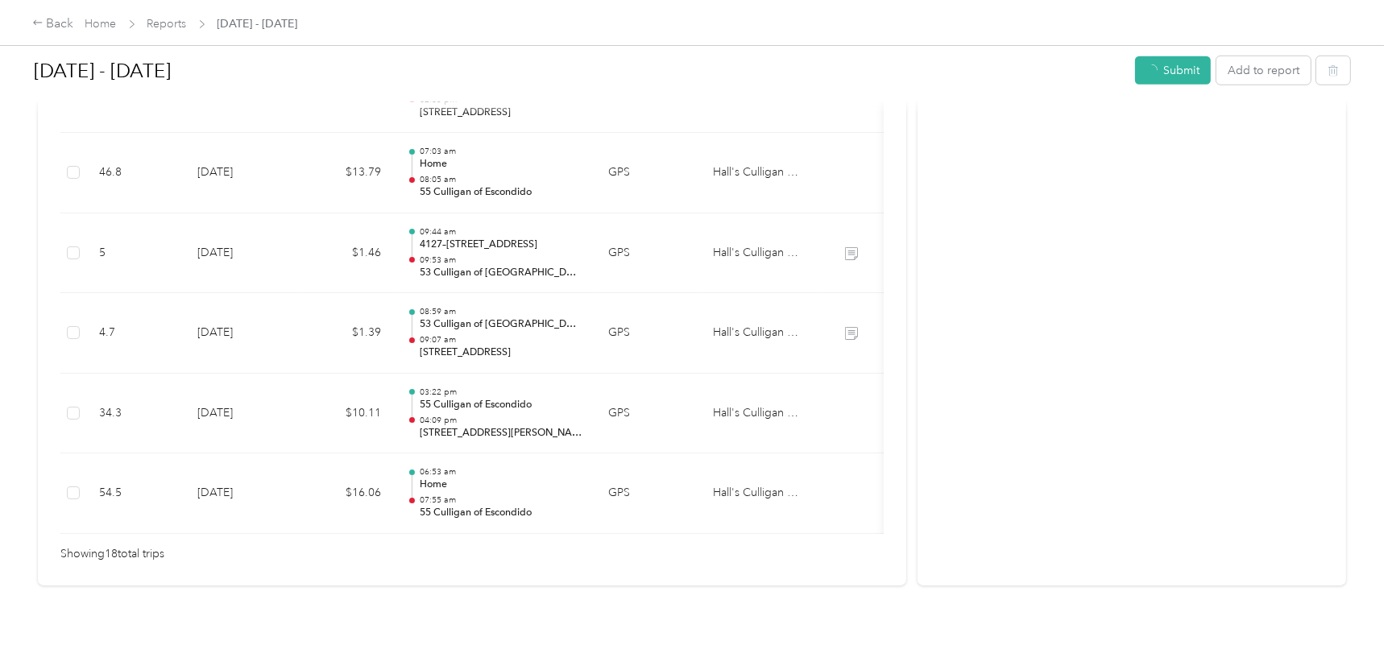
scroll to position [1504, 0]
click at [55, 21] on div "Back" at bounding box center [53, 24] width 42 height 19
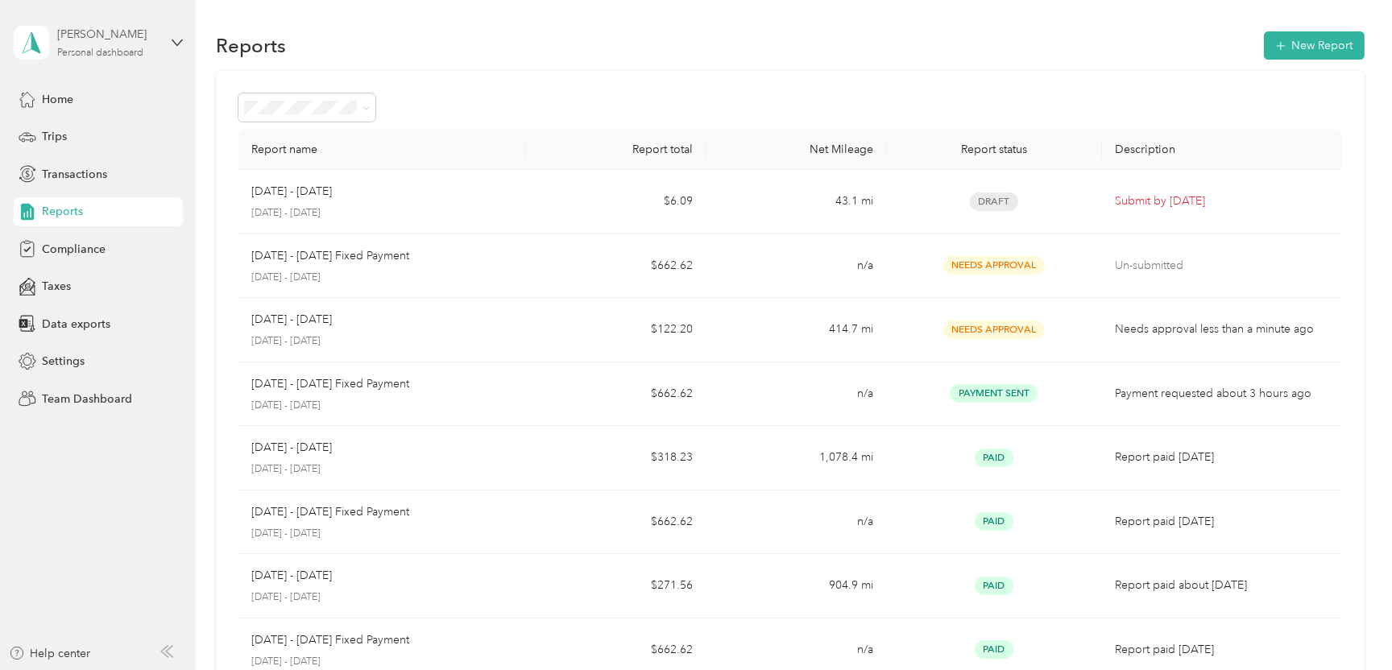
click at [91, 48] on div "Personal dashboard" at bounding box center [100, 53] width 86 height 10
click at [87, 132] on div "Team dashboard" at bounding box center [70, 132] width 86 height 17
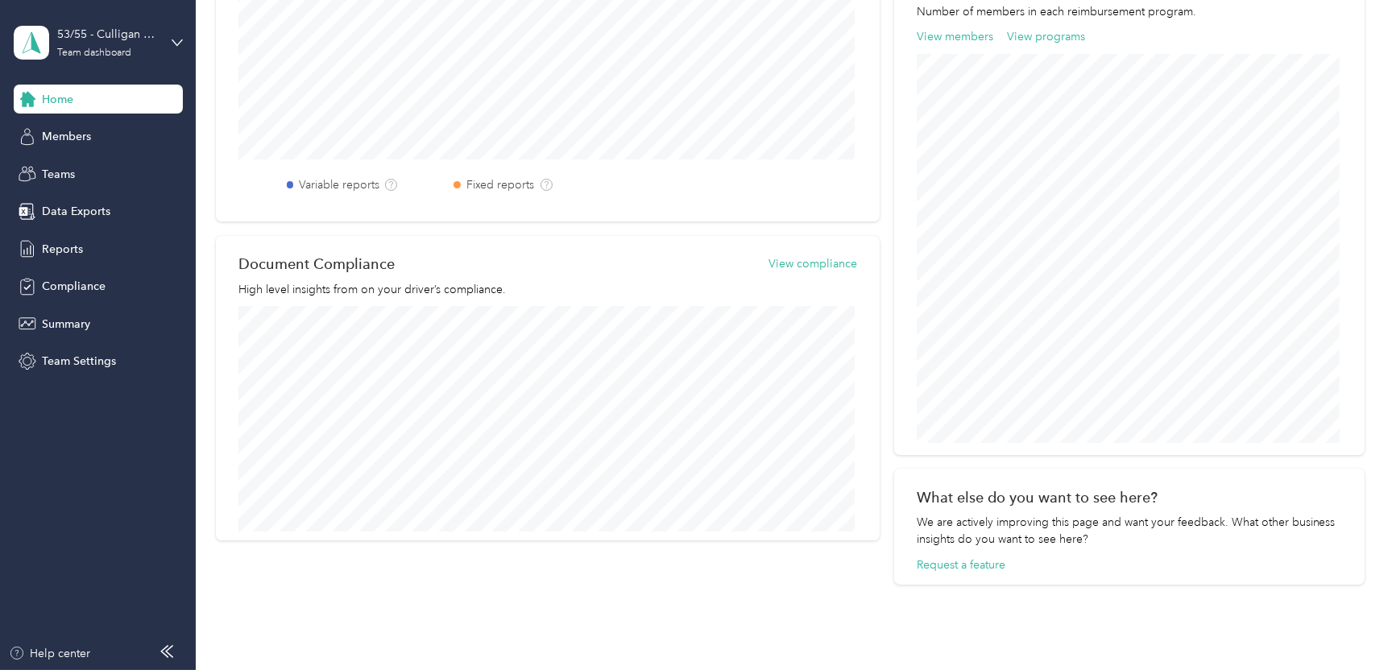
scroll to position [322, 0]
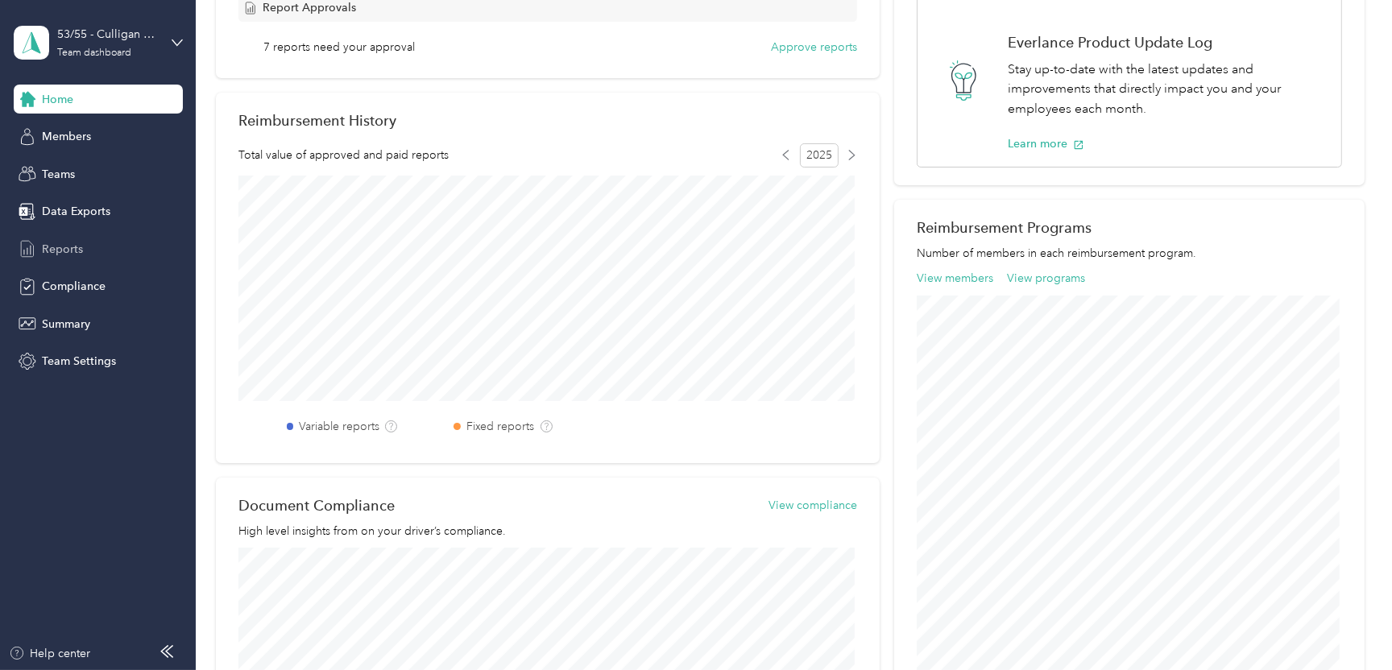
click at [68, 251] on span "Reports" at bounding box center [62, 249] width 41 height 17
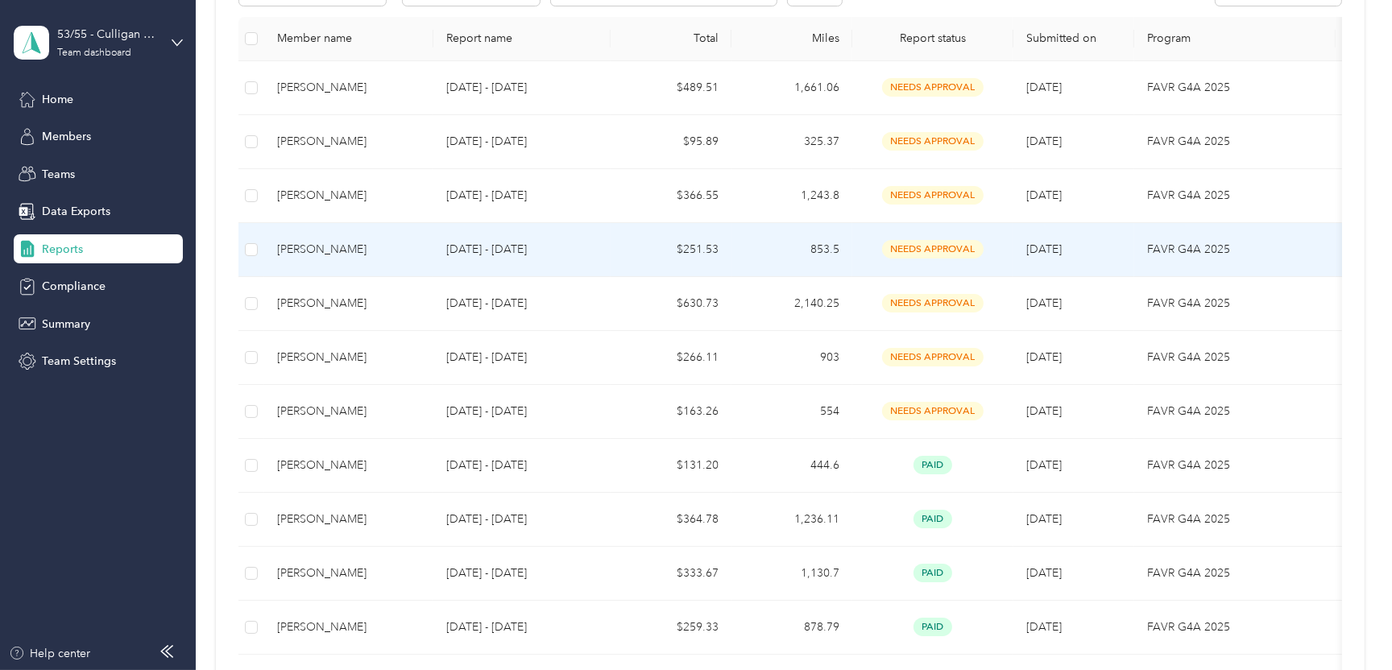
click at [302, 249] on div "[PERSON_NAME]" at bounding box center [348, 250] width 143 height 18
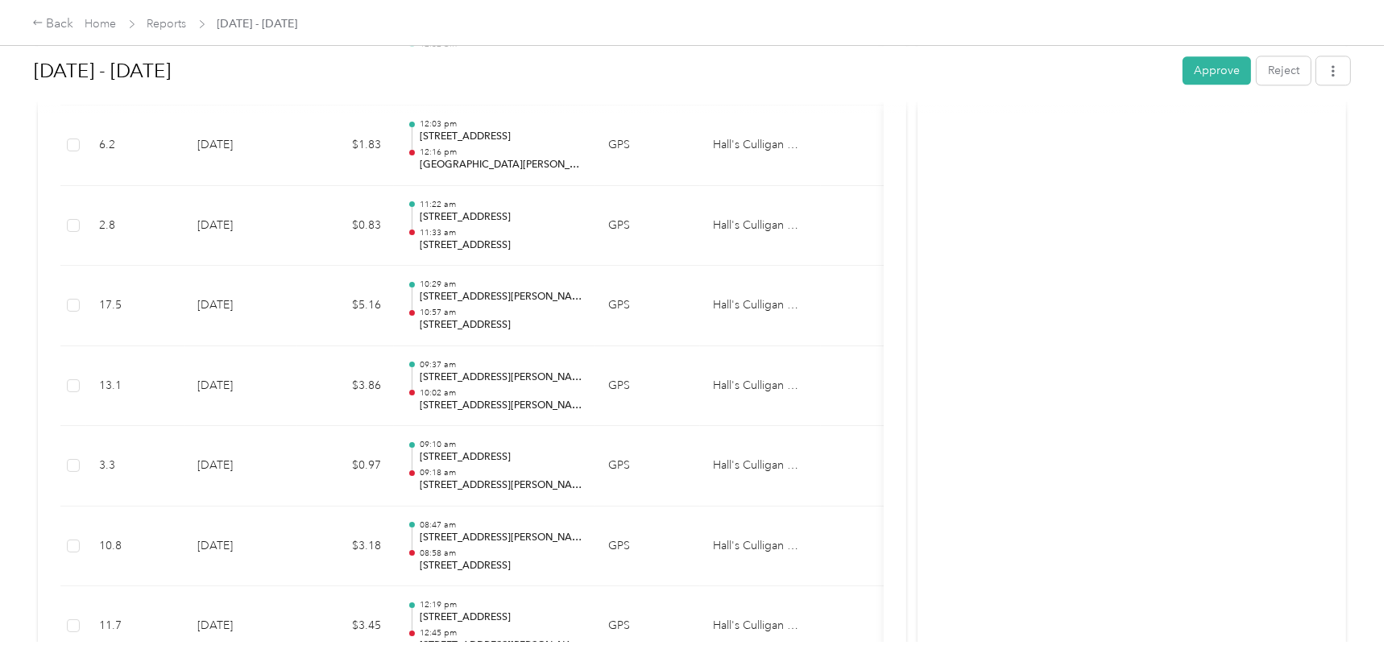
scroll to position [4875, 0]
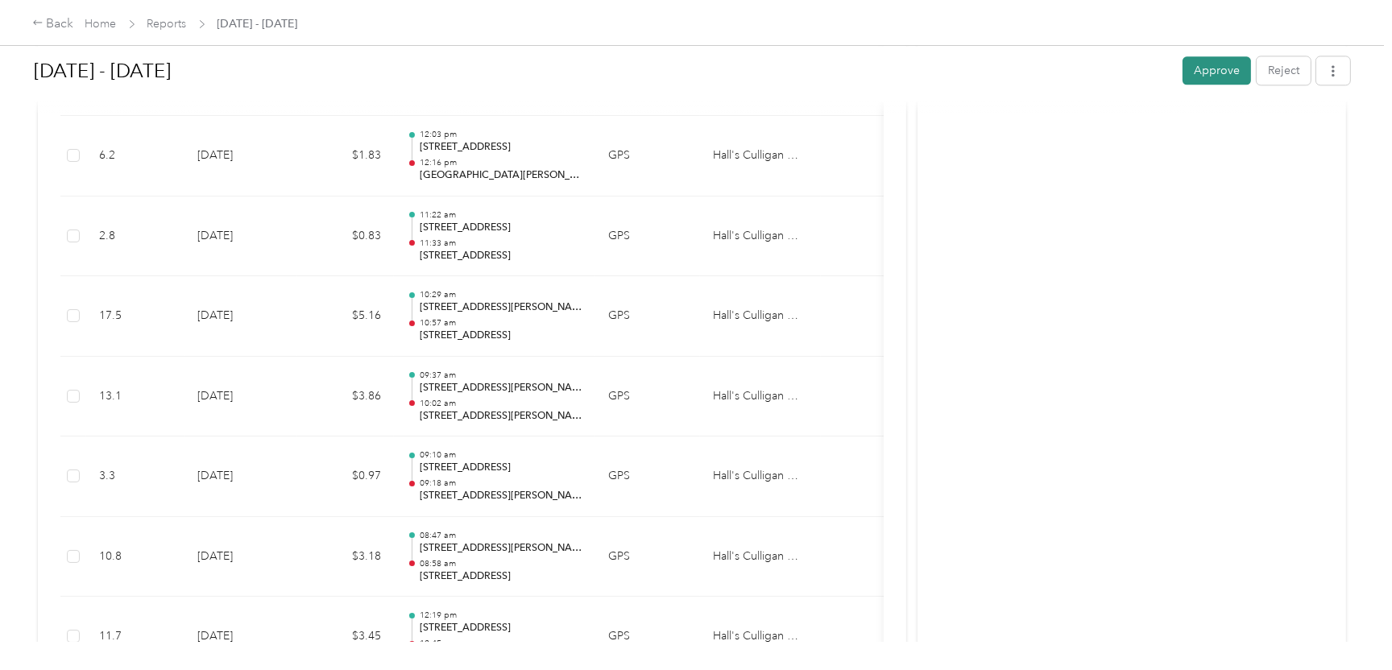
click at [1216, 73] on button "Approve" at bounding box center [1217, 70] width 68 height 28
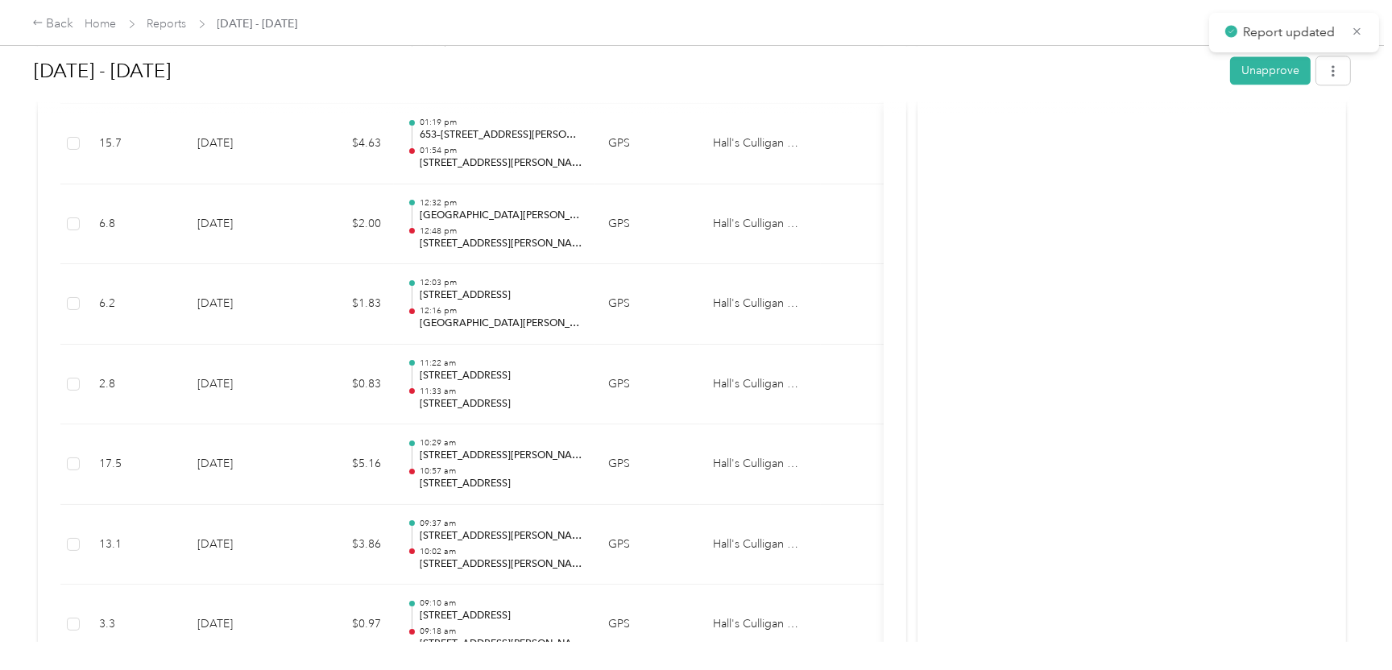
scroll to position [4714, 0]
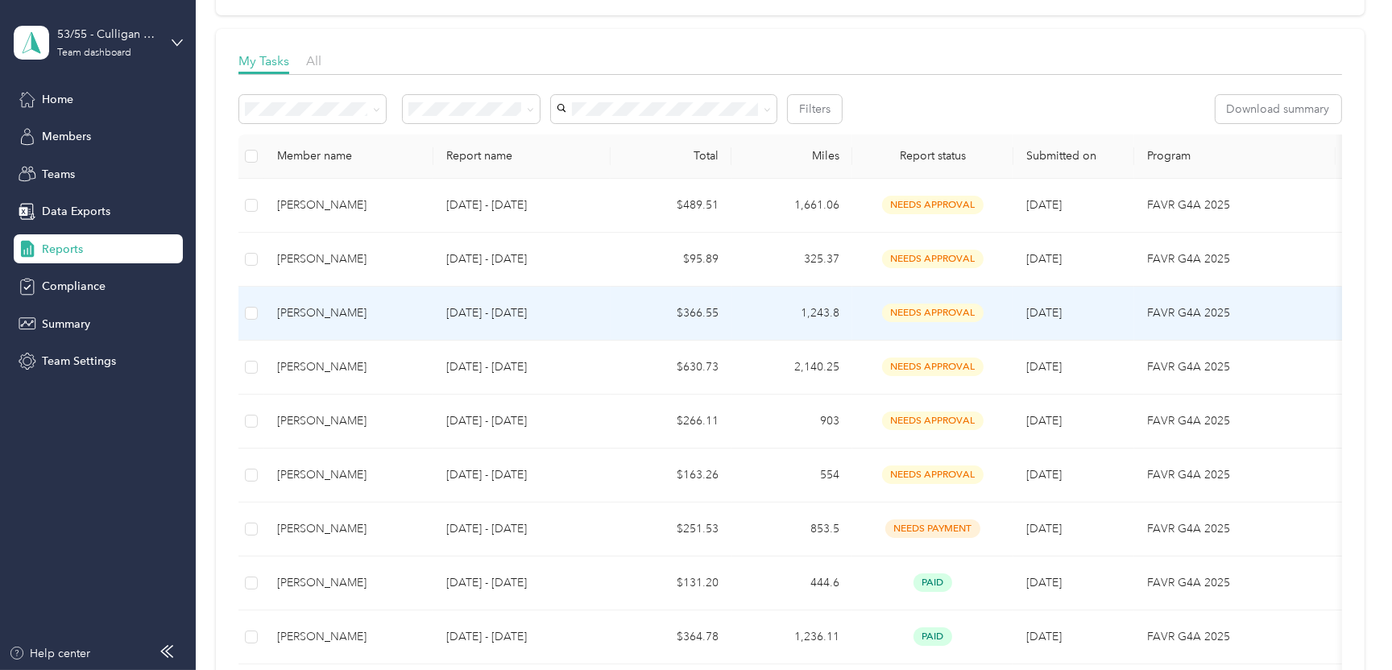
scroll to position [242, 0]
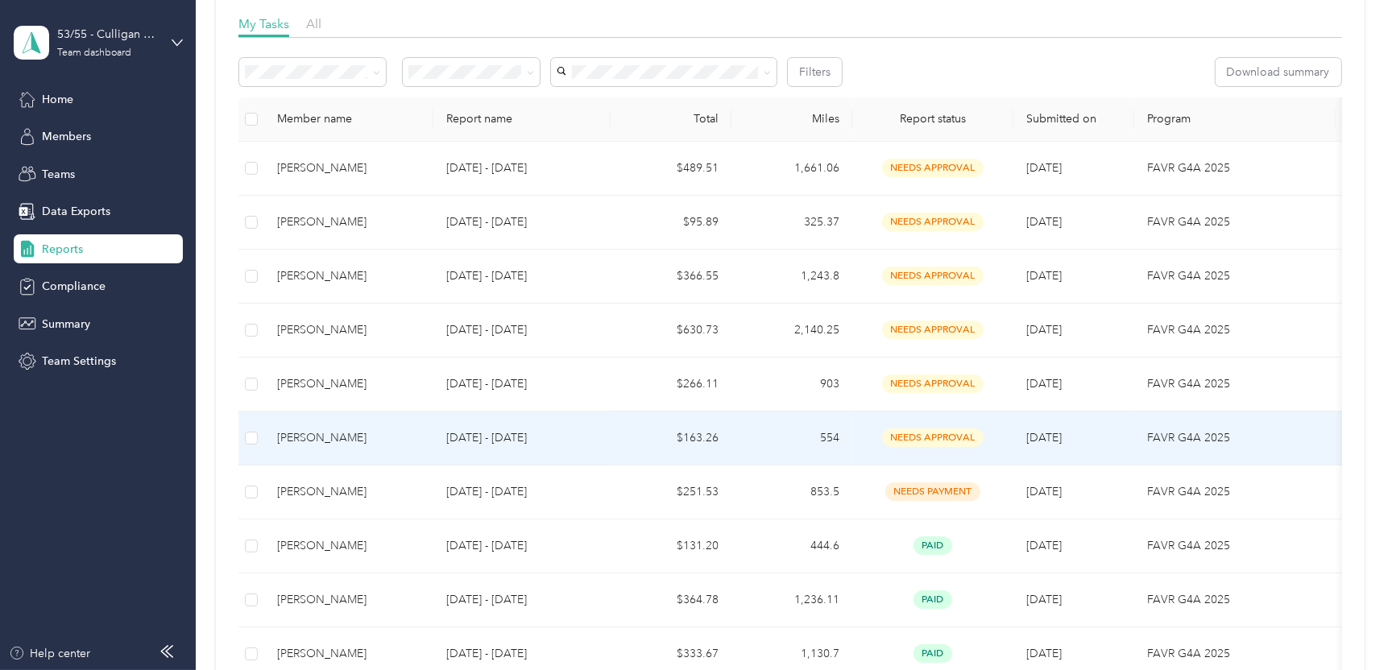
click at [327, 437] on div "[PERSON_NAME]" at bounding box center [348, 438] width 143 height 18
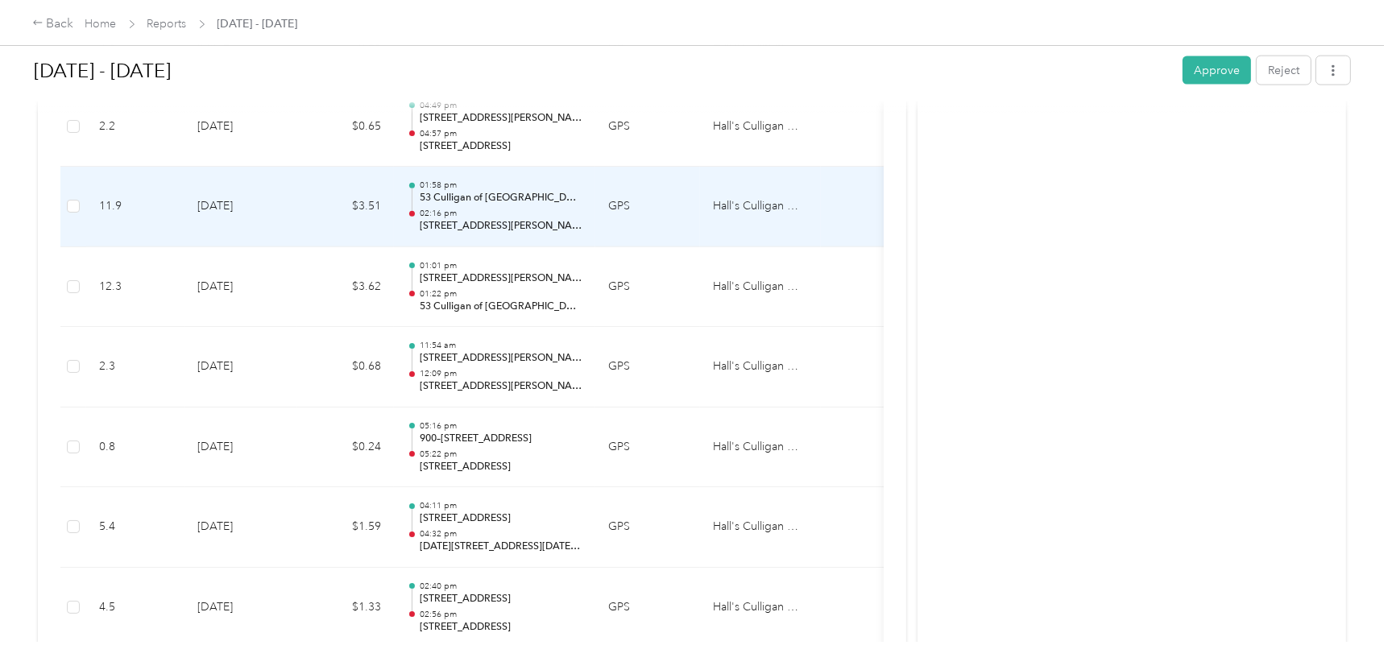
scroll to position [2901, 0]
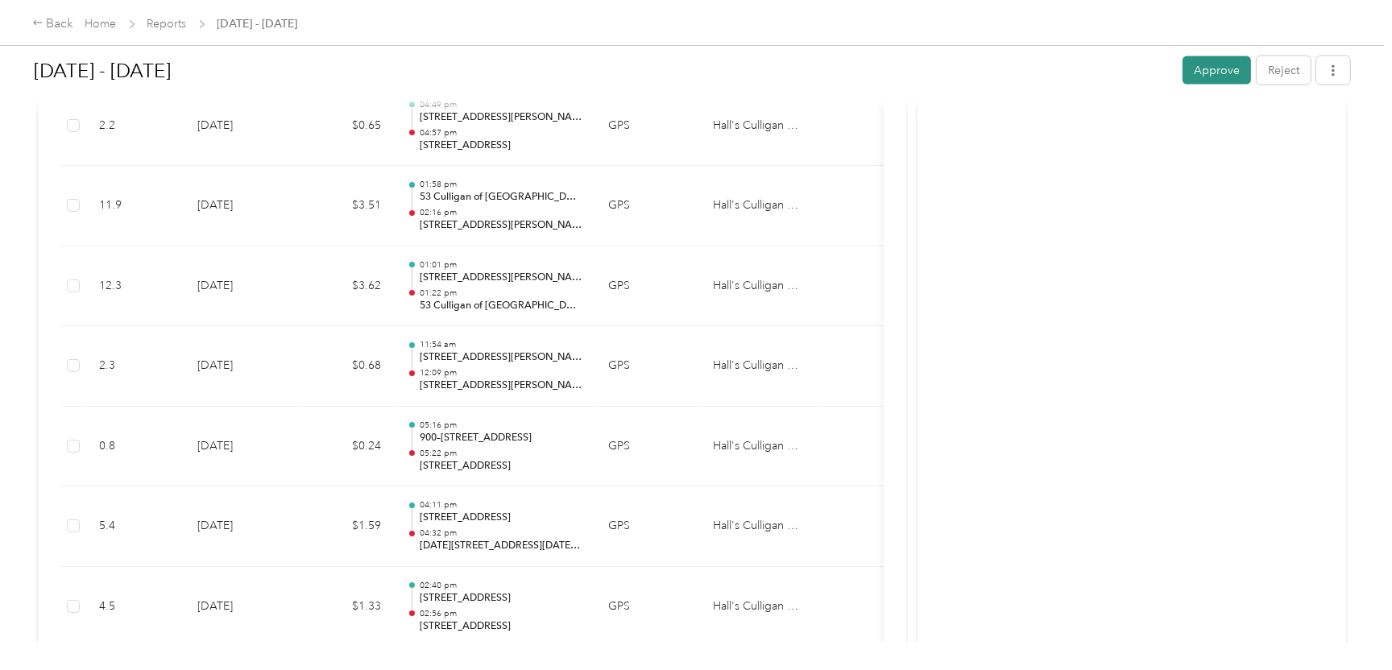
click at [1213, 73] on button "Approve" at bounding box center [1217, 70] width 68 height 28
click at [44, 23] on div "Back" at bounding box center [53, 24] width 42 height 19
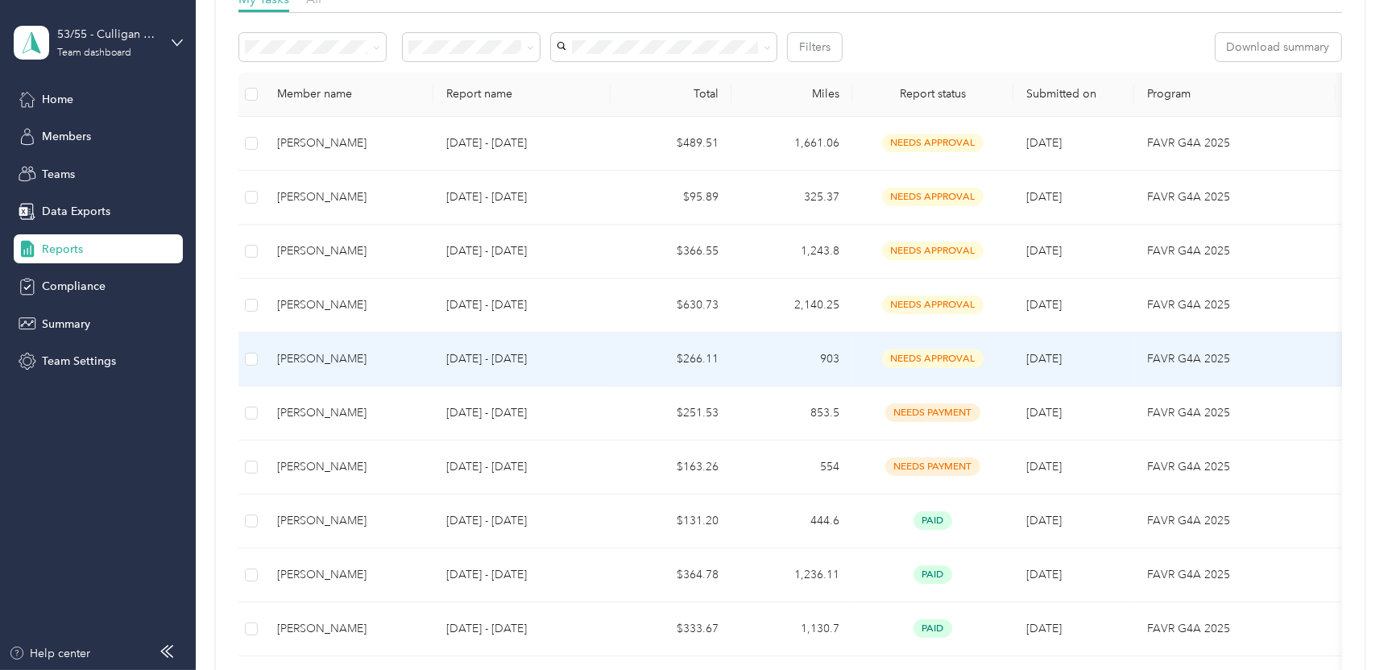
scroll to position [161, 0]
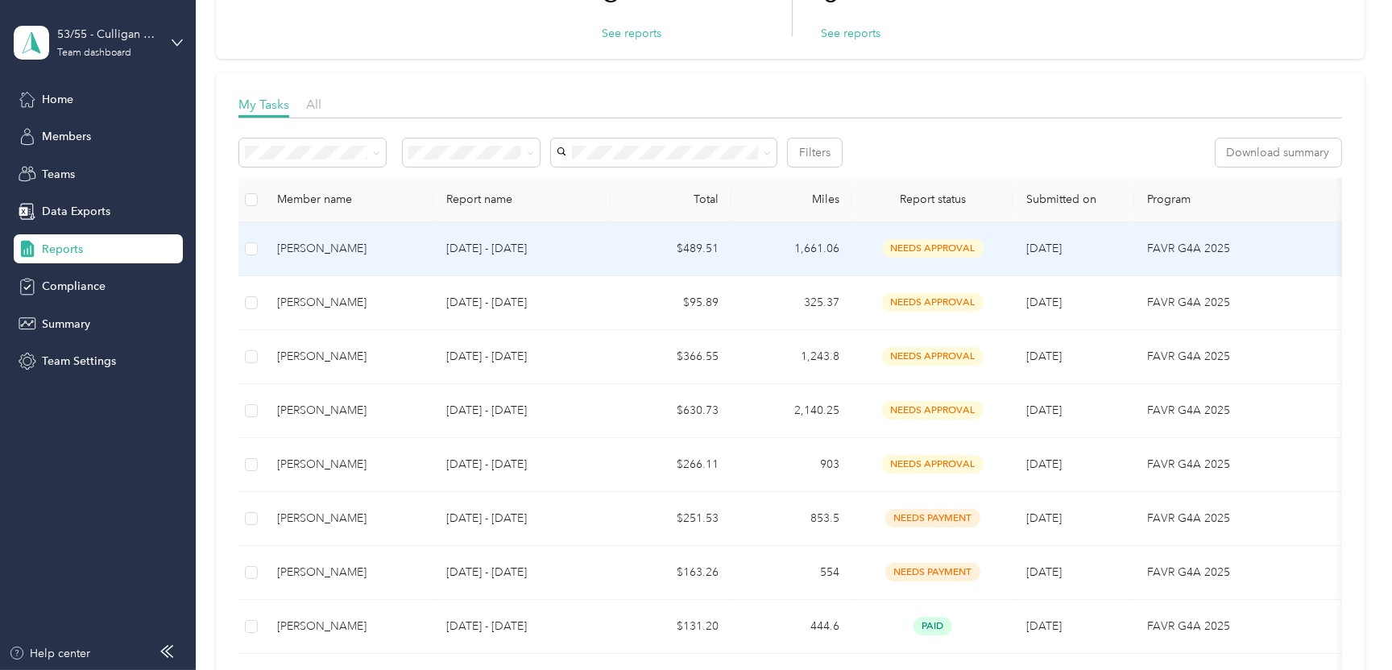
click at [330, 251] on div "[PERSON_NAME]" at bounding box center [348, 249] width 143 height 18
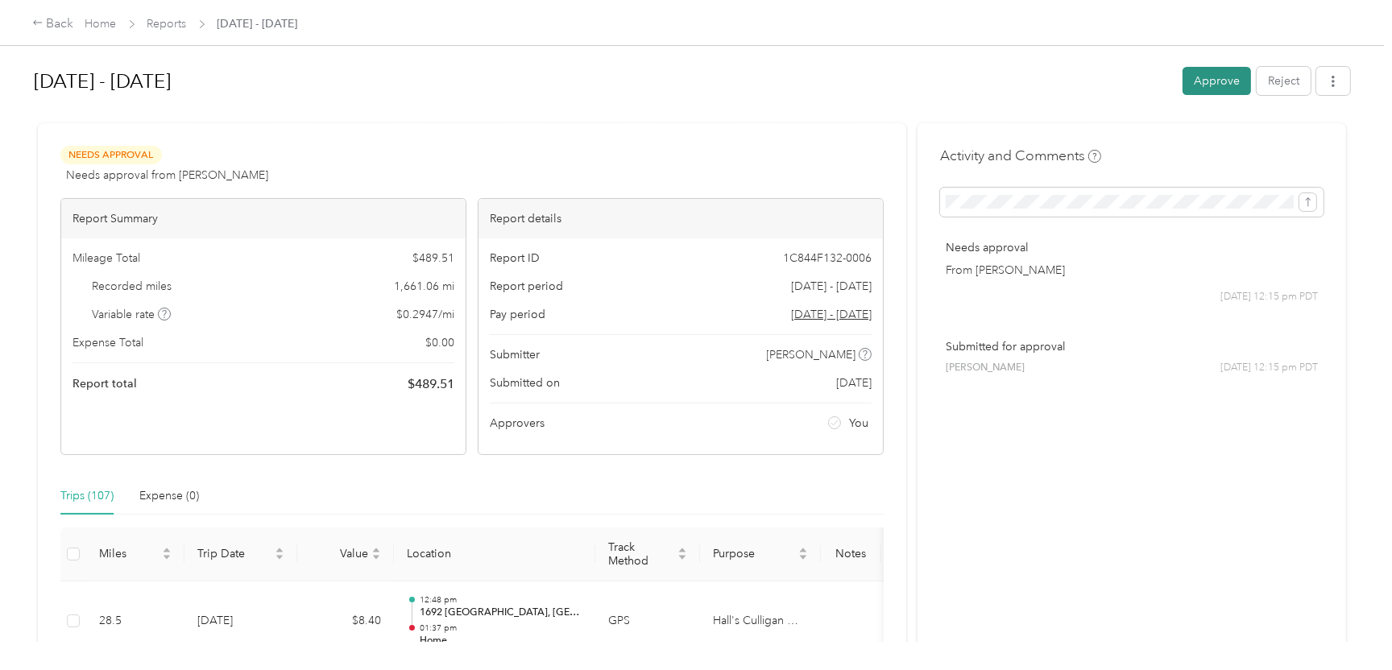
click at [1213, 86] on button "Approve" at bounding box center [1217, 81] width 68 height 28
click at [58, 22] on div "Back" at bounding box center [53, 24] width 42 height 19
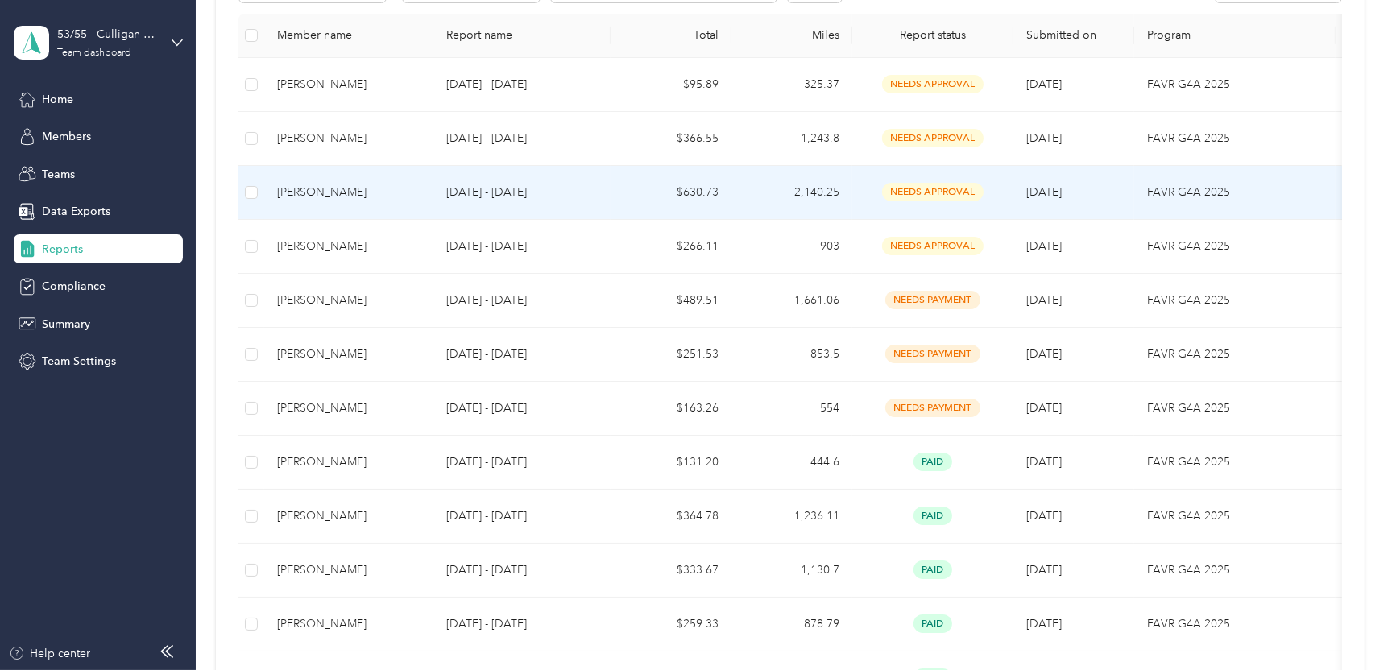
scroll to position [346, 0]
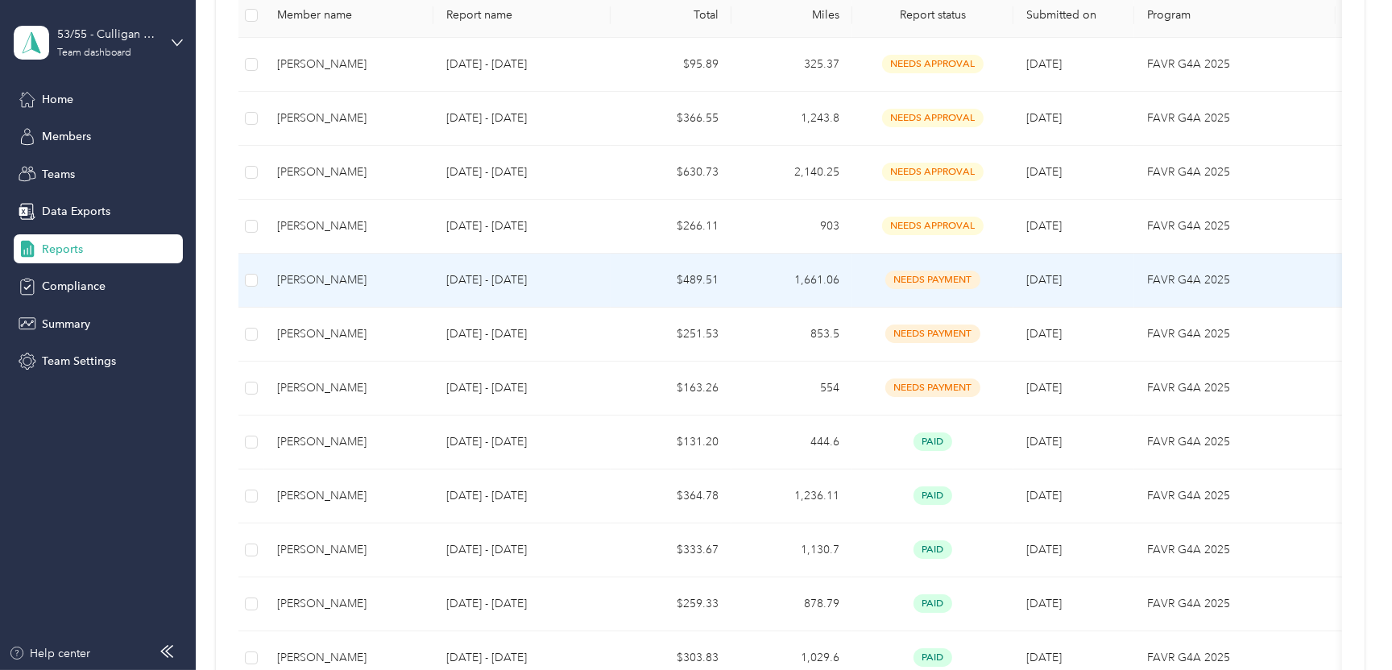
click at [326, 275] on div "[PERSON_NAME]" at bounding box center [348, 281] width 143 height 18
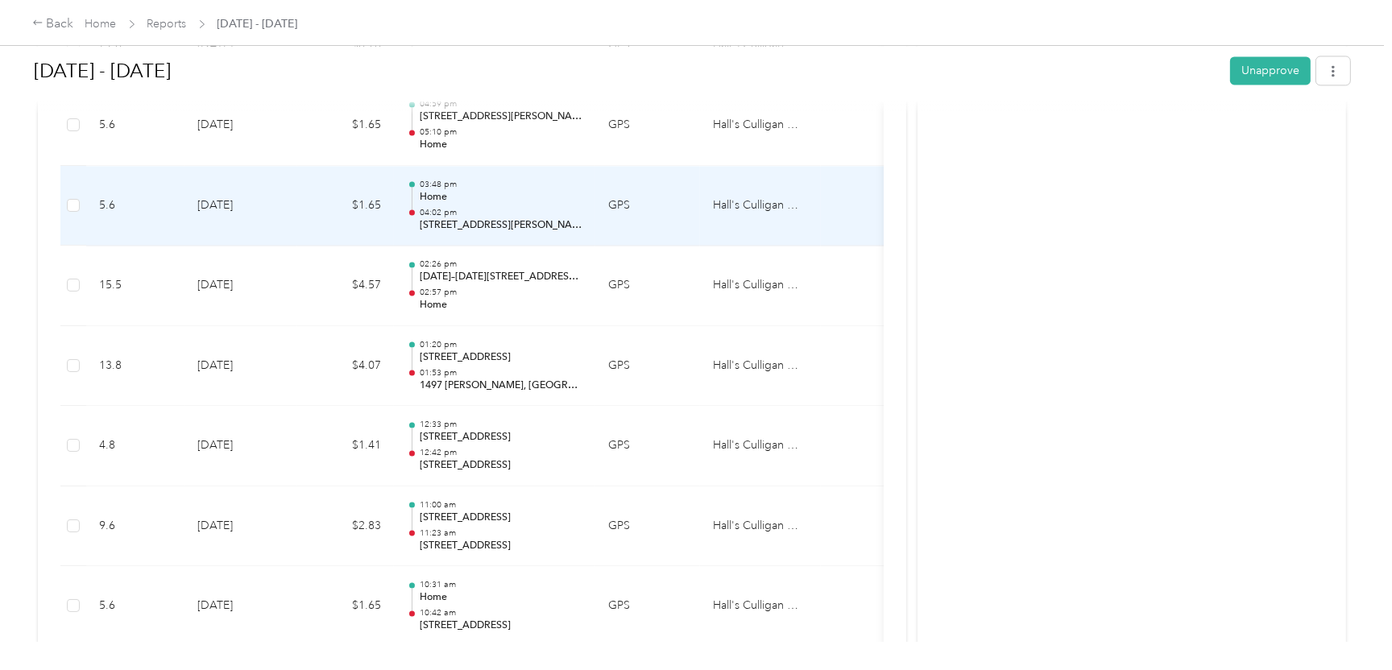
scroll to position [4284, 0]
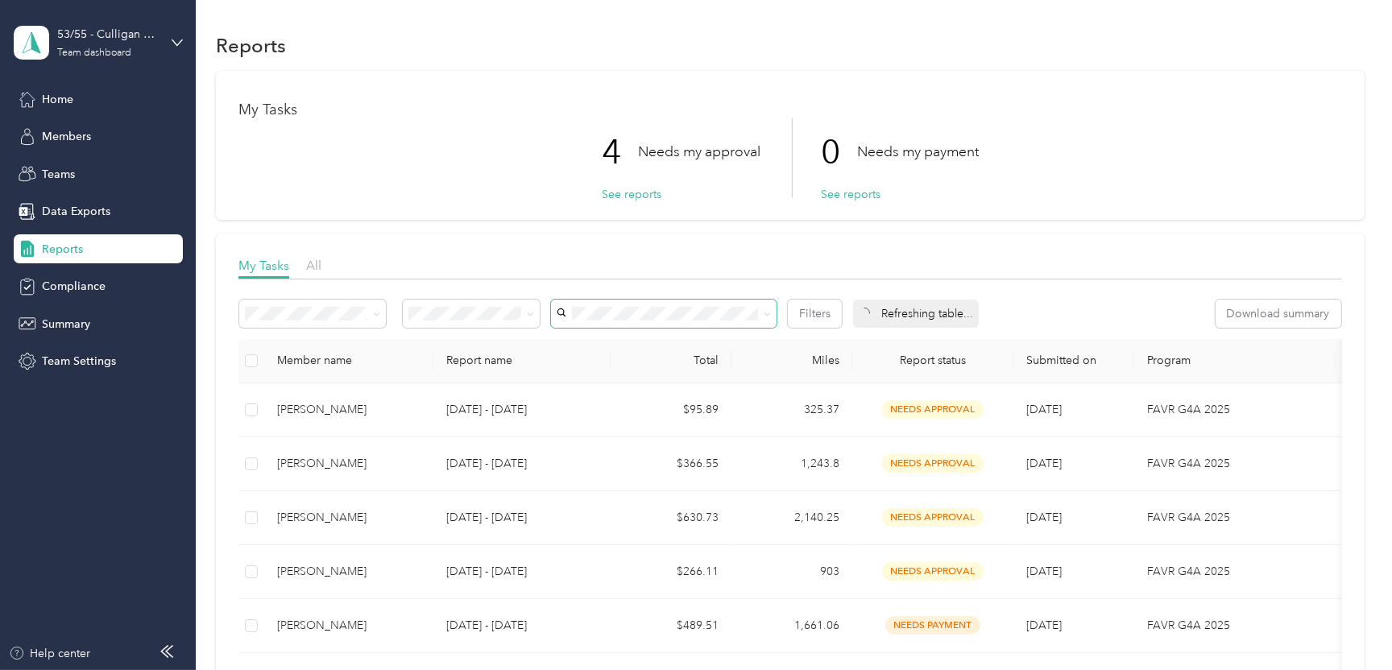
scroll to position [161, 0]
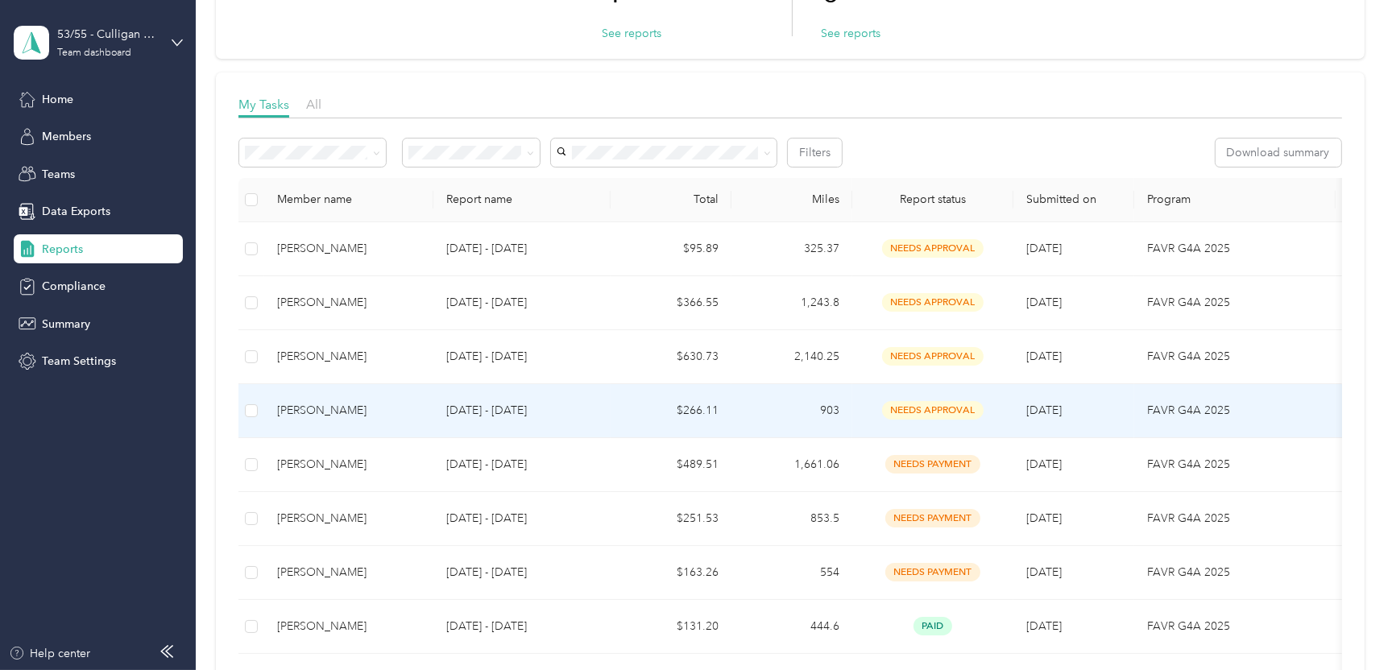
click at [314, 406] on div "[PERSON_NAME]" at bounding box center [348, 411] width 143 height 18
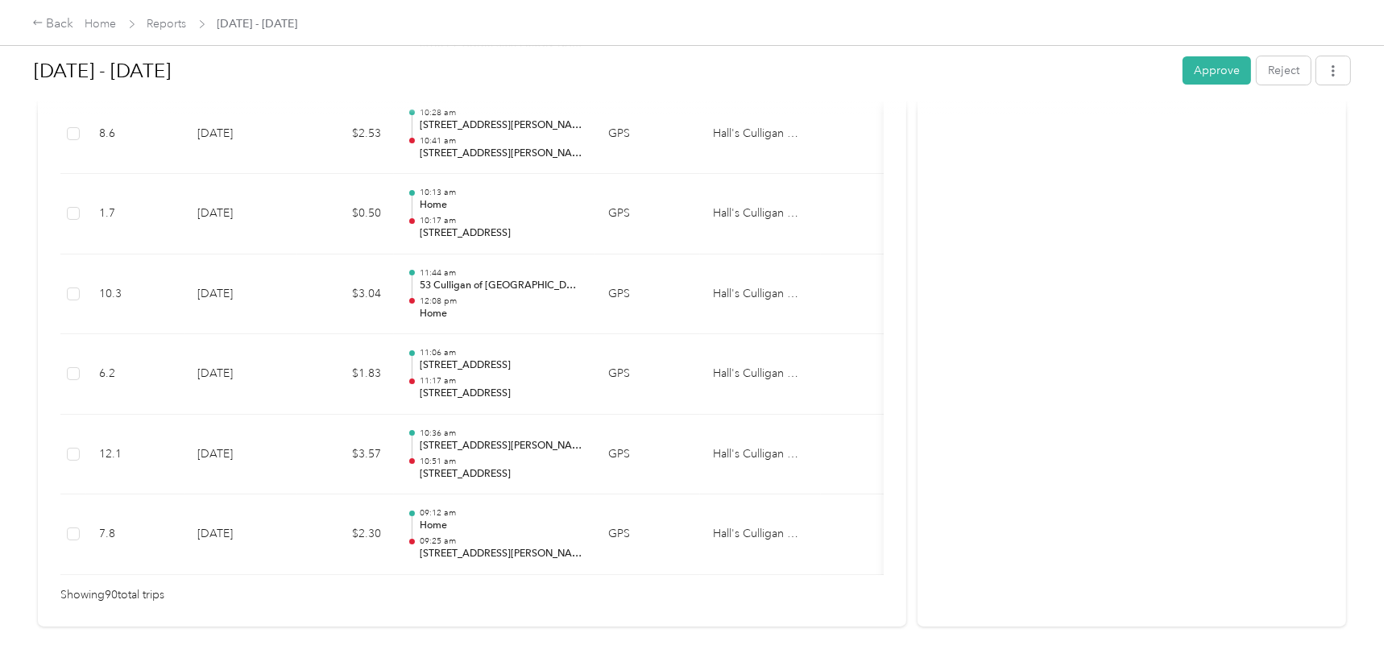
scroll to position [7280, 0]
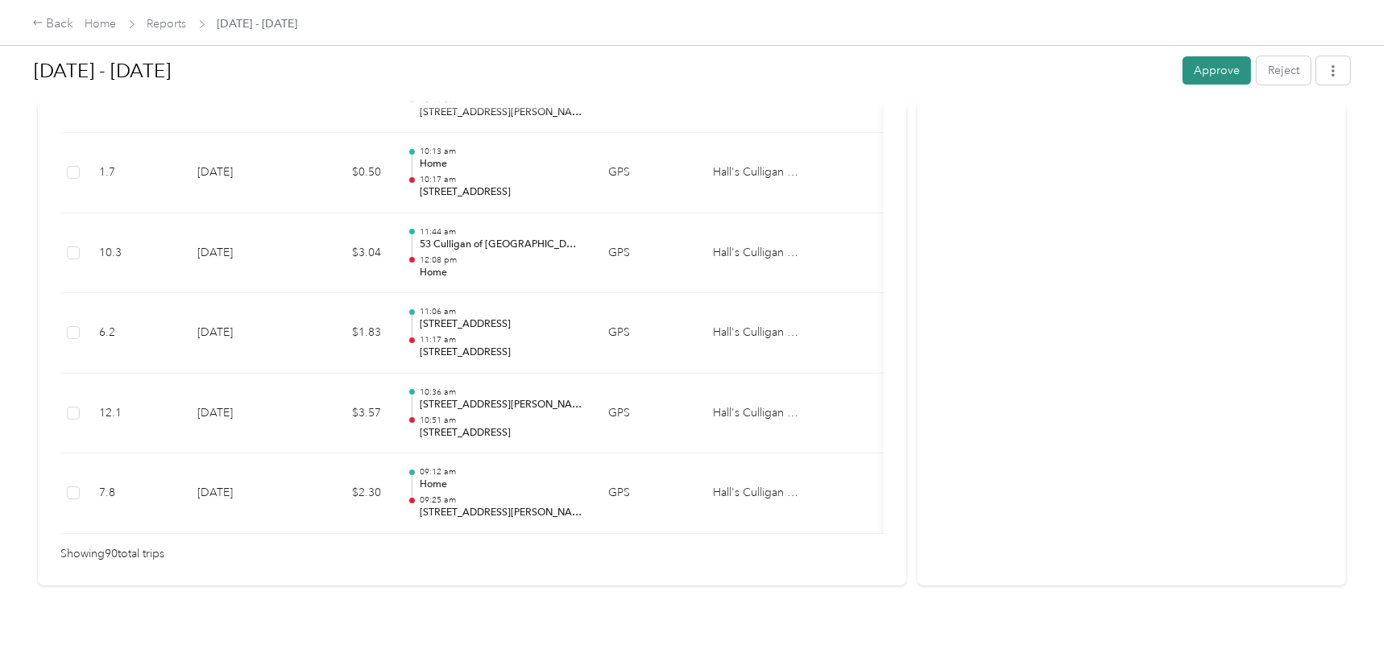
click at [1197, 76] on button "Approve" at bounding box center [1217, 70] width 68 height 28
click at [52, 22] on div "Back" at bounding box center [53, 24] width 42 height 19
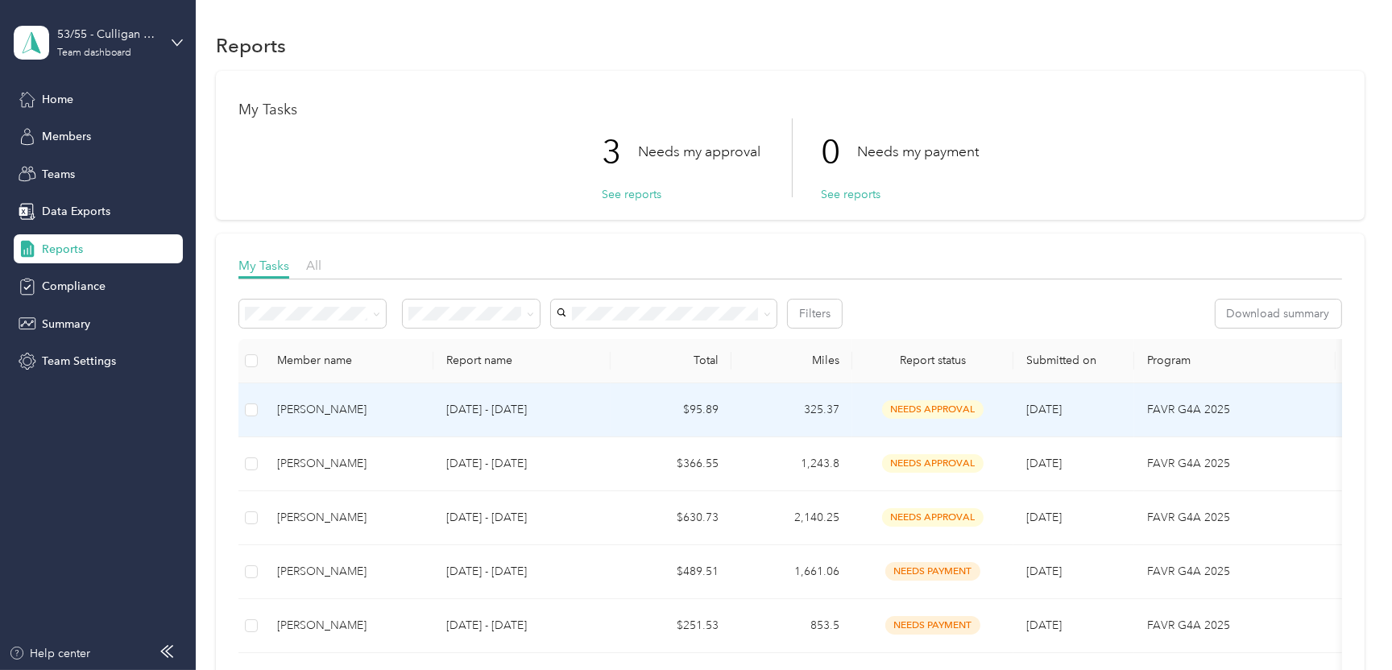
scroll to position [161, 0]
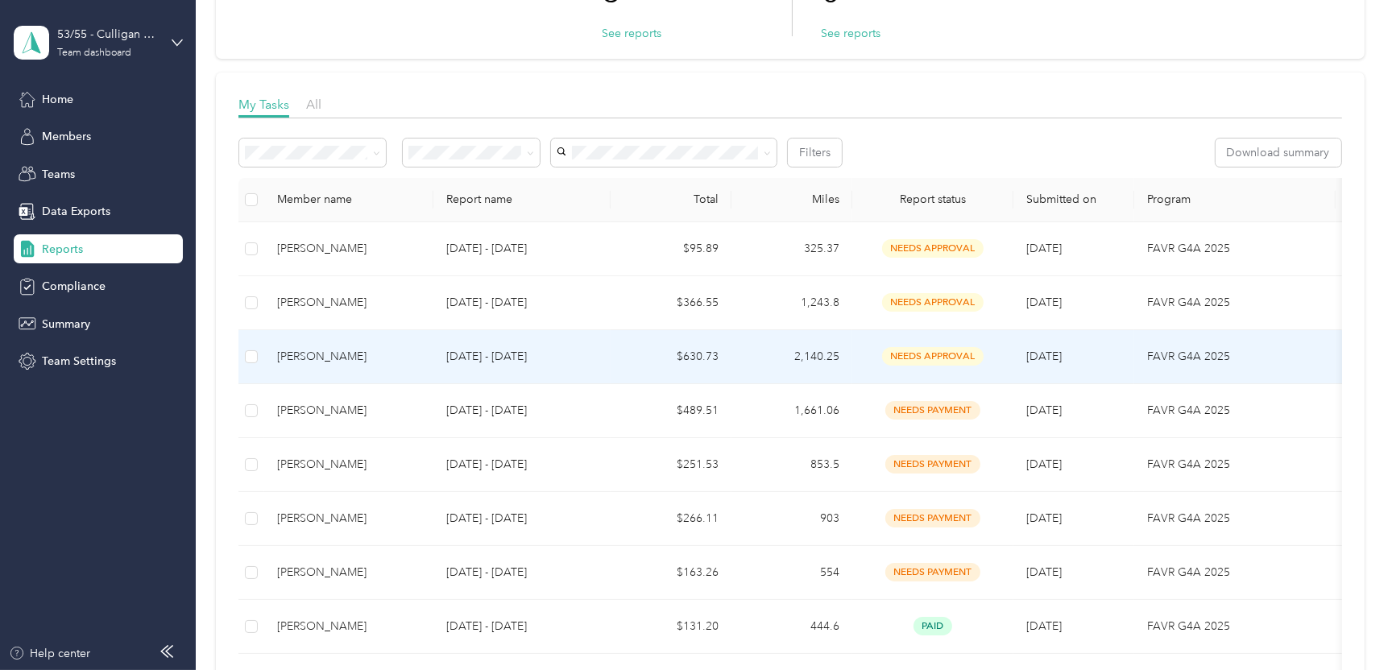
click at [303, 352] on div "[PERSON_NAME]" at bounding box center [348, 357] width 143 height 18
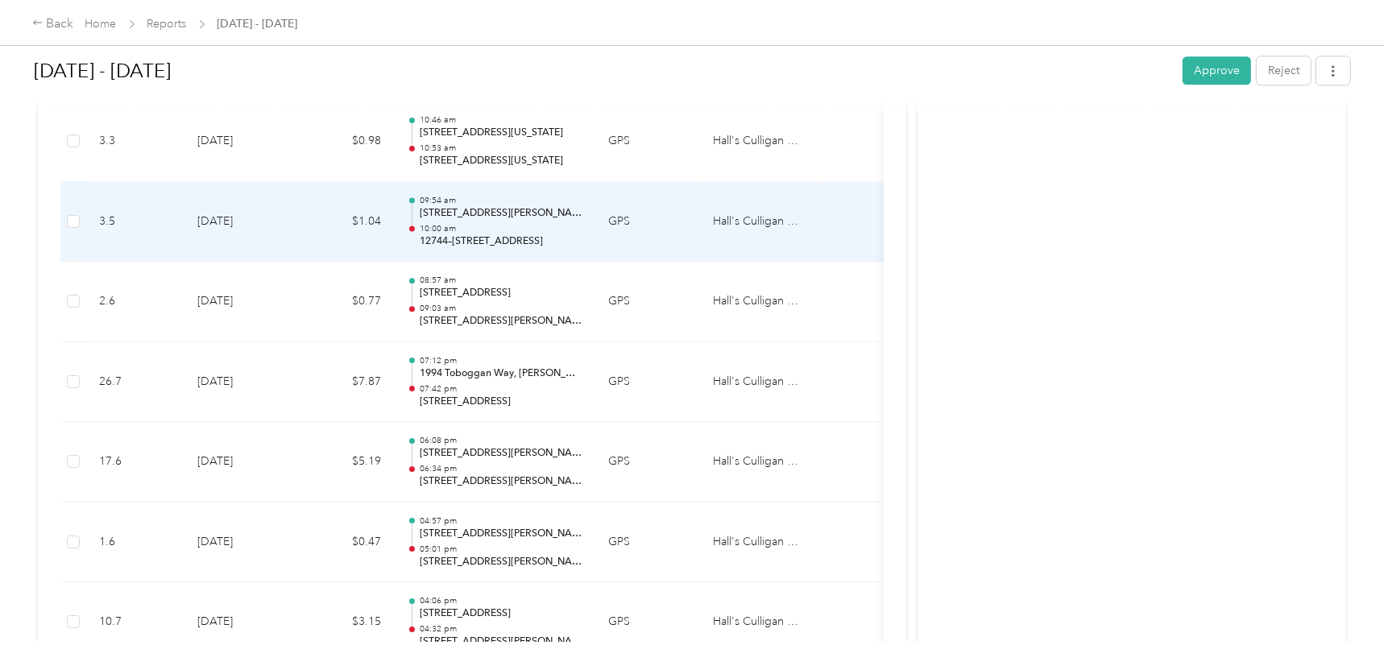
scroll to position [12650, 0]
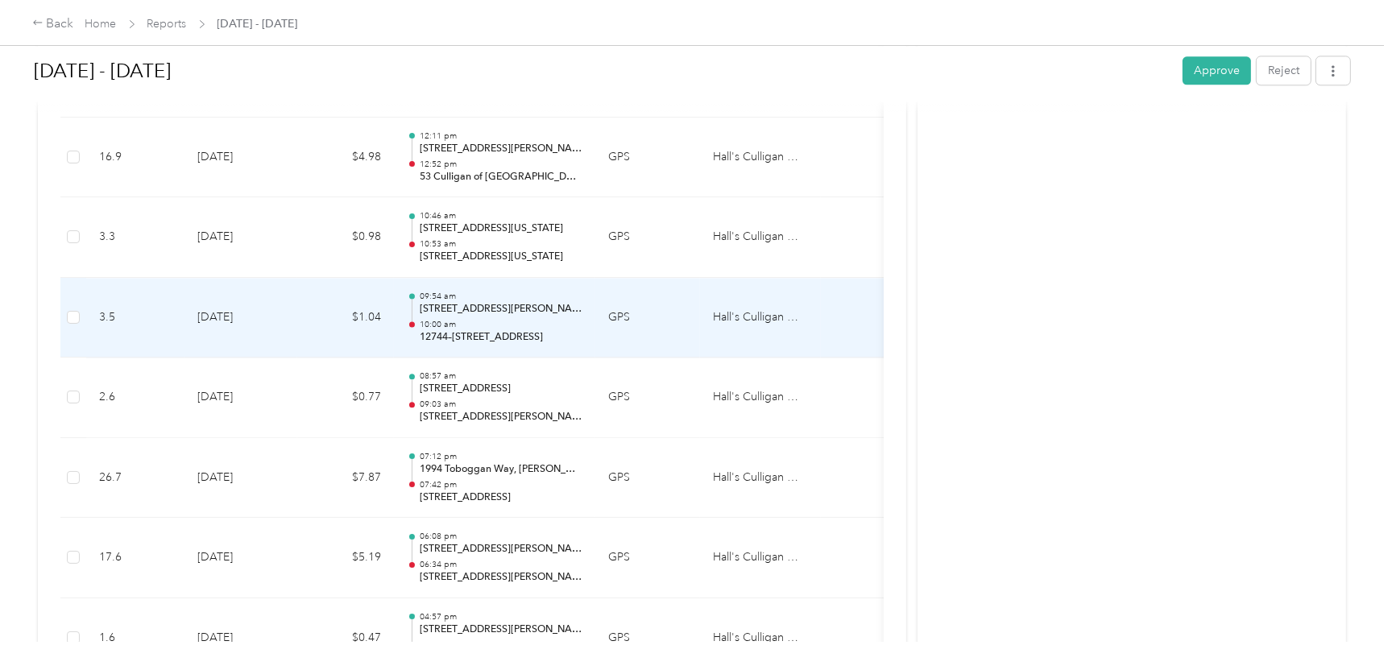
click at [526, 330] on p "12744–[STREET_ADDRESS]" at bounding box center [501, 337] width 163 height 15
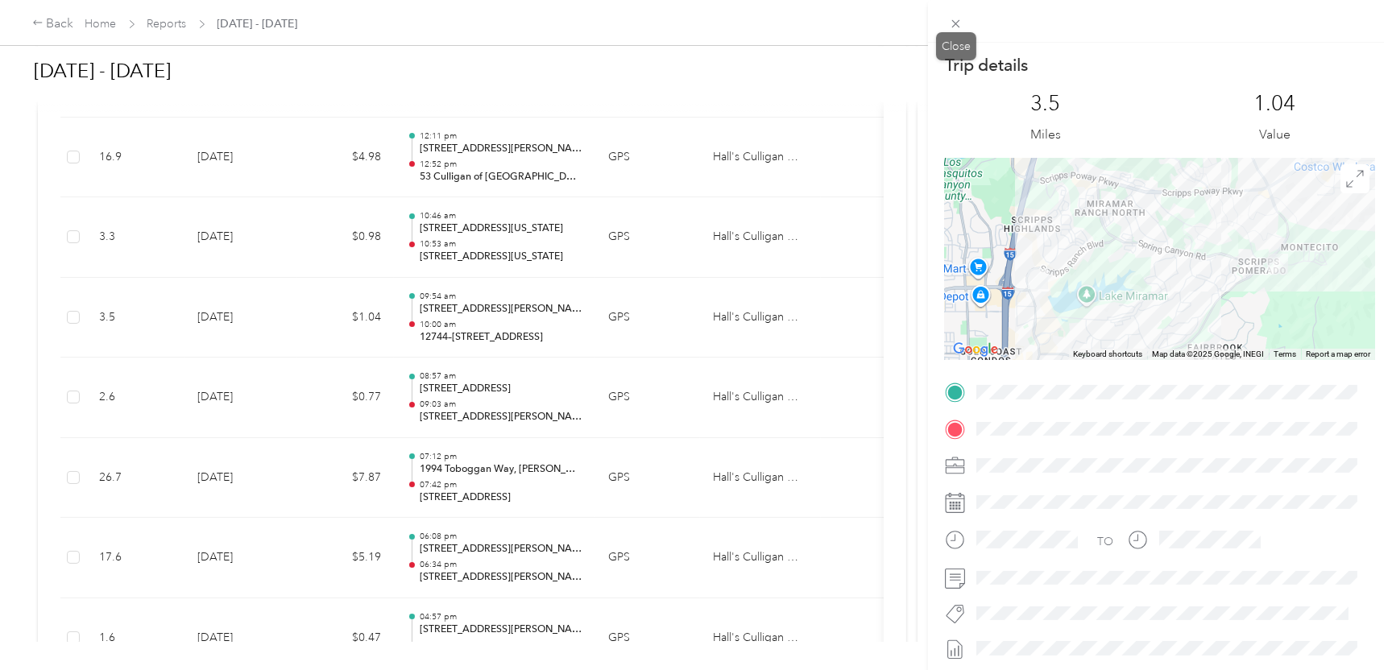
drag, startPoint x: 958, startPoint y: 23, endPoint x: 949, endPoint y: 28, distance: 10.1
click at [958, 23] on icon at bounding box center [956, 24] width 14 height 14
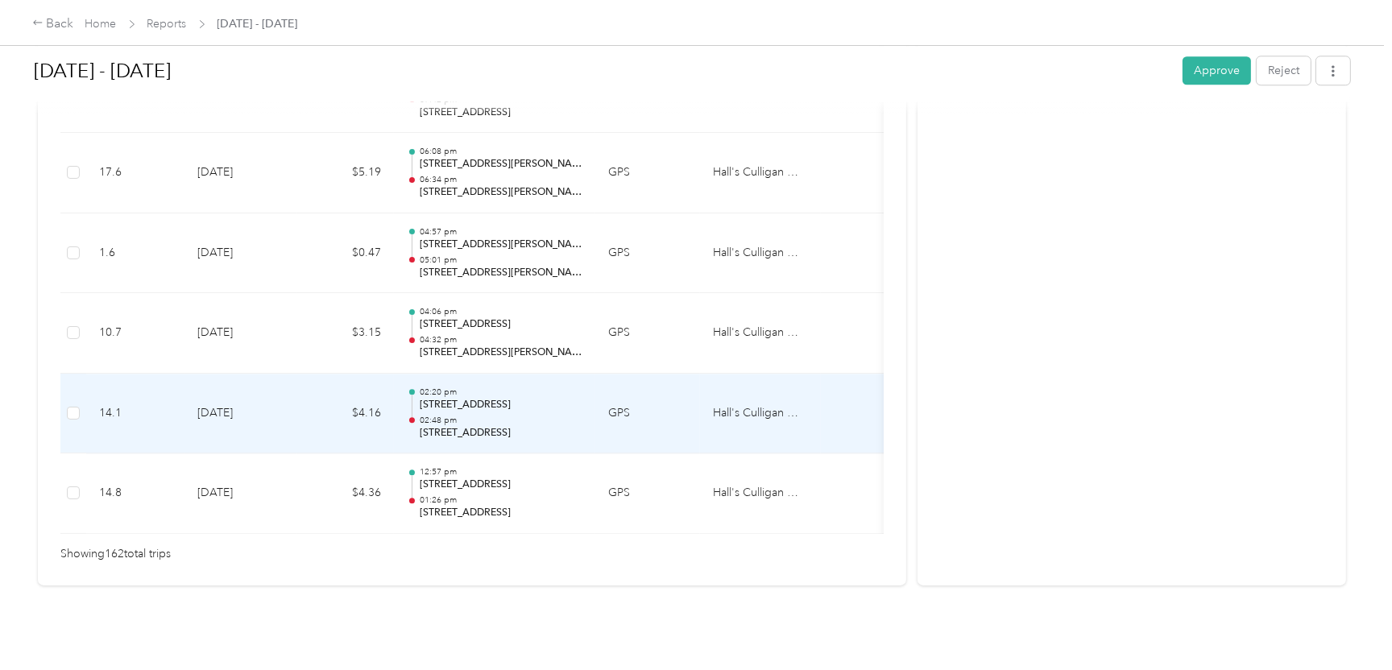
scroll to position [13047, 0]
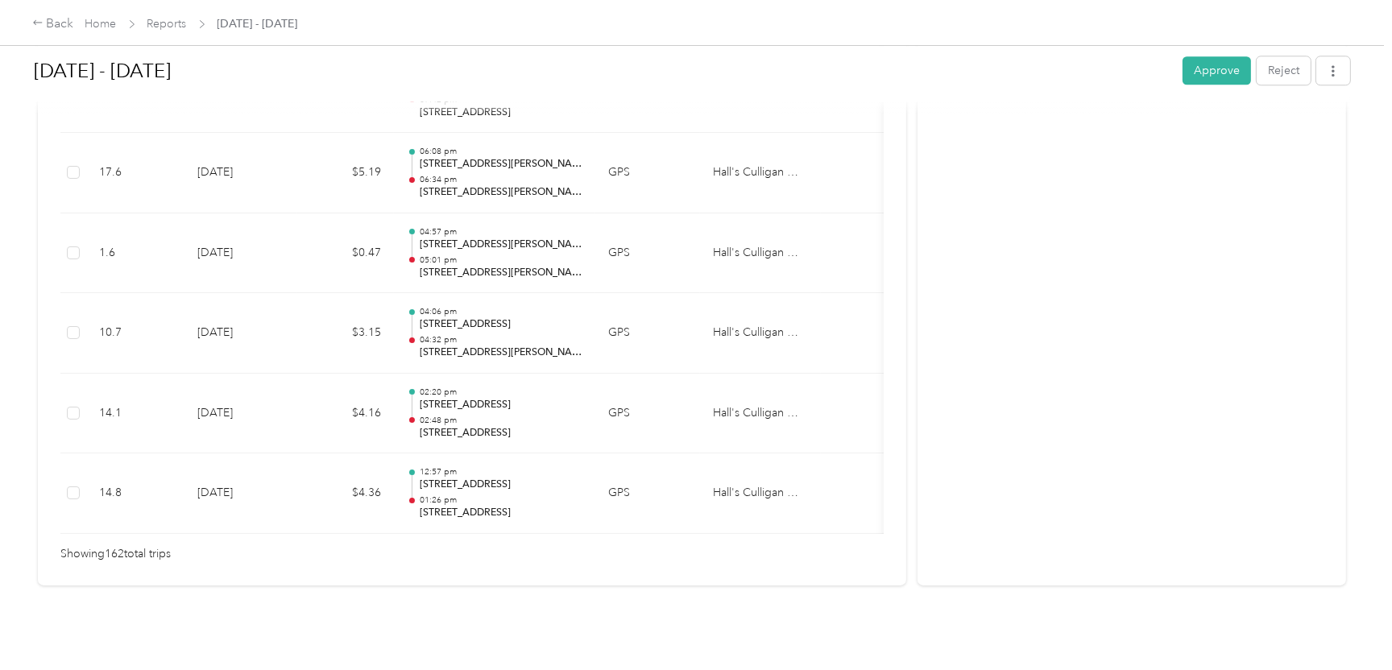
drag, startPoint x: 489, startPoint y: 507, endPoint x: 501, endPoint y: 509, distance: 12.3
click at [1208, 67] on button "Approve" at bounding box center [1217, 70] width 68 height 28
click at [54, 23] on div "Back" at bounding box center [53, 24] width 42 height 19
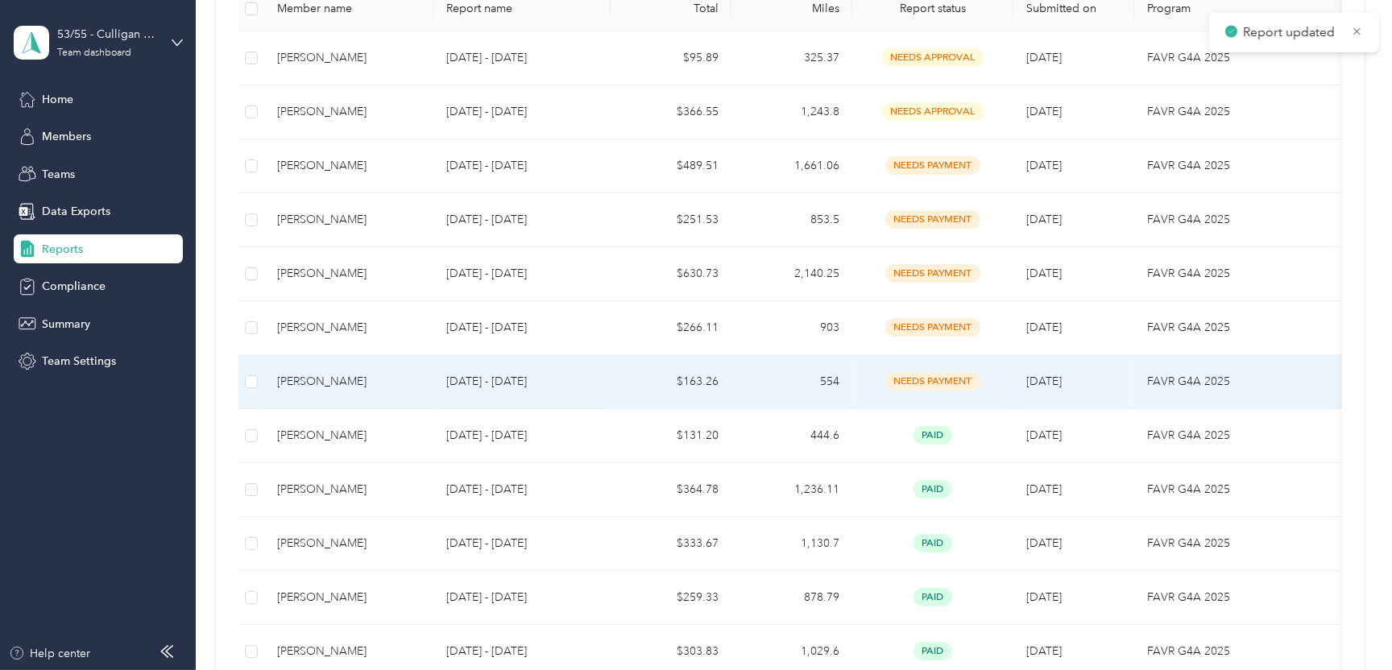
scroll to position [161, 0]
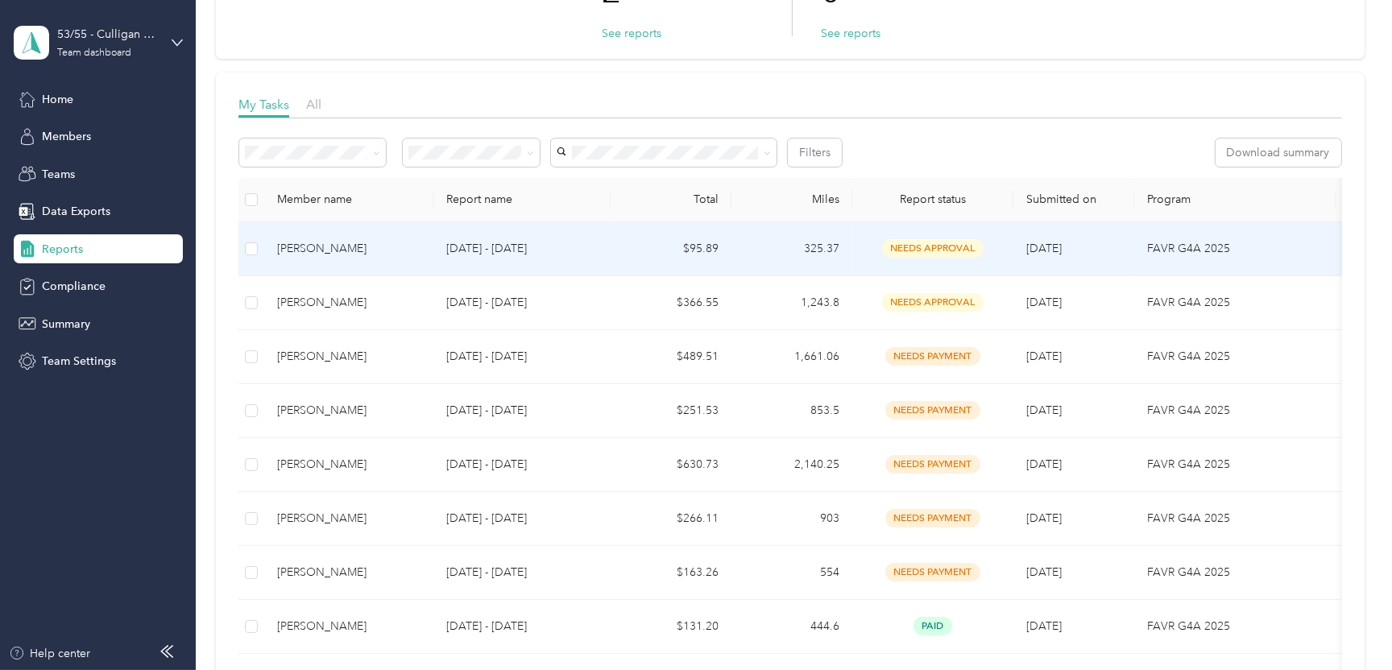
click at [302, 250] on div "[PERSON_NAME]" at bounding box center [348, 249] width 143 height 18
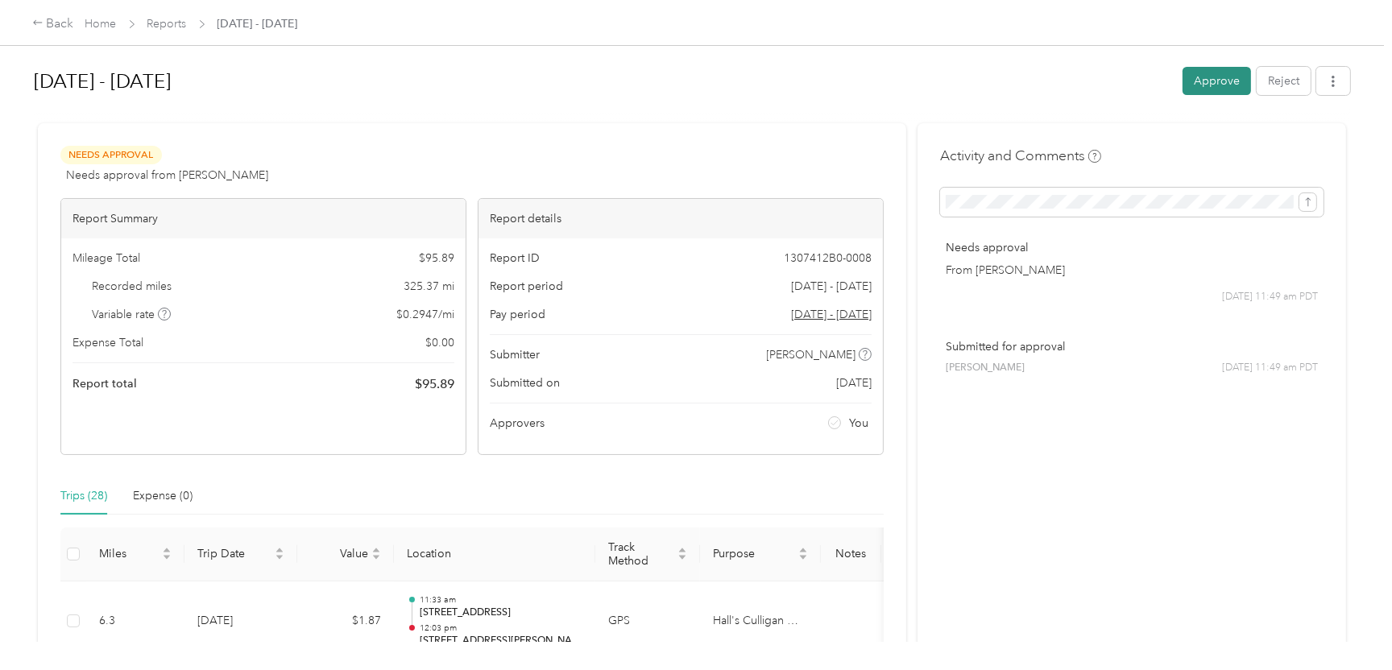
click at [1210, 86] on button "Approve" at bounding box center [1217, 81] width 68 height 28
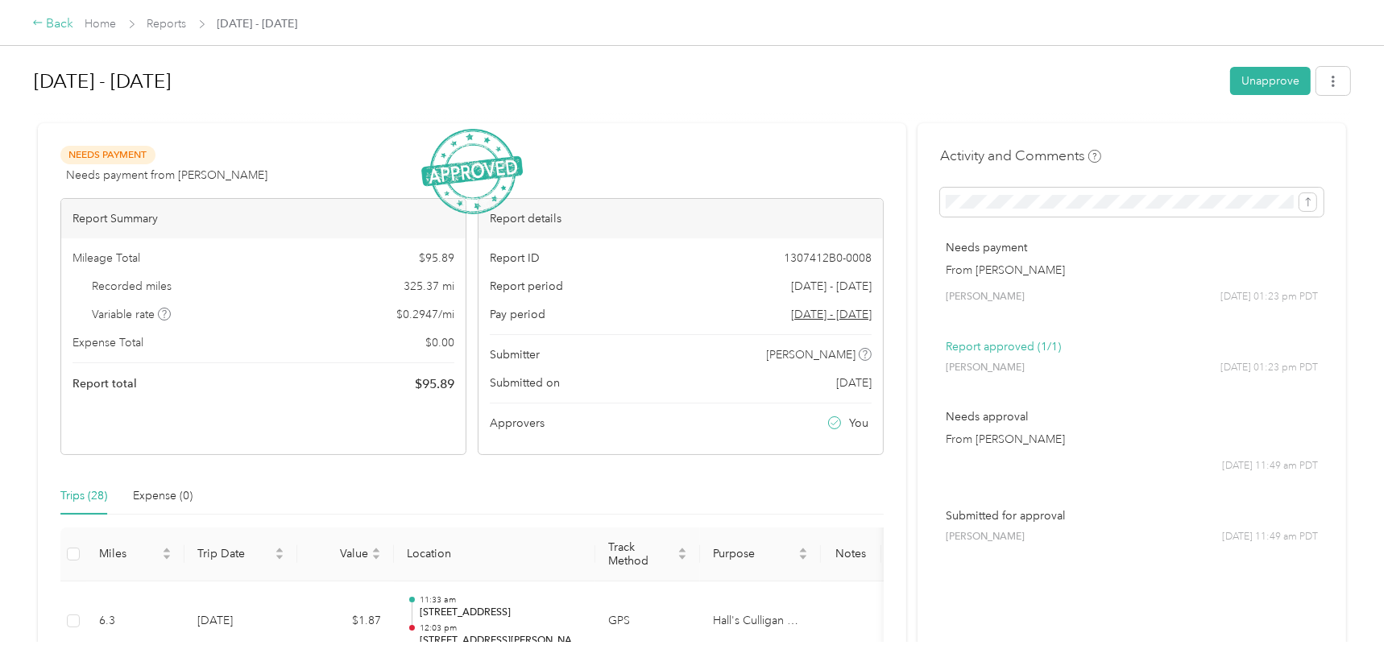
click at [60, 27] on div "Back" at bounding box center [53, 24] width 42 height 19
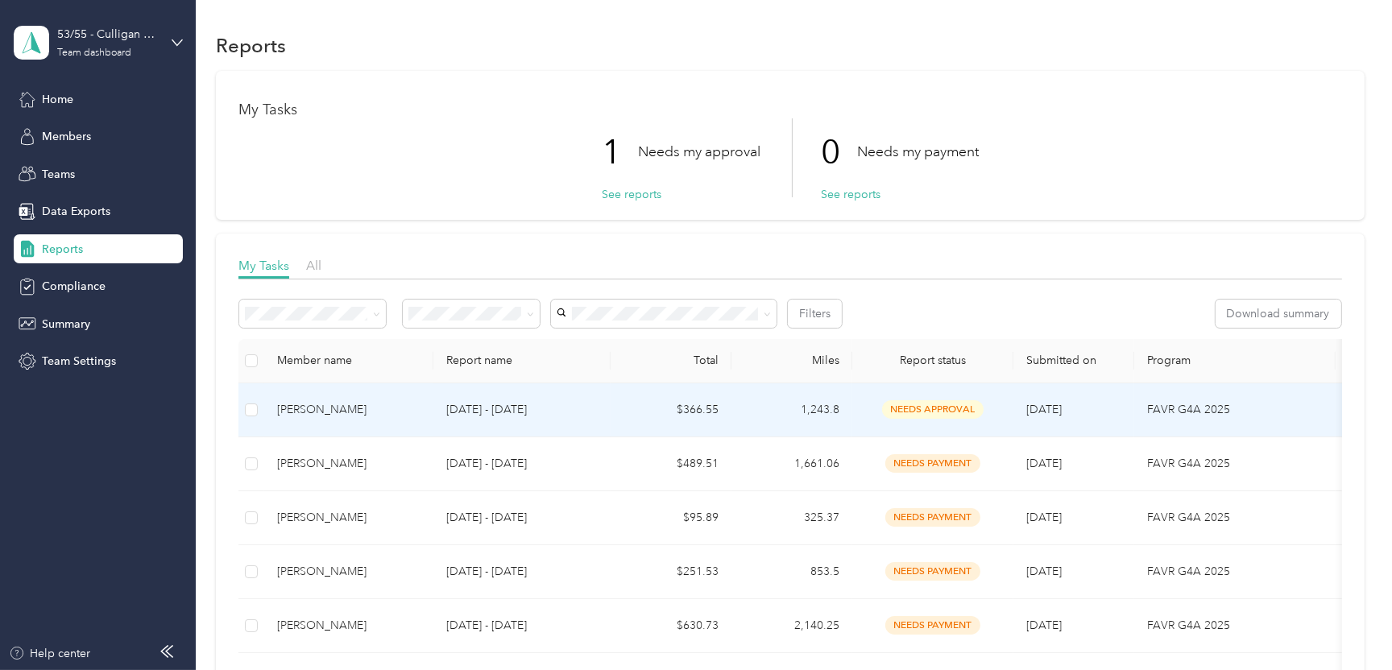
click at [328, 401] on div "[PERSON_NAME]" at bounding box center [348, 410] width 143 height 18
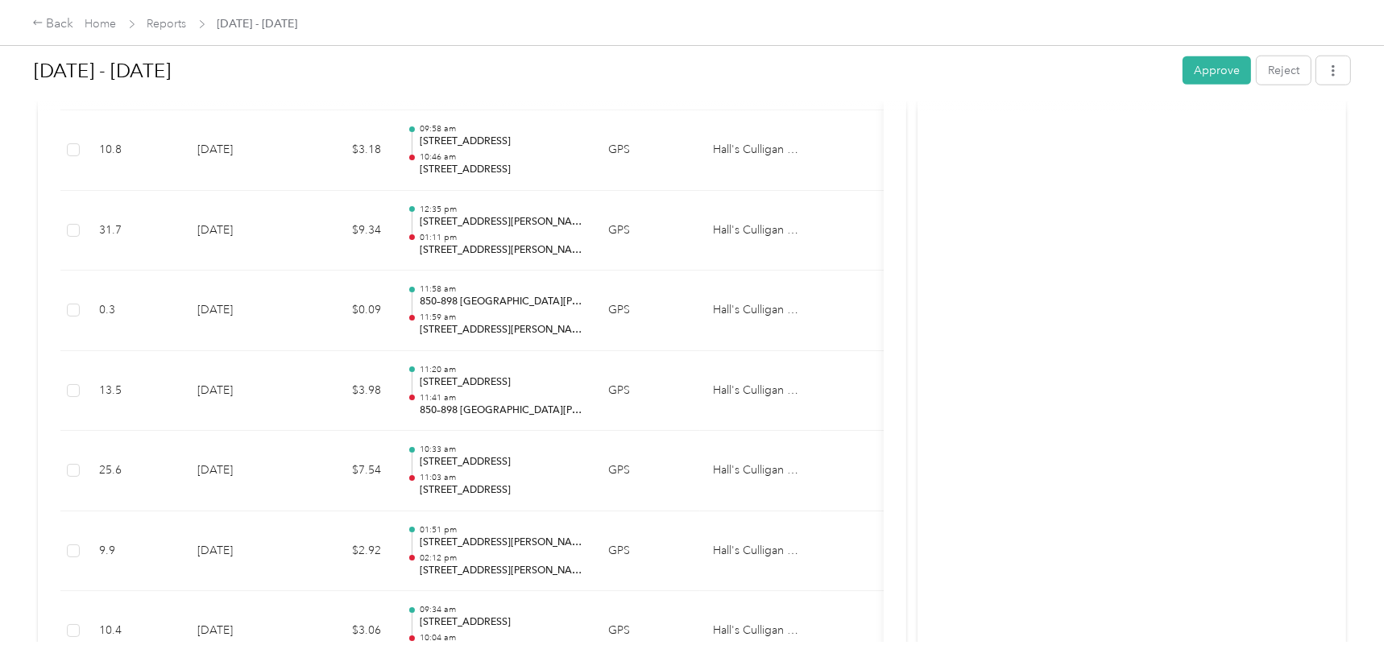
scroll to position [1853, 0]
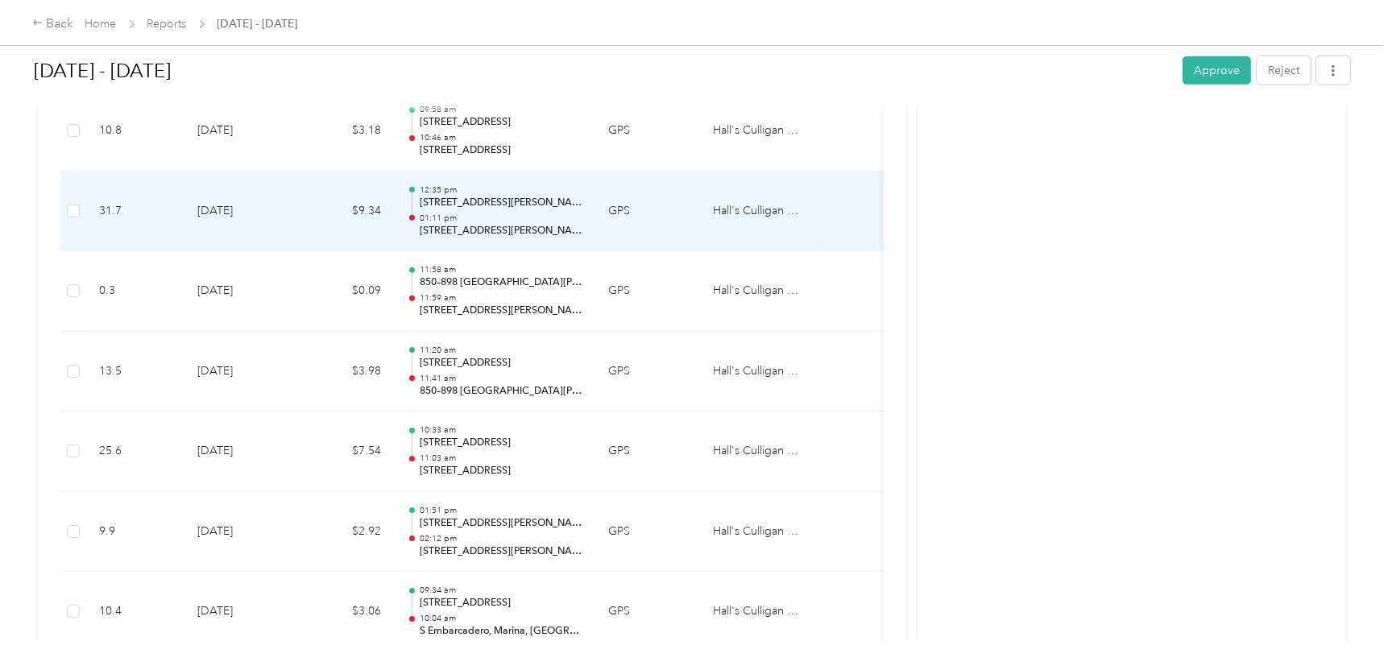
click at [523, 226] on p "[STREET_ADDRESS][PERSON_NAME]" at bounding box center [501, 231] width 163 height 15
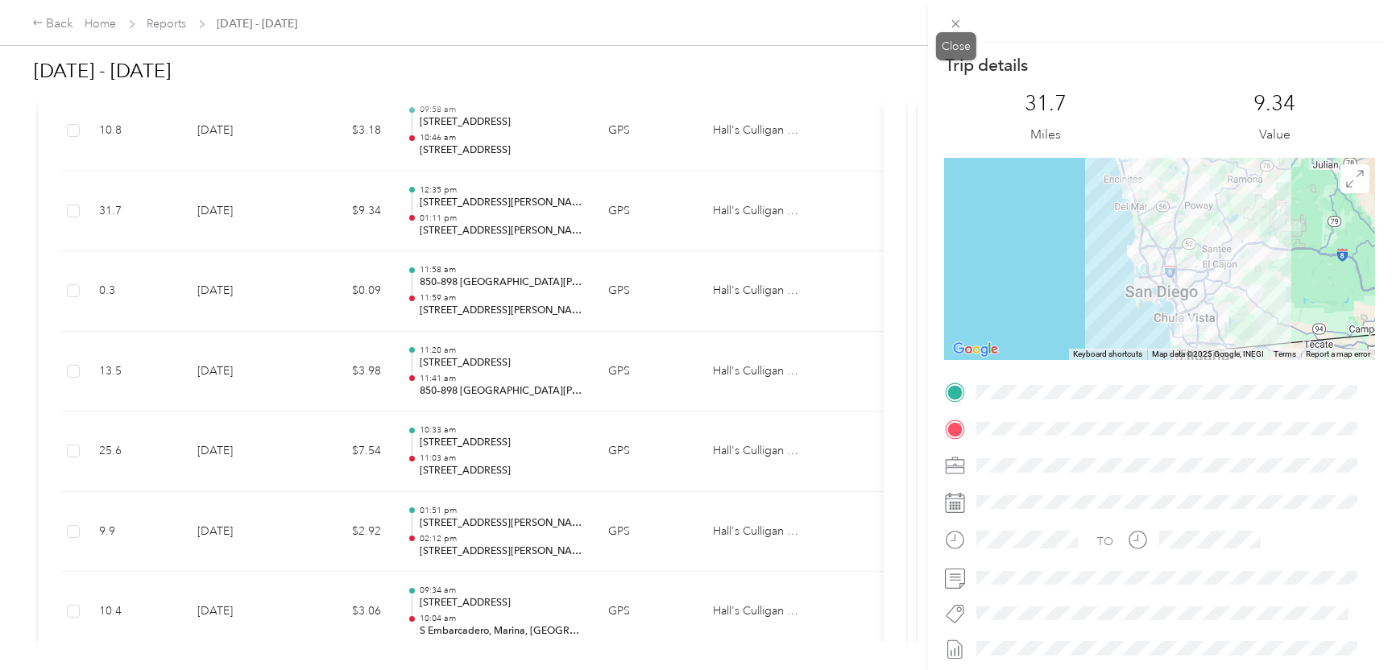
drag, startPoint x: 956, startPoint y: 16, endPoint x: 931, endPoint y: 30, distance: 28.5
click at [956, 17] on icon at bounding box center [956, 24] width 14 height 14
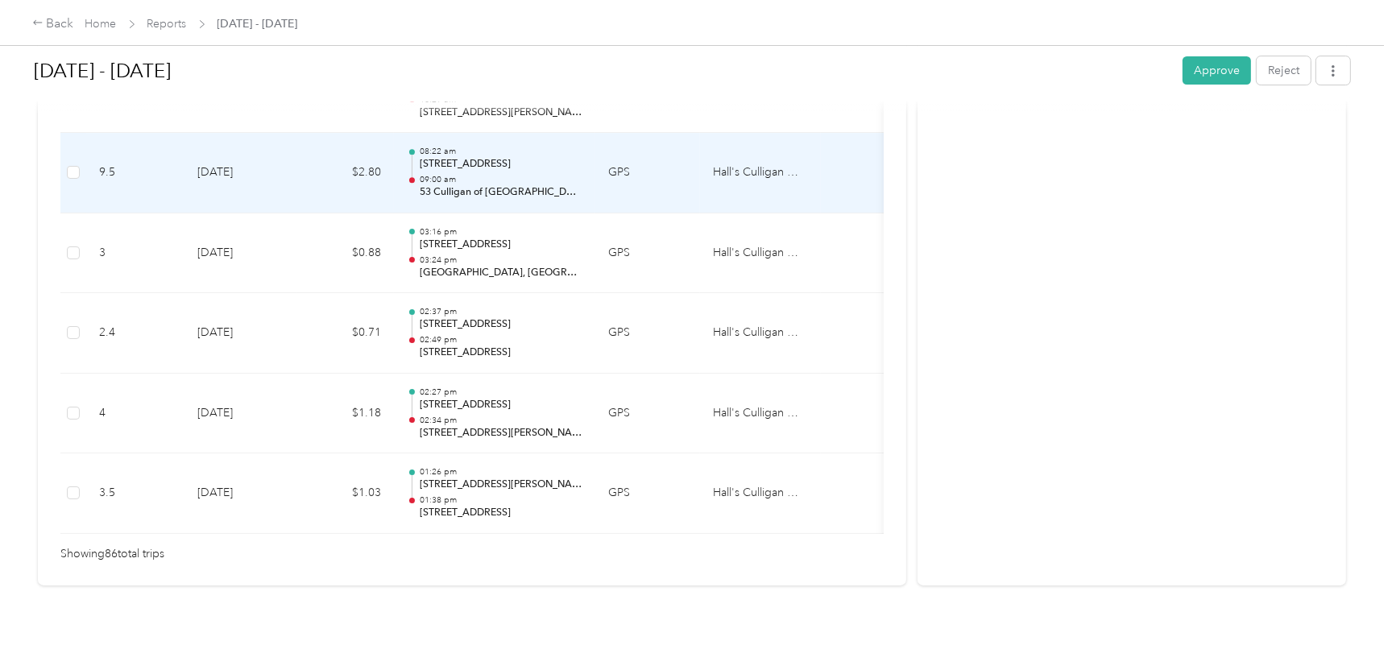
scroll to position [6960, 0]
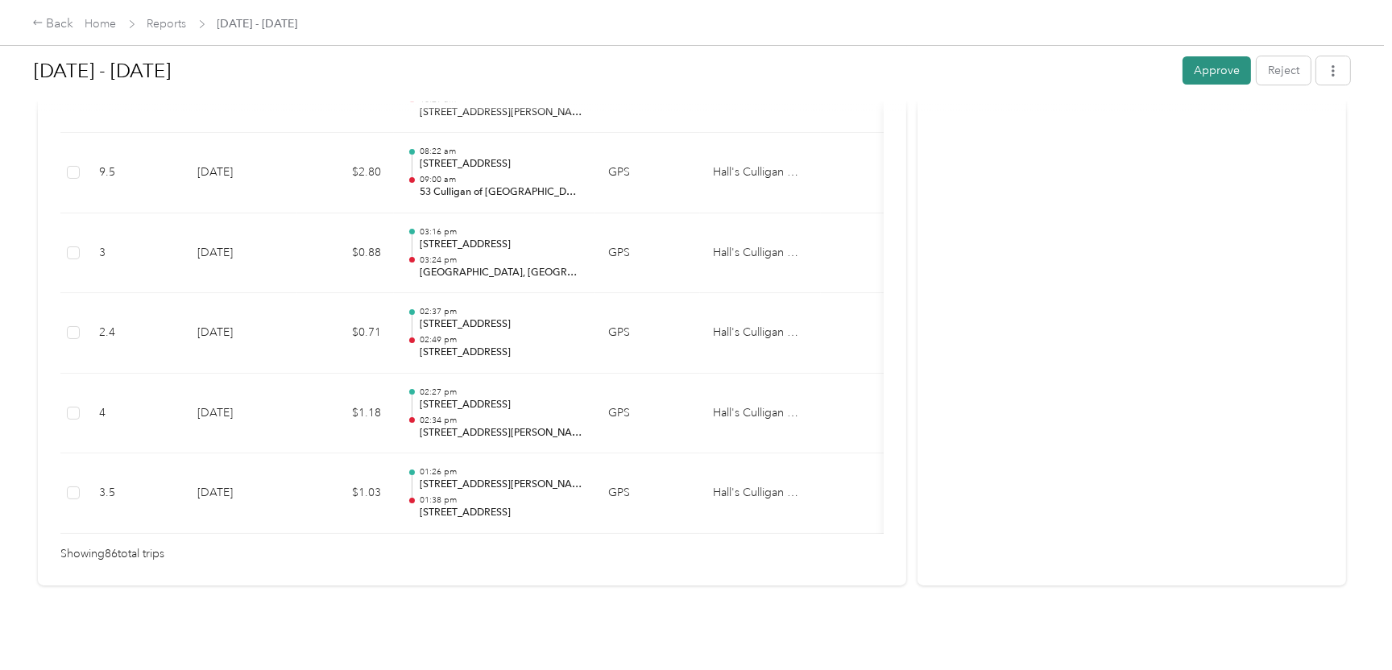
click at [1217, 75] on button "Approve" at bounding box center [1217, 70] width 68 height 28
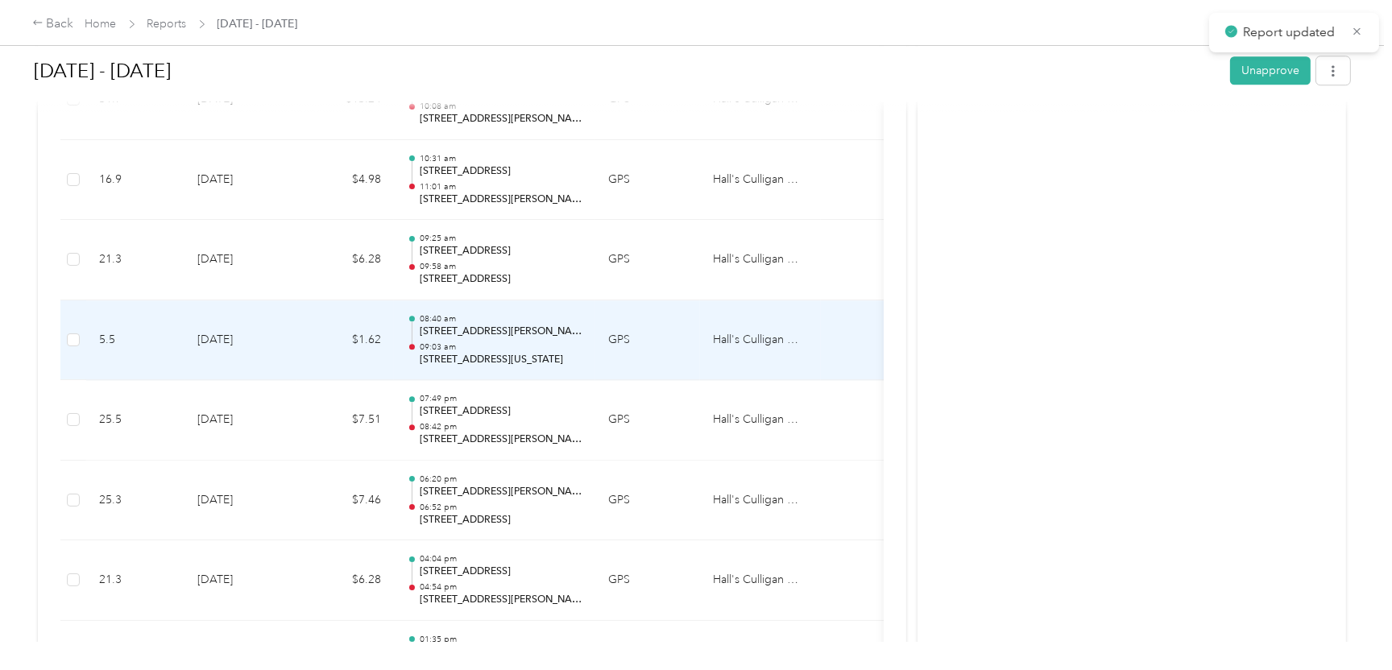
scroll to position [5510, 0]
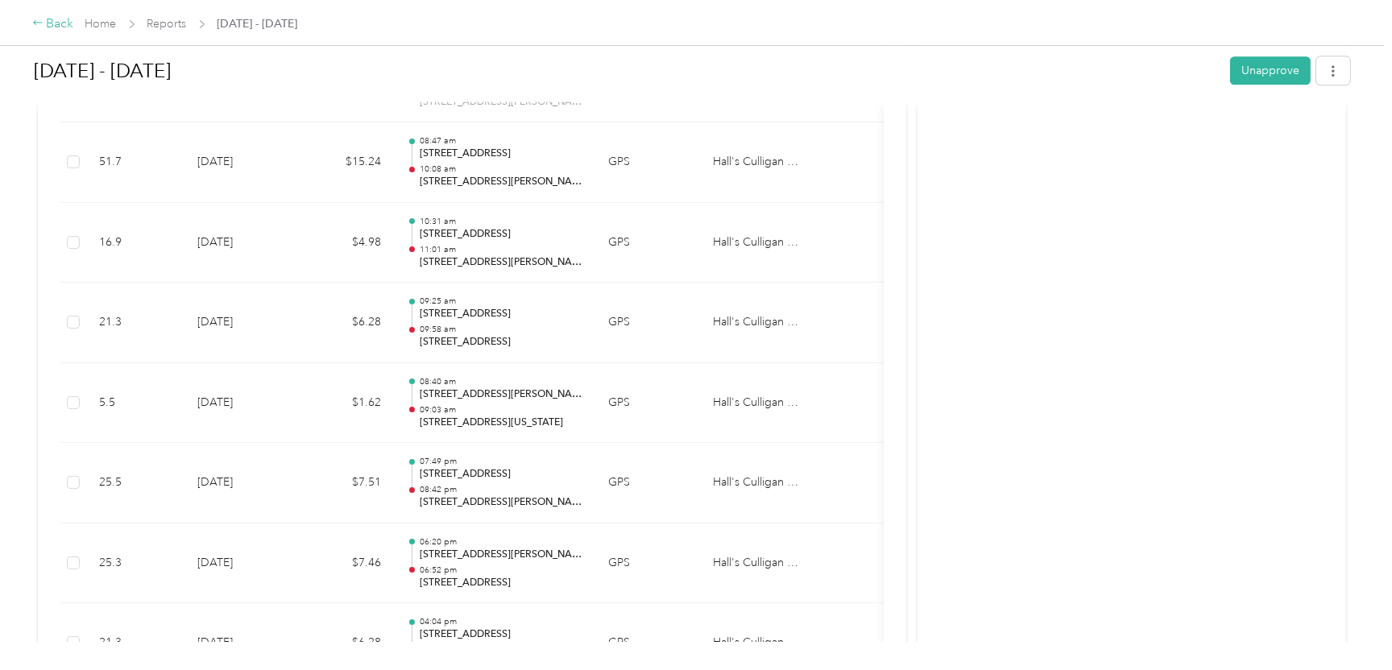
click at [59, 21] on div "Back" at bounding box center [53, 24] width 42 height 19
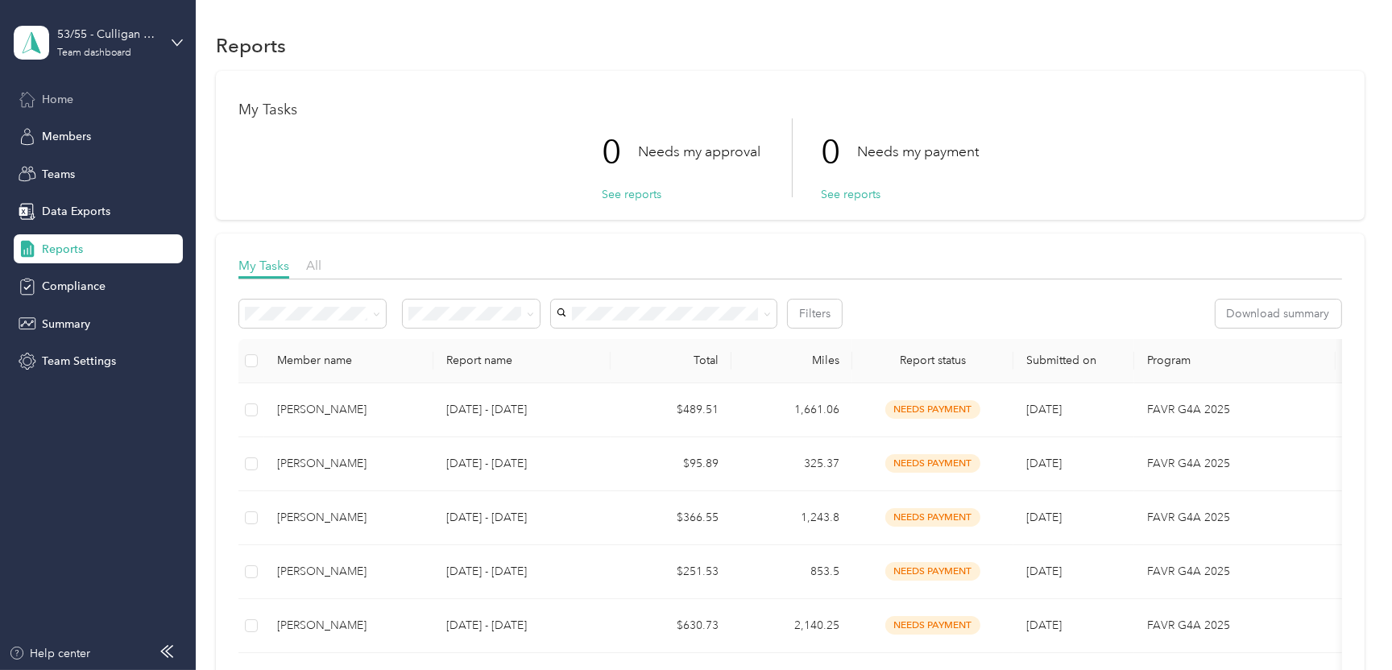
click at [68, 97] on span "Home" at bounding box center [57, 99] width 31 height 17
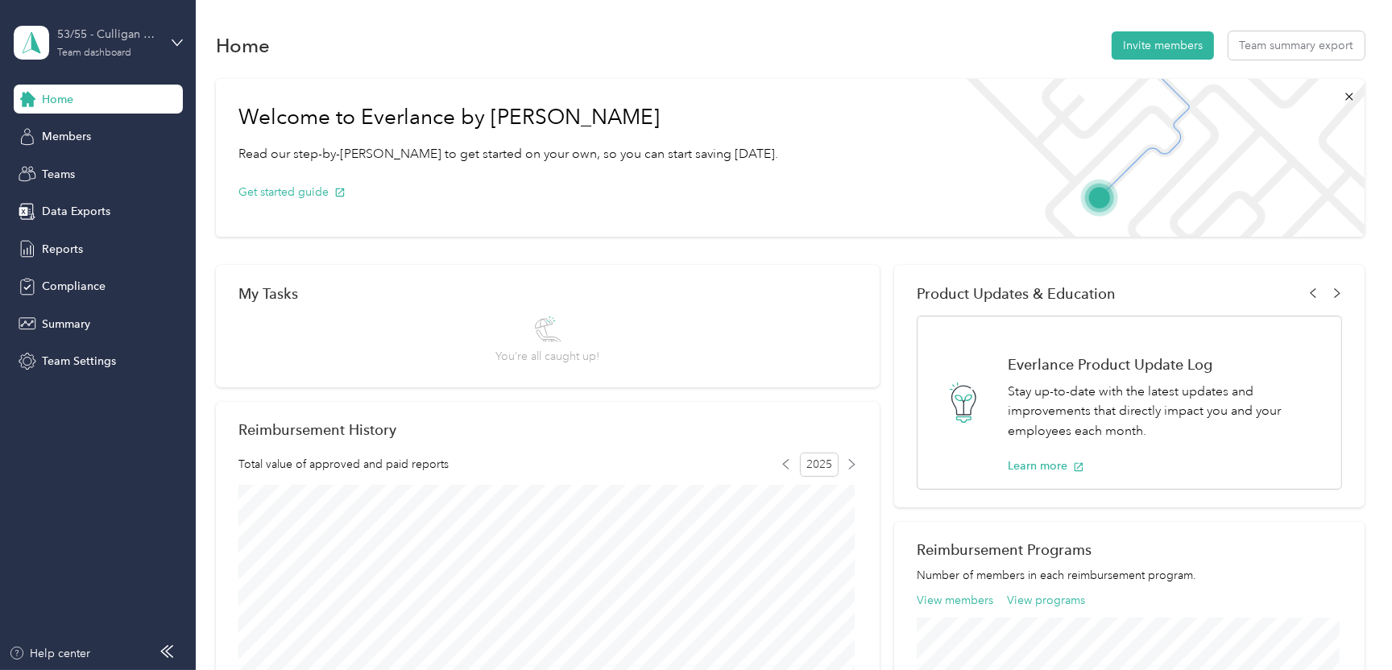
click at [102, 45] on div "53/55 - Culligan of [GEOGRAPHIC_DATA]/Escondido Sales Manager (Resi) Team dashb…" at bounding box center [107, 42] width 101 height 32
click at [77, 168] on div "Personal dashboard" at bounding box center [78, 168] width 102 height 17
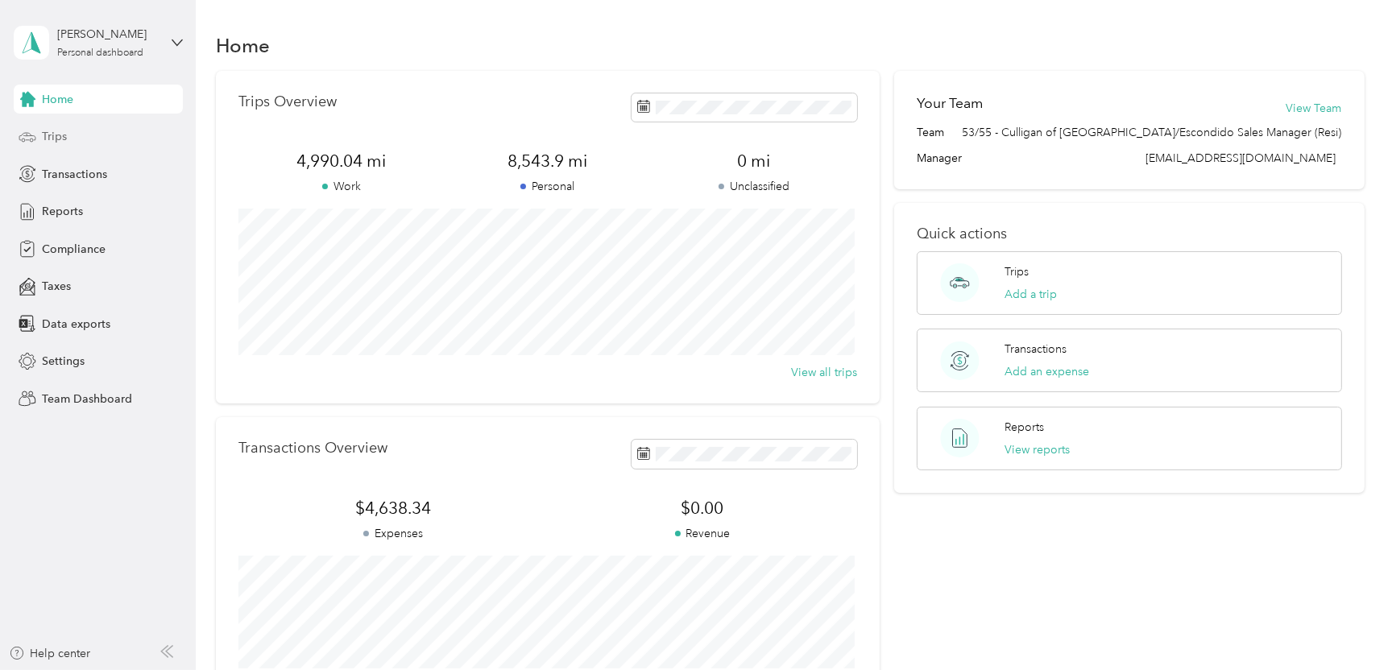
click at [62, 132] on span "Trips" at bounding box center [54, 136] width 25 height 17
click at [68, 178] on span "Transactions" at bounding box center [74, 174] width 65 height 17
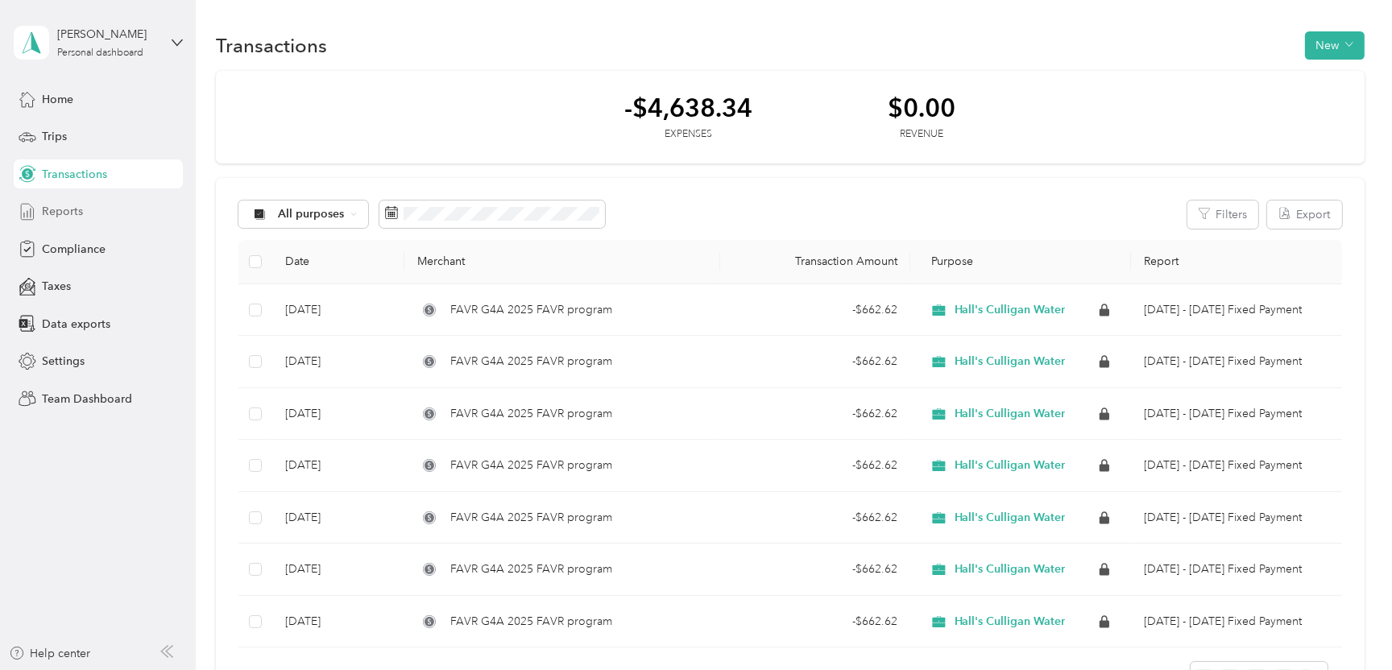
click at [68, 208] on span "Reports" at bounding box center [62, 211] width 41 height 17
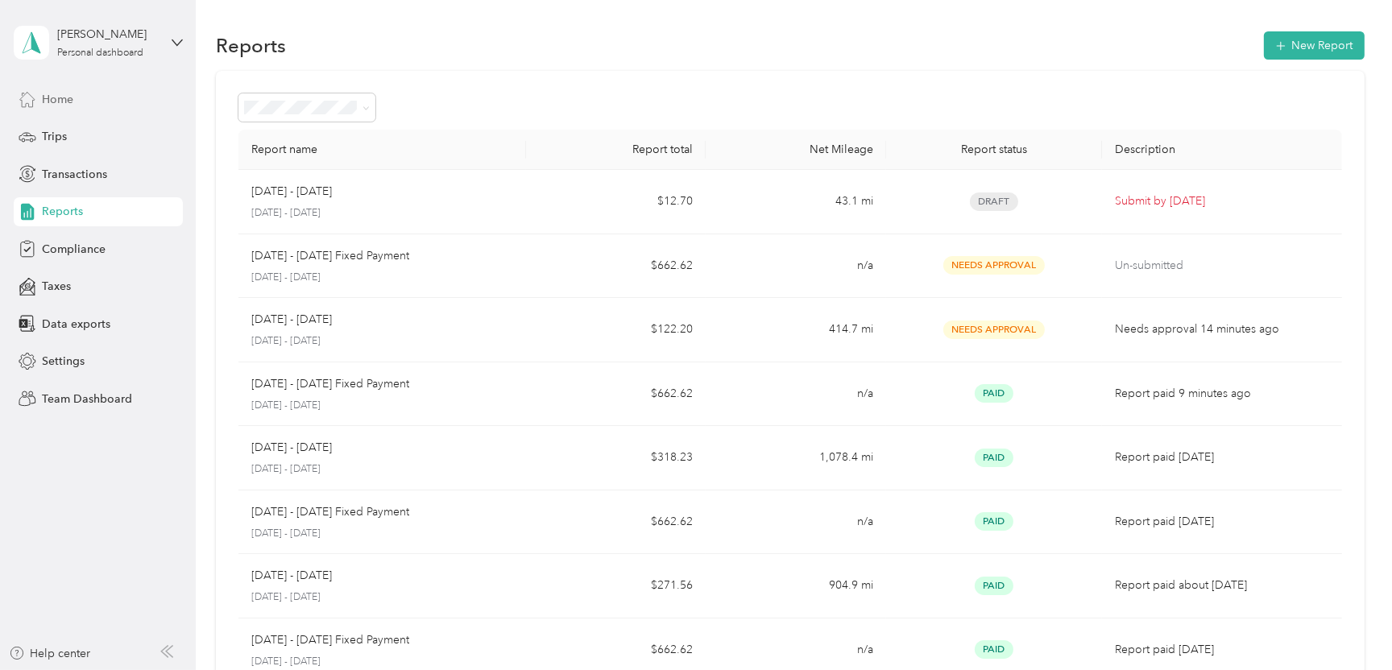
click at [59, 101] on span "Home" at bounding box center [57, 99] width 31 height 17
